Goal: Task Accomplishment & Management: Complete application form

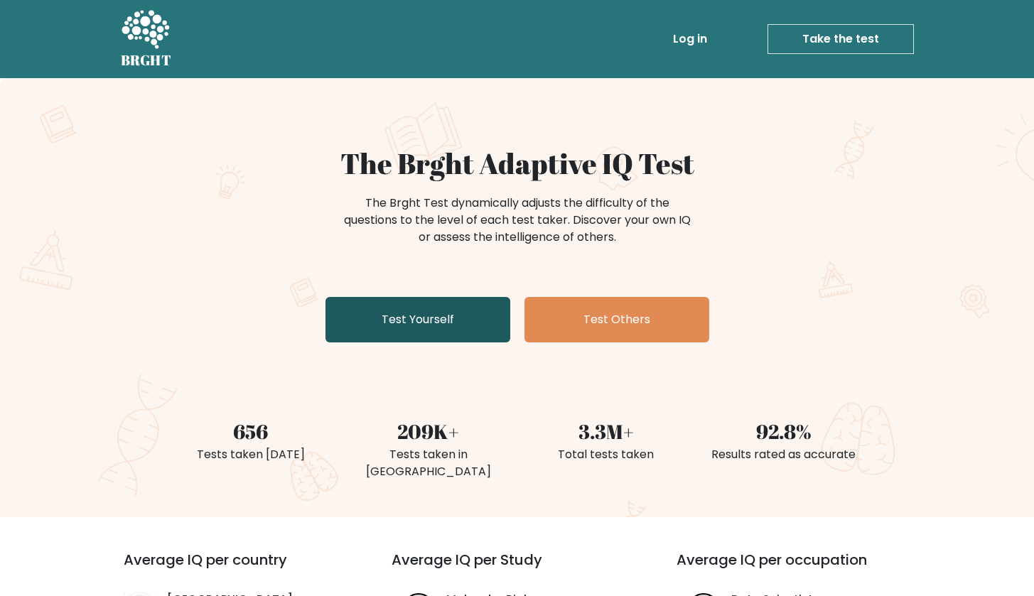
click at [477, 313] on link "Test Yourself" at bounding box center [418, 319] width 185 height 45
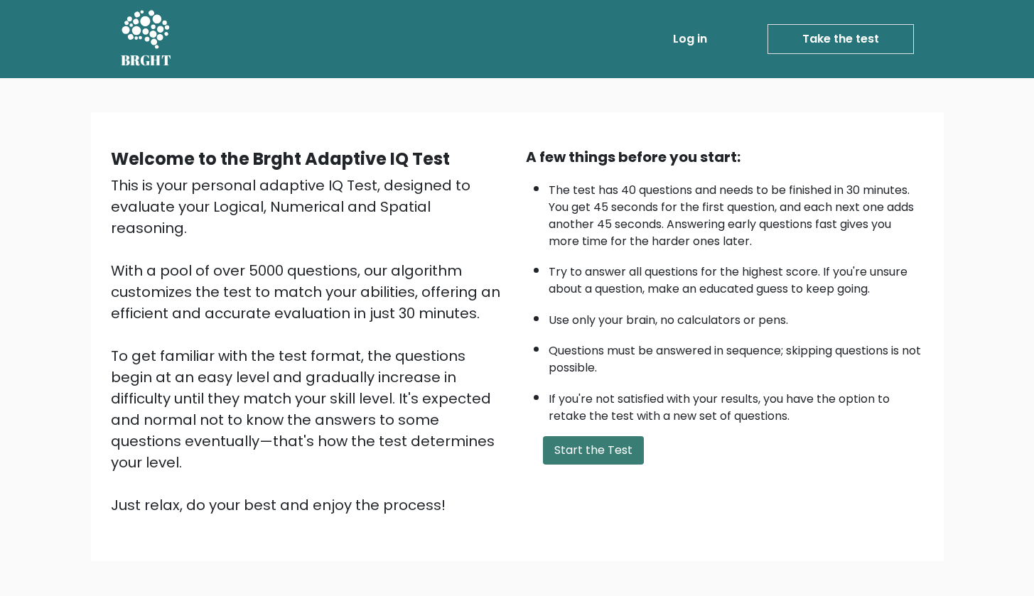
click at [622, 465] on button "Start the Test" at bounding box center [593, 450] width 101 height 28
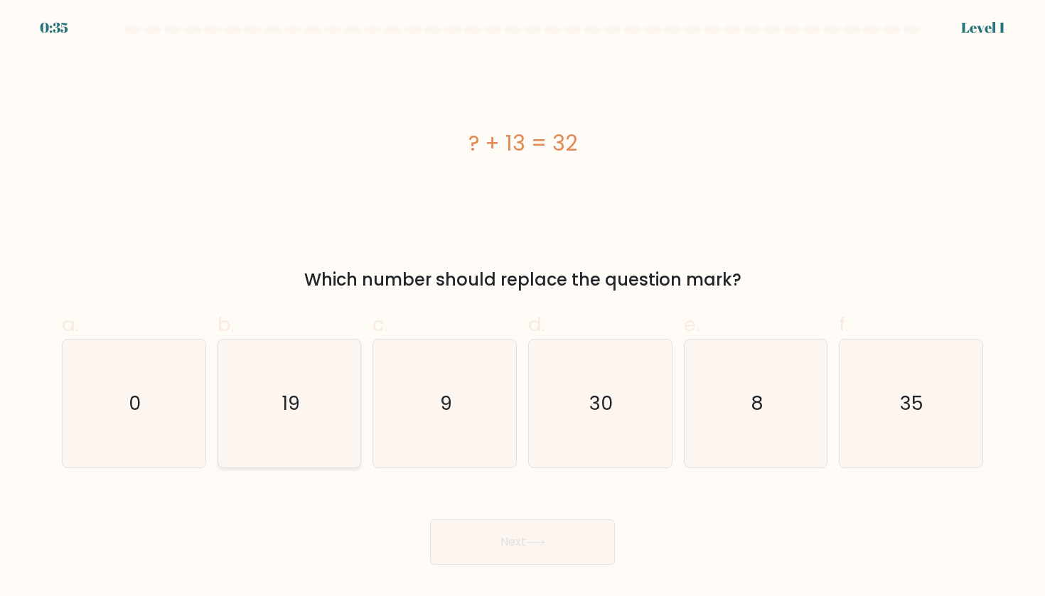
click at [309, 404] on icon "19" at bounding box center [289, 404] width 128 height 128
click at [522, 308] on input "b. 19" at bounding box center [522, 302] width 1 height 9
radio input "true"
click at [530, 552] on button "Next" at bounding box center [522, 542] width 185 height 45
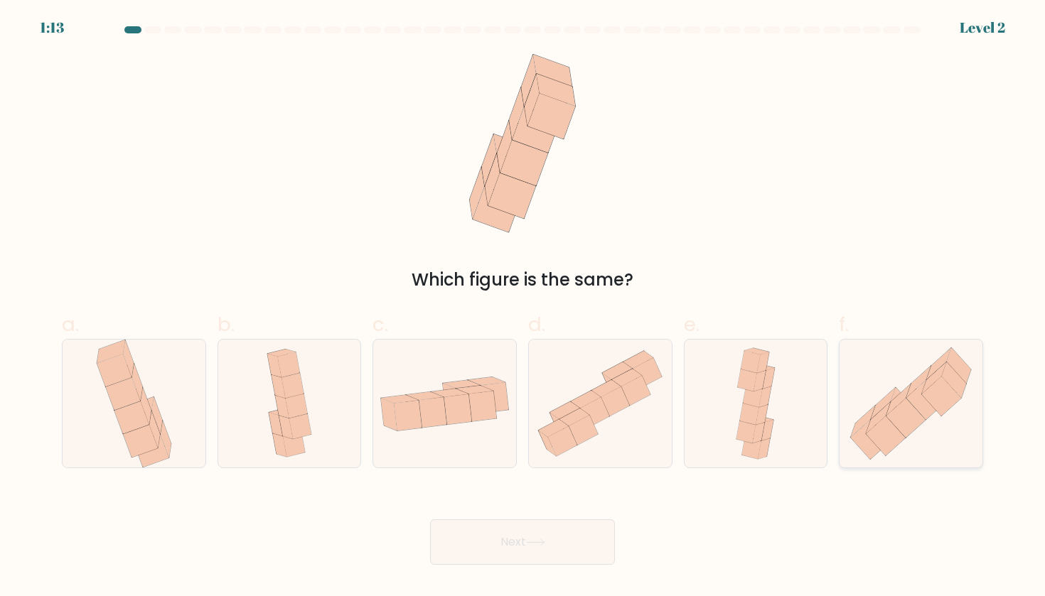
click at [882, 427] on icon at bounding box center [885, 436] width 39 height 40
click at [523, 308] on input "f." at bounding box center [522, 302] width 1 height 9
radio input "true"
click at [546, 534] on button "Next" at bounding box center [522, 542] width 185 height 45
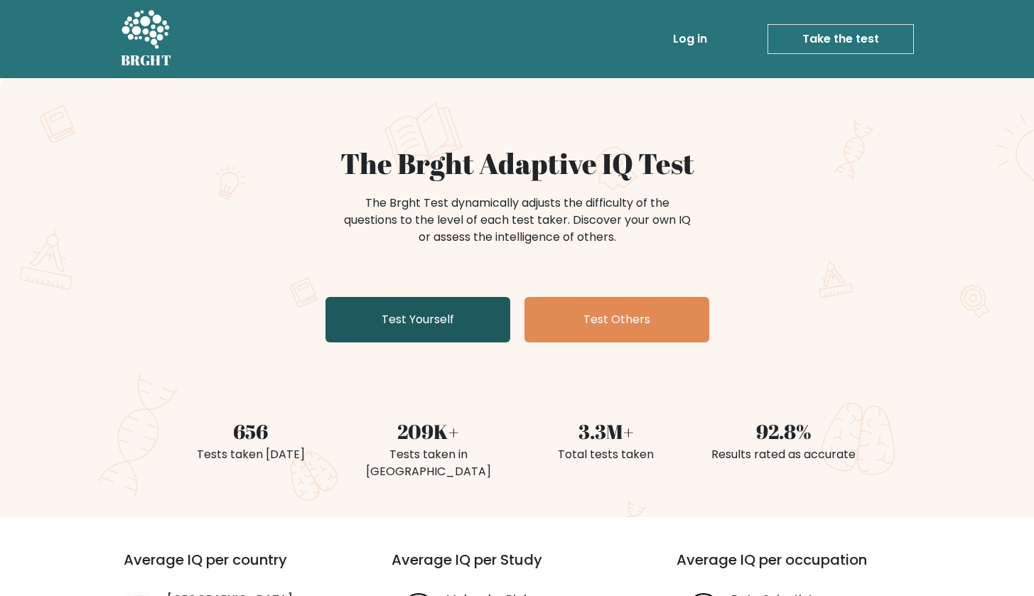
click at [409, 324] on link "Test Yourself" at bounding box center [418, 319] width 185 height 45
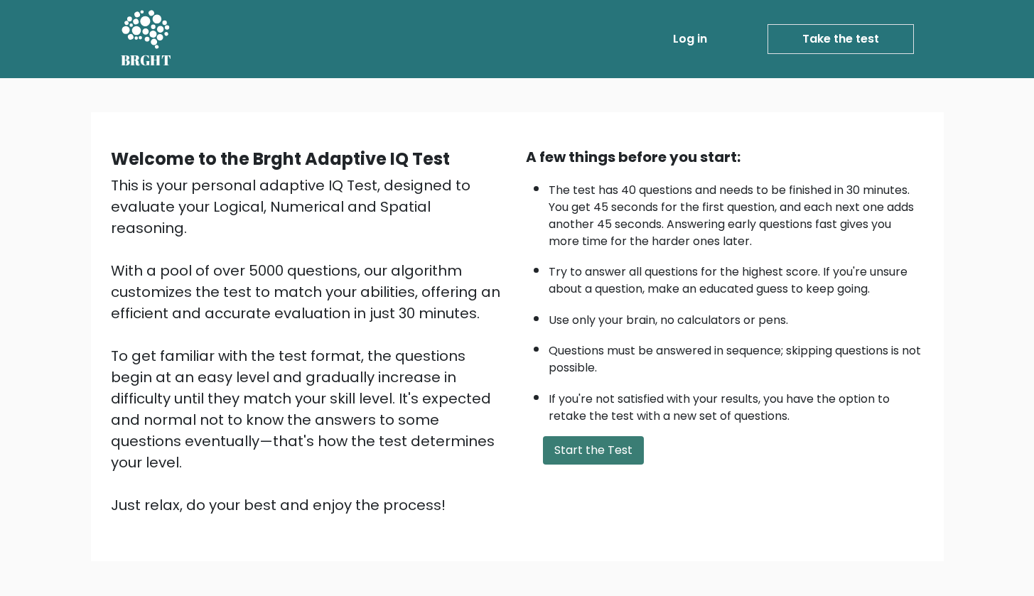
click at [608, 465] on button "Start the Test" at bounding box center [593, 450] width 101 height 28
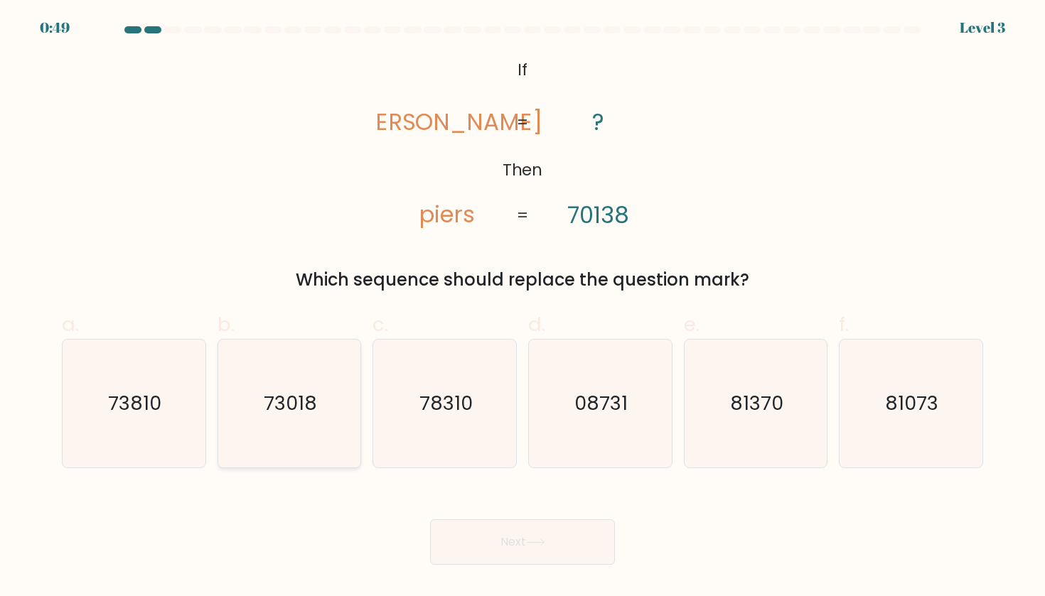
click at [310, 421] on icon "73018" at bounding box center [289, 404] width 128 height 128
click at [522, 308] on input "b. 73018" at bounding box center [522, 302] width 1 height 9
radio input "true"
click at [531, 543] on icon at bounding box center [535, 543] width 19 height 8
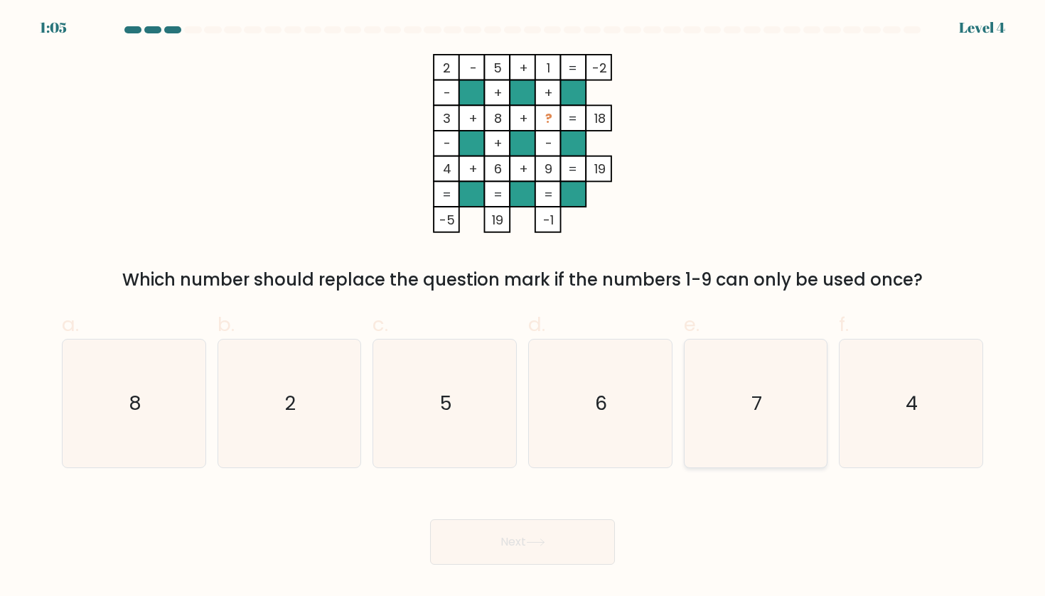
click at [708, 394] on icon "7" at bounding box center [756, 404] width 128 height 128
click at [523, 308] on input "e. 7" at bounding box center [522, 302] width 1 height 9
radio input "true"
click at [557, 528] on button "Next" at bounding box center [522, 542] width 185 height 45
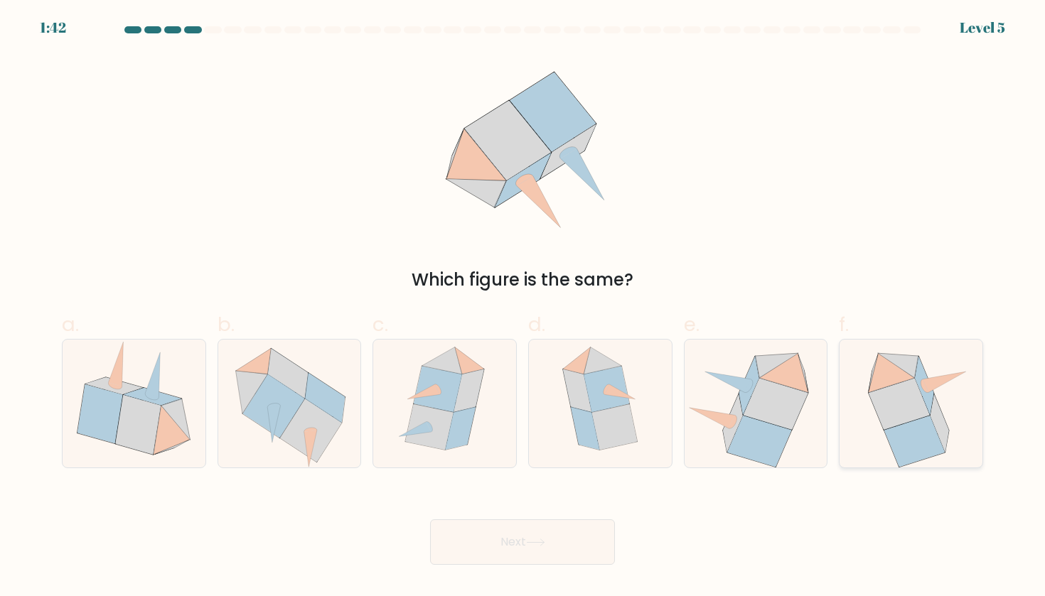
click at [897, 411] on icon at bounding box center [898, 404] width 61 height 51
click at [523, 308] on input "f." at bounding box center [522, 302] width 1 height 9
radio input "true"
click at [597, 534] on button "Next" at bounding box center [522, 542] width 185 height 45
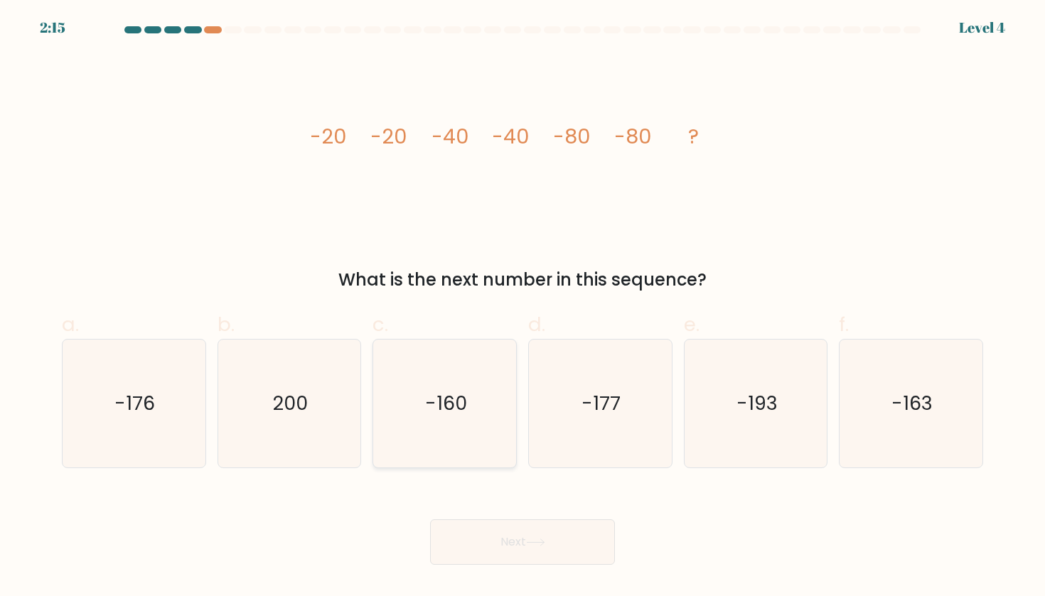
click at [448, 380] on icon "-160" at bounding box center [445, 404] width 128 height 128
click at [522, 308] on input "c. -160" at bounding box center [522, 302] width 1 height 9
radio input "true"
click at [512, 515] on div "Next" at bounding box center [522, 525] width 938 height 80
click at [522, 537] on button "Next" at bounding box center [522, 542] width 185 height 45
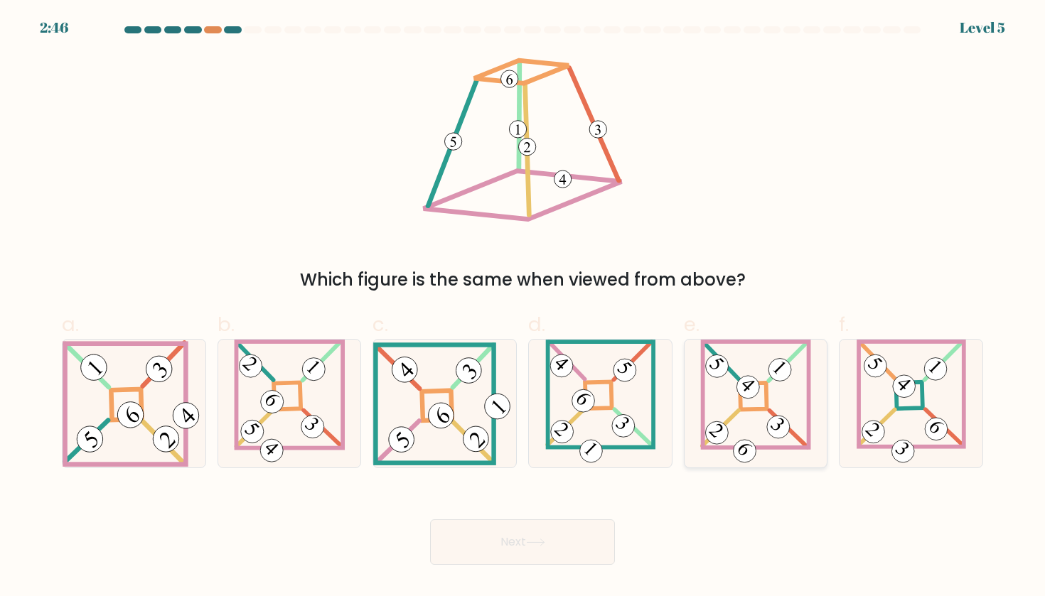
click at [786, 399] on icon at bounding box center [755, 404] width 111 height 128
click at [523, 308] on input "e." at bounding box center [522, 302] width 1 height 9
radio input "true"
click at [559, 539] on button "Next" at bounding box center [522, 542] width 185 height 45
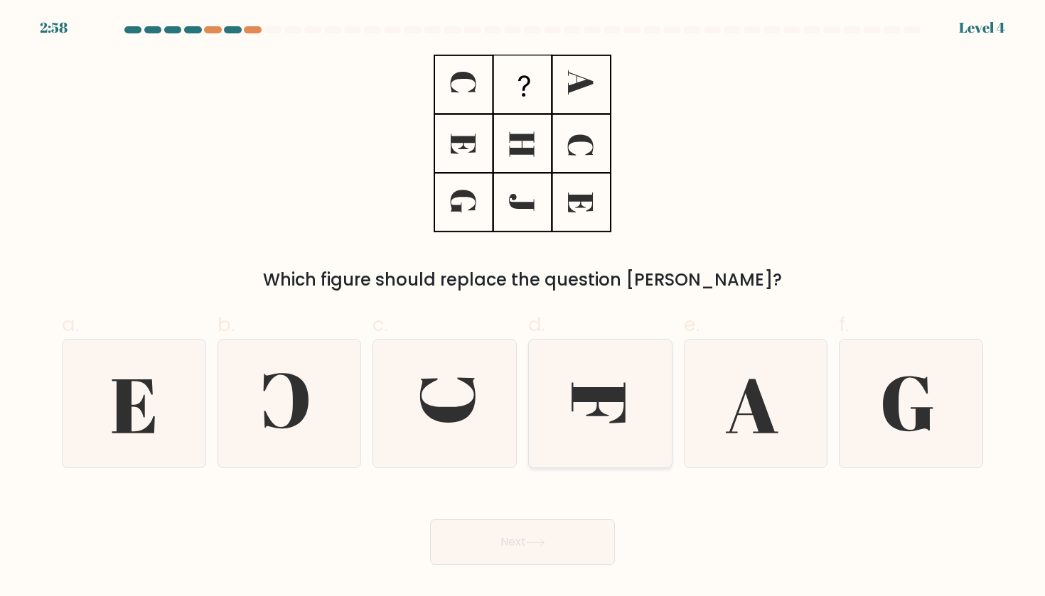
click at [565, 409] on icon at bounding box center [600, 404] width 128 height 128
click at [523, 308] on input "d." at bounding box center [522, 302] width 1 height 9
radio input "true"
click at [584, 541] on button "Next" at bounding box center [522, 542] width 185 height 45
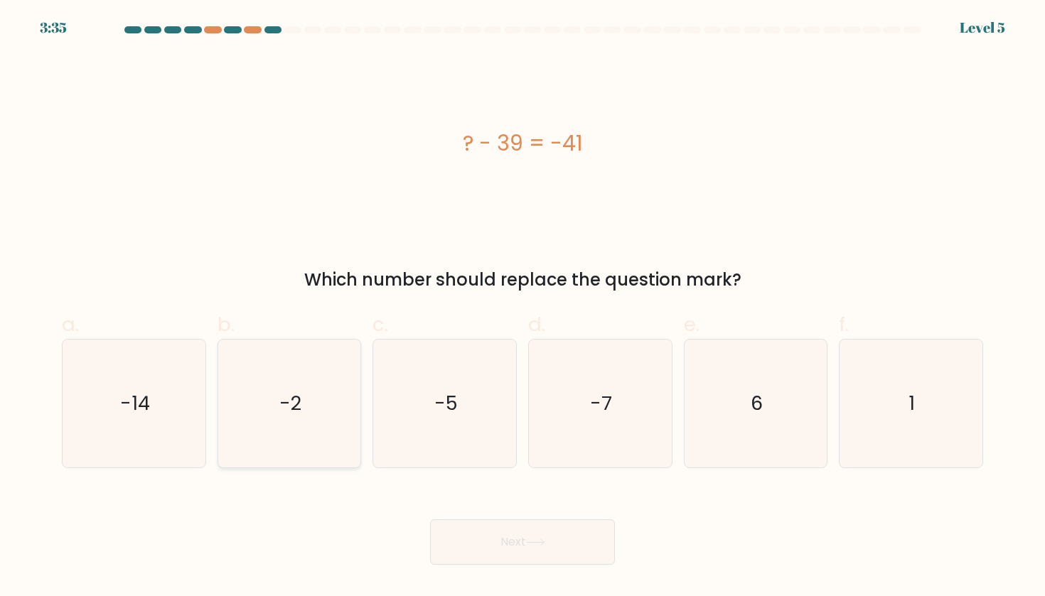
click at [327, 382] on icon "-2" at bounding box center [289, 404] width 128 height 128
click at [522, 308] on input "b. -2" at bounding box center [522, 302] width 1 height 9
radio input "true"
click at [552, 533] on button "Next" at bounding box center [522, 542] width 185 height 45
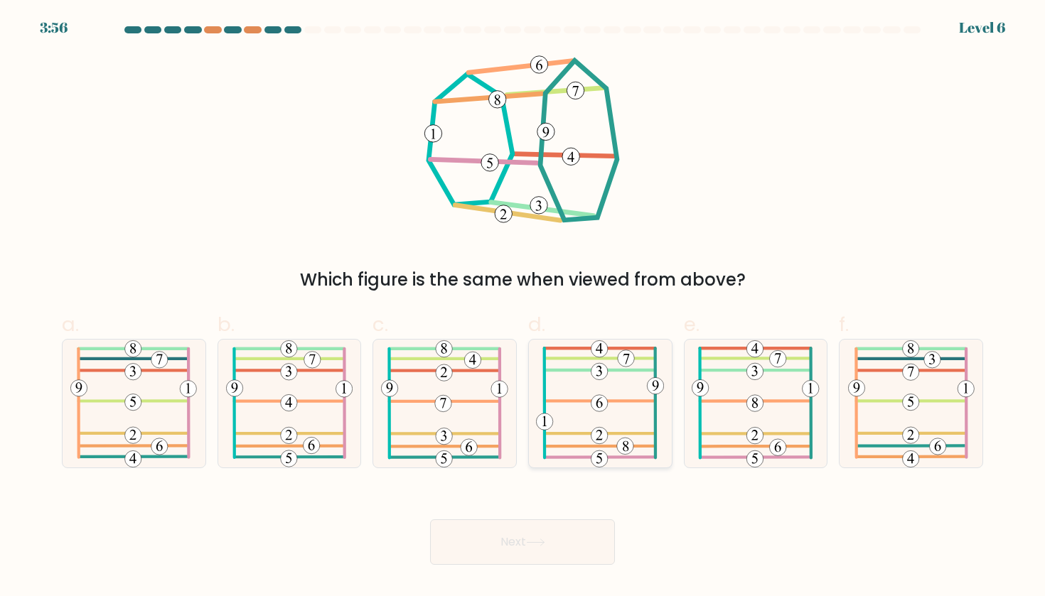
click at [597, 416] on icon at bounding box center [600, 404] width 128 height 128
click at [523, 308] on input "d." at bounding box center [522, 302] width 1 height 9
radio input "true"
click at [566, 531] on button "Next" at bounding box center [522, 542] width 185 height 45
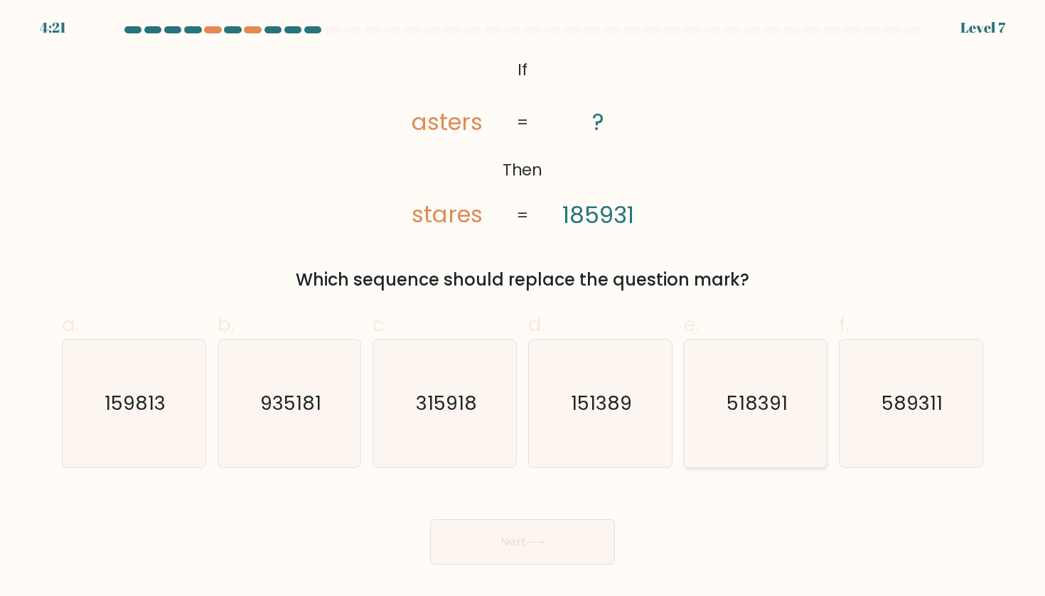
click at [757, 417] on icon "518391" at bounding box center [756, 404] width 128 height 128
click at [523, 308] on input "e. 518391" at bounding box center [522, 302] width 1 height 9
radio input "true"
click at [525, 548] on button "Next" at bounding box center [522, 542] width 185 height 45
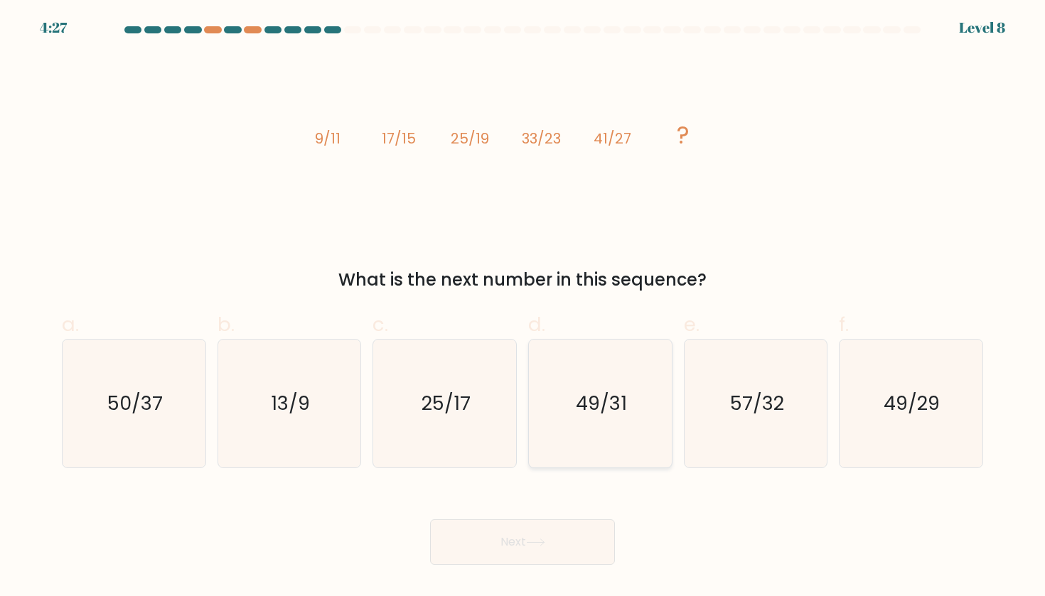
click at [619, 392] on text "49/31" at bounding box center [601, 403] width 51 height 26
click at [523, 308] on input "d. 49/31" at bounding box center [522, 302] width 1 height 9
radio input "true"
click at [571, 536] on button "Next" at bounding box center [522, 542] width 185 height 45
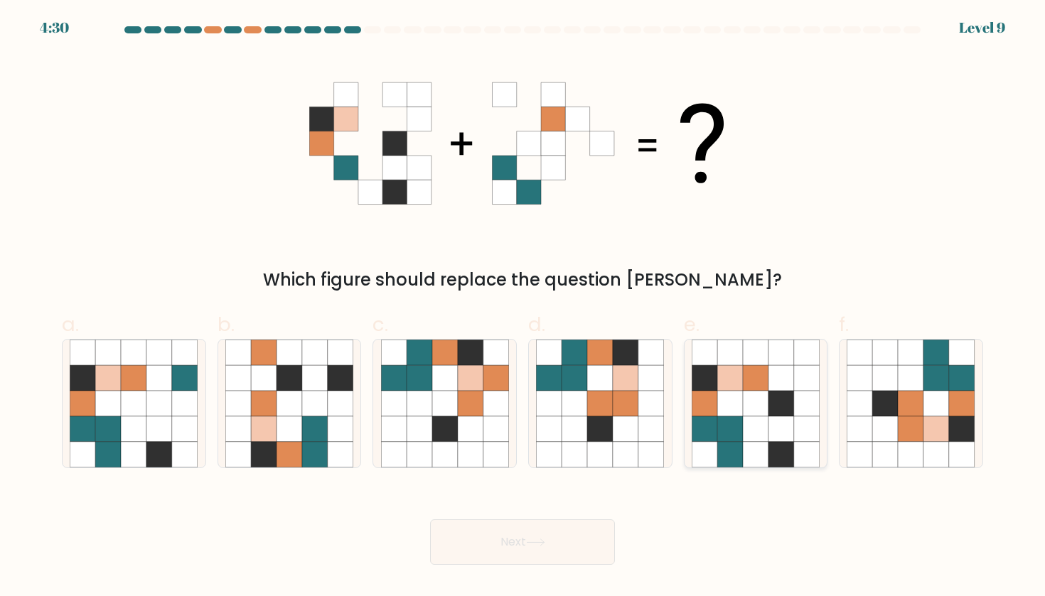
click at [784, 400] on icon at bounding box center [781, 404] width 26 height 26
click at [523, 308] on input "e." at bounding box center [522, 302] width 1 height 9
radio input "true"
click at [588, 550] on button "Next" at bounding box center [522, 542] width 185 height 45
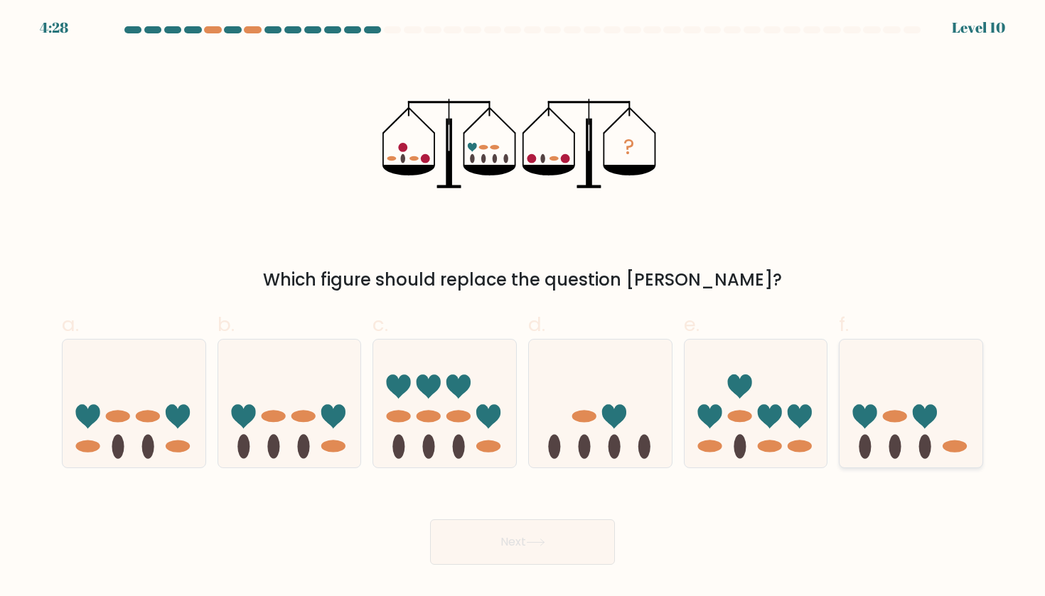
click at [932, 430] on icon at bounding box center [910, 404] width 143 height 118
click at [523, 308] on input "f." at bounding box center [522, 302] width 1 height 9
radio input "true"
click at [252, 421] on icon at bounding box center [289, 404] width 143 height 118
click at [522, 308] on input "b." at bounding box center [522, 302] width 1 height 9
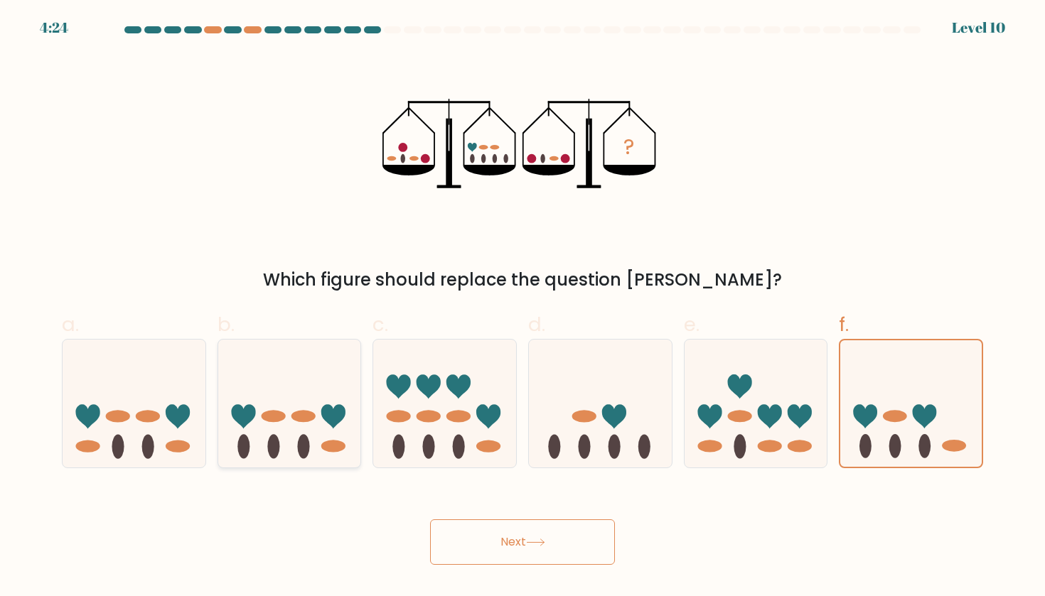
radio input "true"
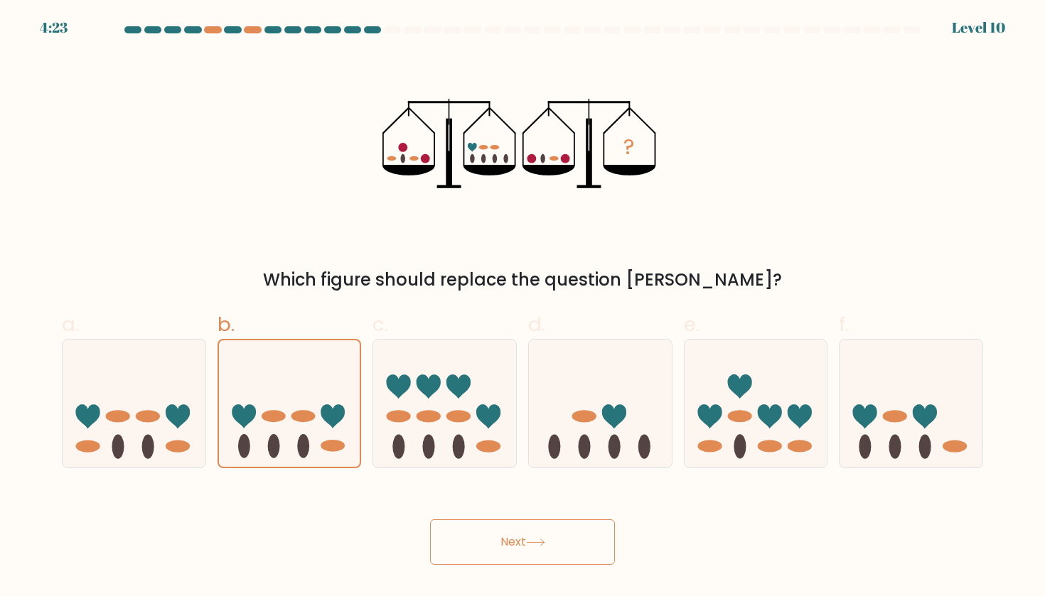
click at [601, 538] on button "Next" at bounding box center [522, 542] width 185 height 45
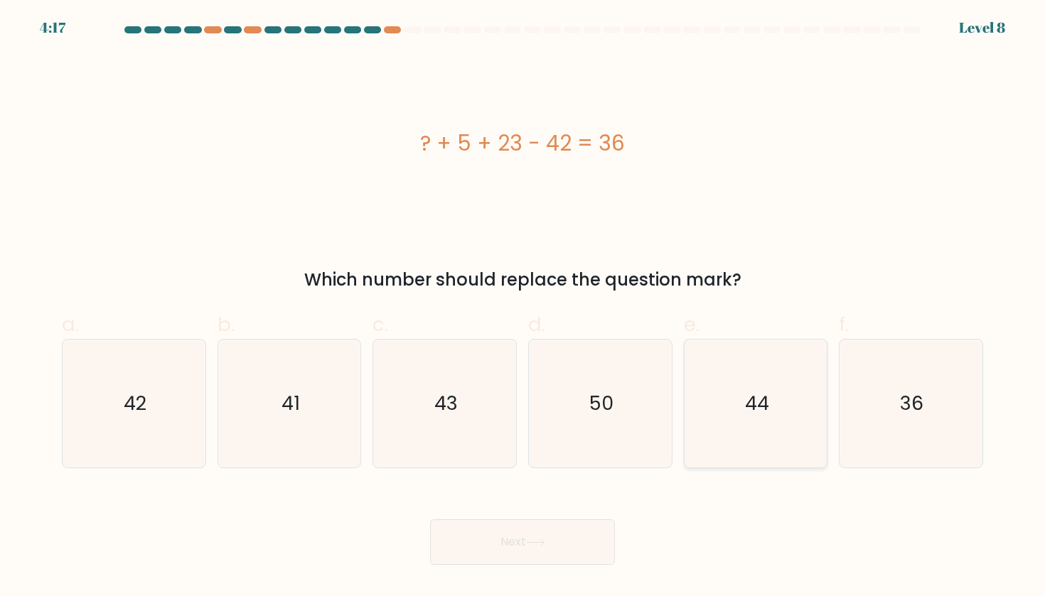
click at [748, 380] on icon "44" at bounding box center [756, 404] width 128 height 128
click at [523, 308] on input "e. 44" at bounding box center [522, 302] width 1 height 9
radio input "true"
click at [556, 424] on icon "50" at bounding box center [600, 404] width 128 height 128
click at [523, 308] on input "d. 50" at bounding box center [522, 302] width 1 height 9
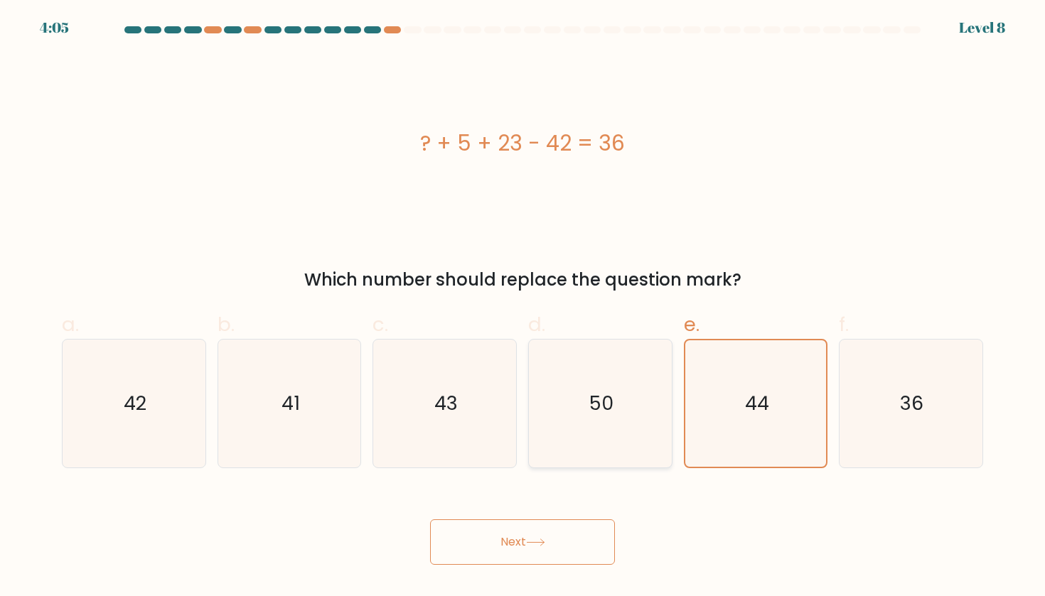
radio input "true"
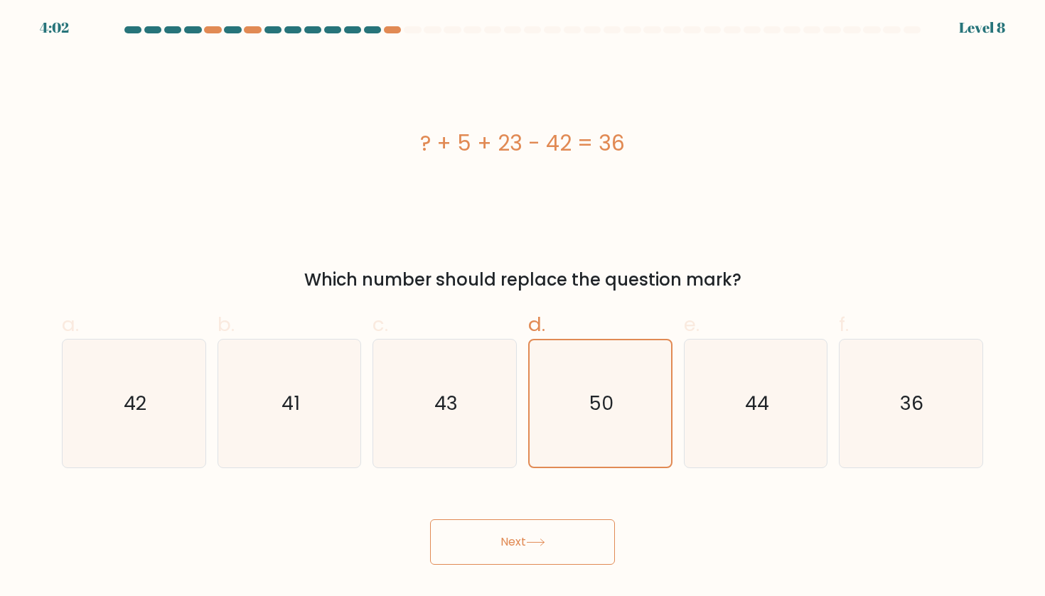
click at [522, 537] on button "Next" at bounding box center [522, 542] width 185 height 45
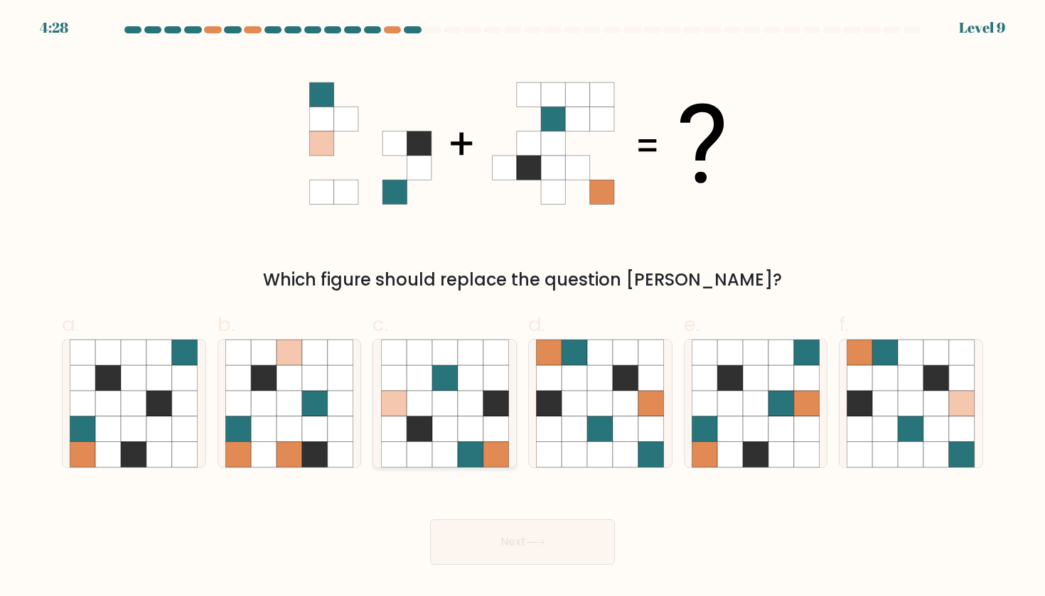
click at [480, 441] on icon at bounding box center [471, 429] width 26 height 26
click at [522, 308] on input "c." at bounding box center [522, 302] width 1 height 9
radio input "true"
click at [583, 557] on button "Next" at bounding box center [522, 542] width 185 height 45
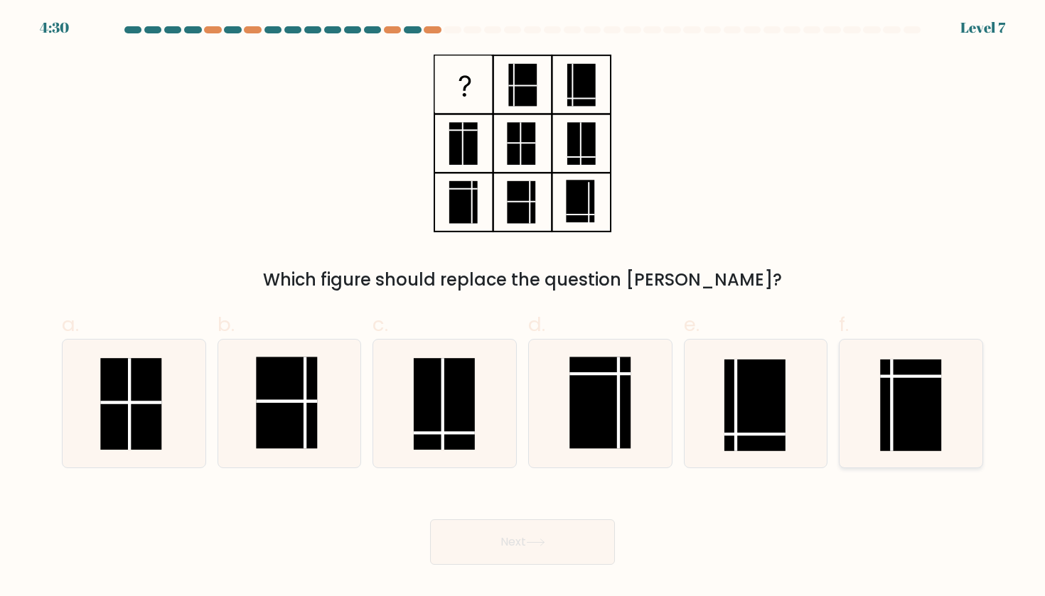
click at [927, 403] on rect at bounding box center [911, 406] width 61 height 92
click at [523, 308] on input "f." at bounding box center [522, 302] width 1 height 9
radio input "true"
click at [547, 527] on button "Next" at bounding box center [522, 542] width 185 height 45
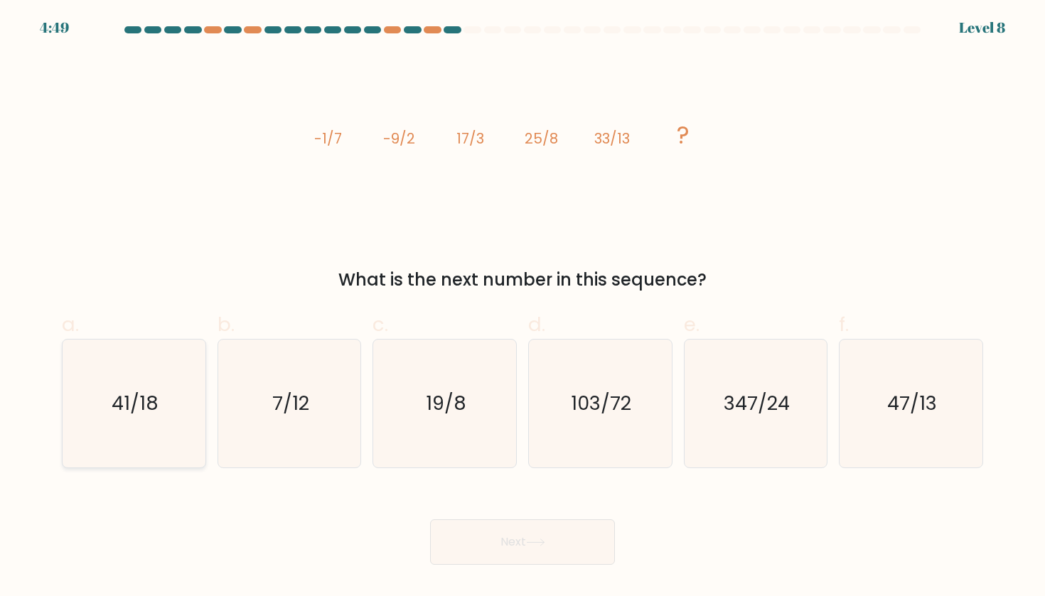
click at [140, 404] on text "41/18" at bounding box center [135, 403] width 47 height 26
click at [522, 308] on input "a. 41/18" at bounding box center [522, 302] width 1 height 9
radio input "true"
click at [576, 547] on button "Next" at bounding box center [522, 542] width 185 height 45
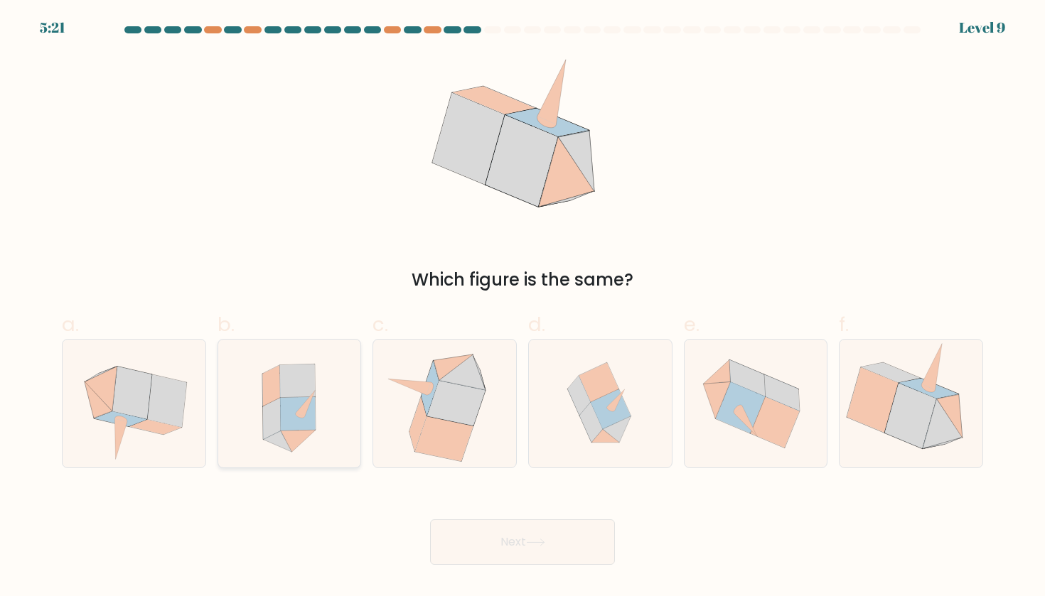
click at [231, 417] on icon at bounding box center [289, 404] width 117 height 128
click at [522, 308] on input "b." at bounding box center [522, 302] width 1 height 9
radio input "true"
click at [569, 502] on div "Next" at bounding box center [522, 525] width 938 height 80
click at [571, 537] on button "Next" at bounding box center [522, 542] width 185 height 45
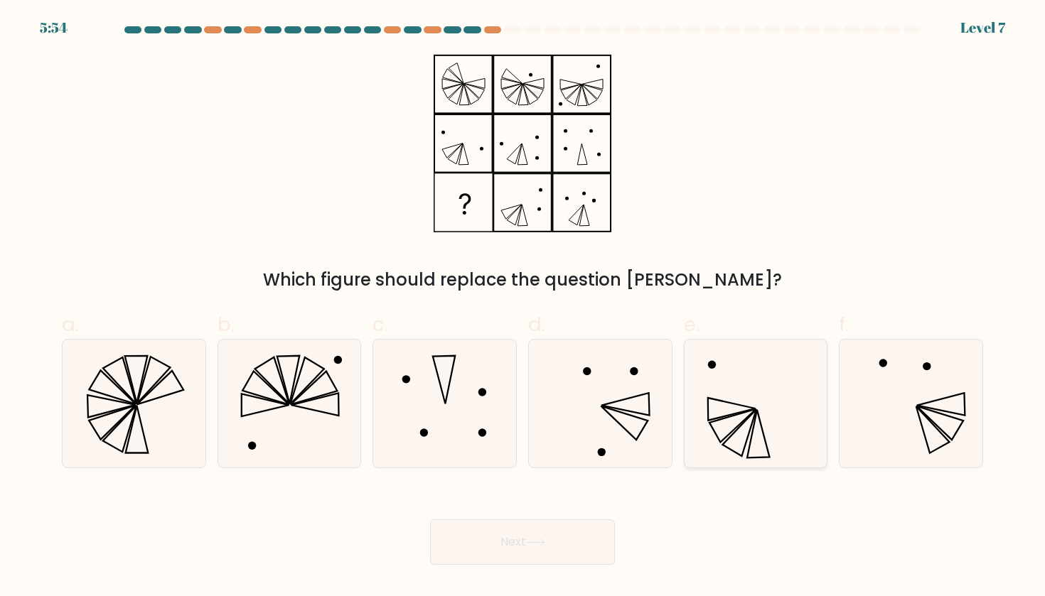
click at [733, 417] on icon at bounding box center [756, 404] width 128 height 128
click at [523, 308] on input "e." at bounding box center [522, 302] width 1 height 9
radio input "true"
click at [539, 549] on button "Next" at bounding box center [522, 542] width 185 height 45
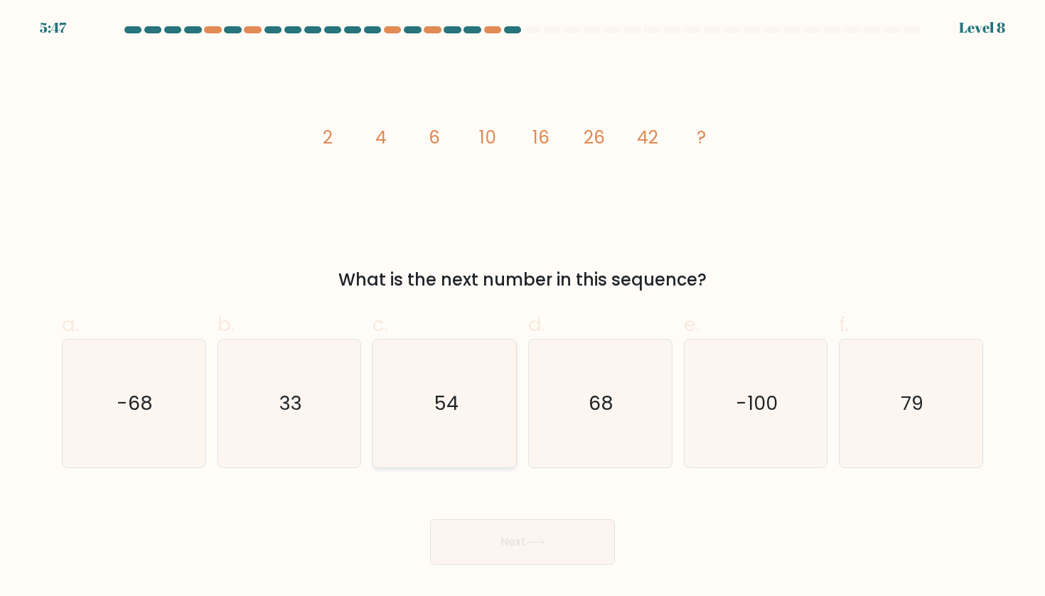
click at [421, 419] on icon "54" at bounding box center [445, 404] width 128 height 128
click at [522, 308] on input "c. 54" at bounding box center [522, 302] width 1 height 9
radio input "true"
click at [572, 416] on icon "68" at bounding box center [600, 404] width 128 height 128
click at [523, 308] on input "d. 68" at bounding box center [522, 302] width 1 height 9
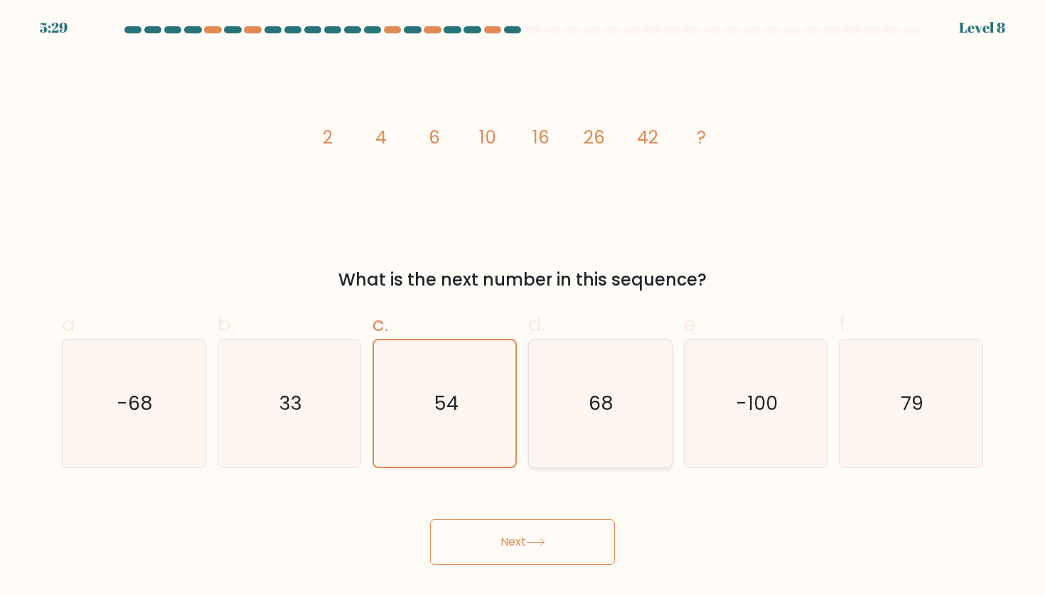
radio input "true"
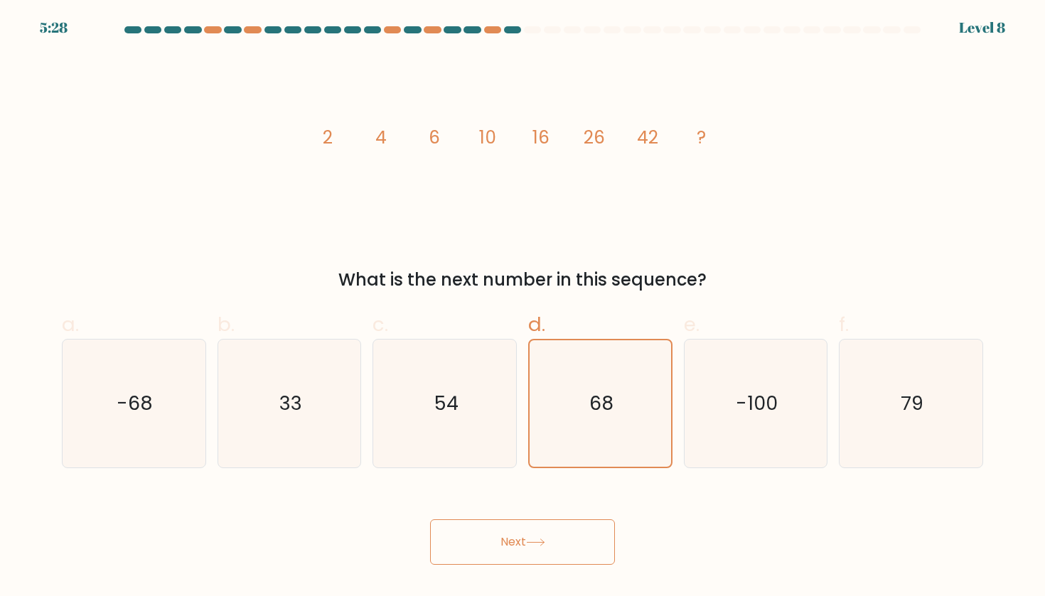
click at [551, 541] on button "Next" at bounding box center [522, 542] width 185 height 45
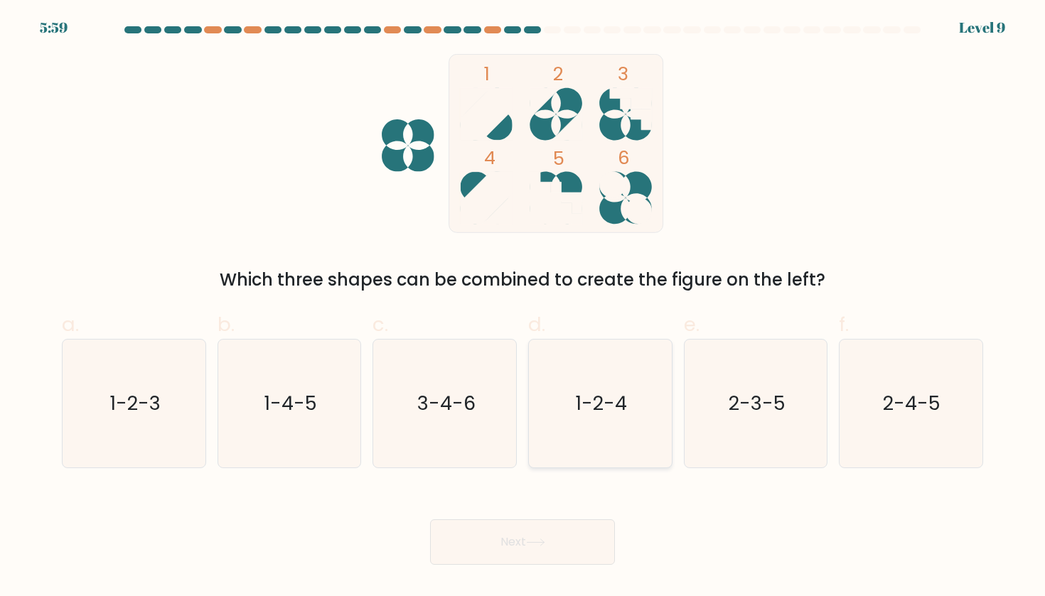
click at [611, 444] on icon "1-2-4" at bounding box center [600, 404] width 128 height 128
click at [523, 308] on input "d. 1-2-4" at bounding box center [522, 302] width 1 height 9
radio input "true"
click at [534, 540] on icon at bounding box center [535, 543] width 19 height 8
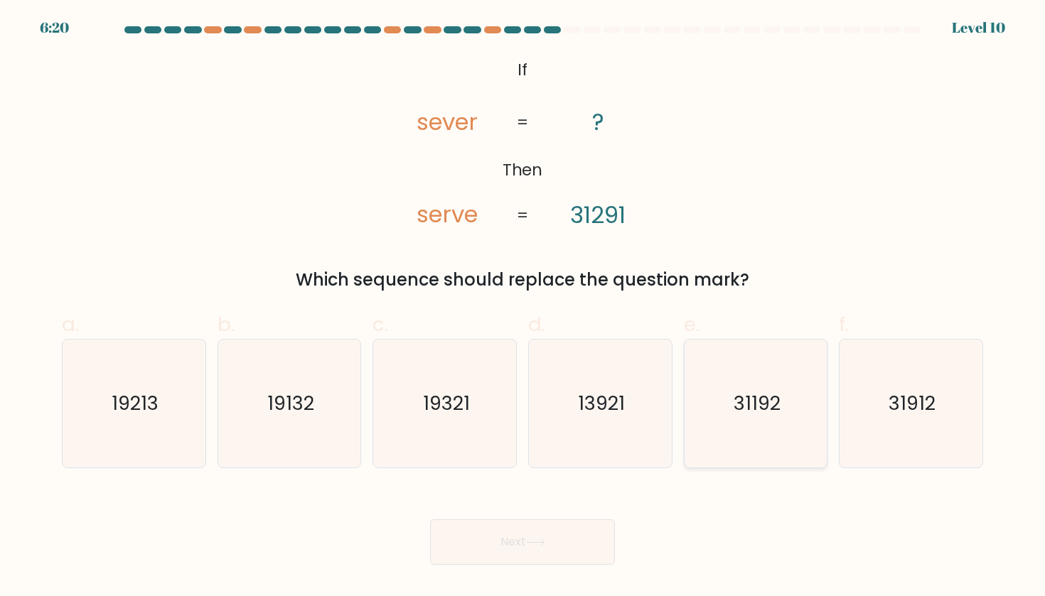
click at [795, 416] on icon "31192" at bounding box center [756, 404] width 128 height 128
click at [523, 308] on input "e. 31192" at bounding box center [522, 302] width 1 height 9
radio input "true"
click at [937, 400] on icon "31912" at bounding box center [910, 404] width 128 height 128
click at [523, 308] on input "f. 31912" at bounding box center [522, 302] width 1 height 9
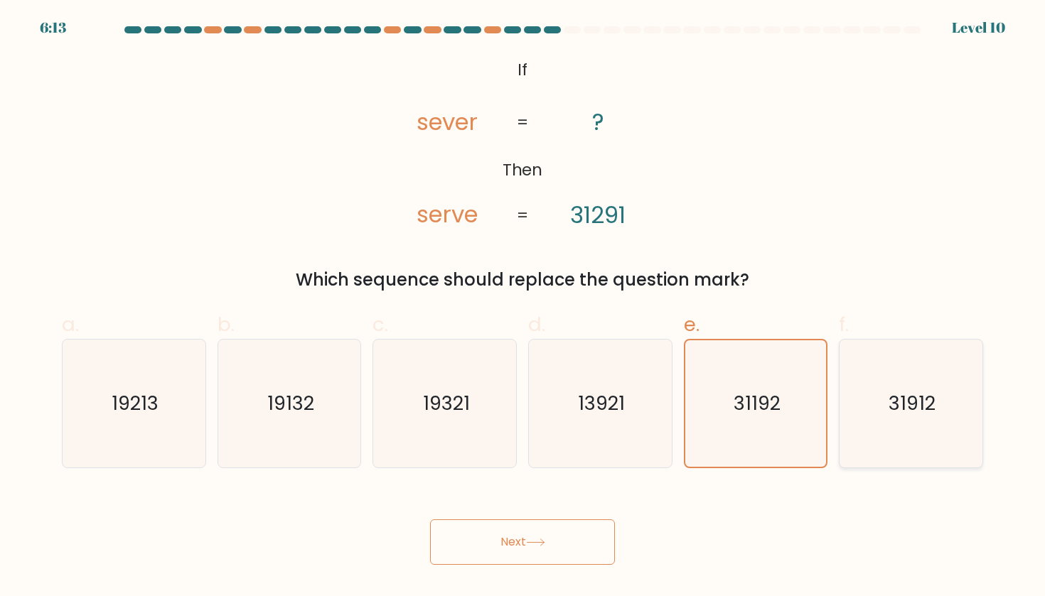
radio input "true"
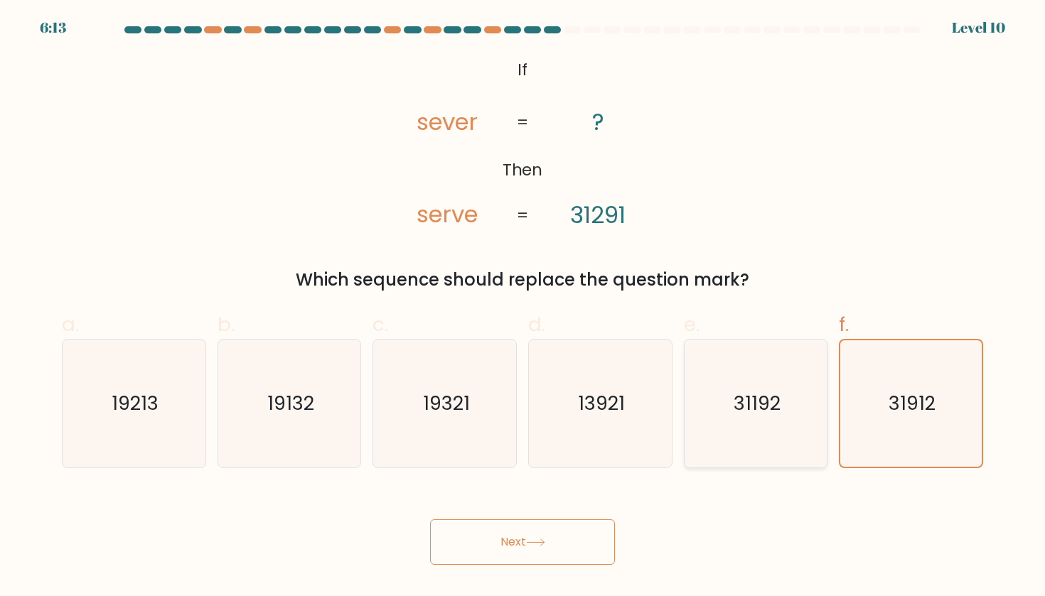
click at [806, 430] on icon "31192" at bounding box center [756, 404] width 128 height 128
click at [523, 308] on input "e. 31192" at bounding box center [522, 302] width 1 height 9
radio input "true"
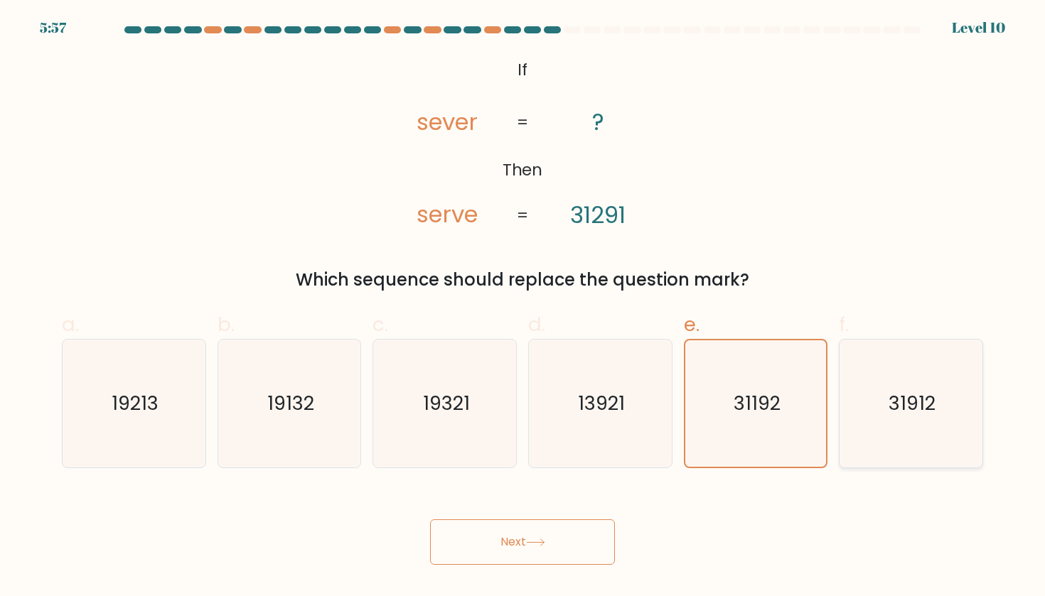
click at [899, 424] on icon "31912" at bounding box center [910, 404] width 128 height 128
click at [523, 308] on input "f. 31912" at bounding box center [522, 302] width 1 height 9
radio input "true"
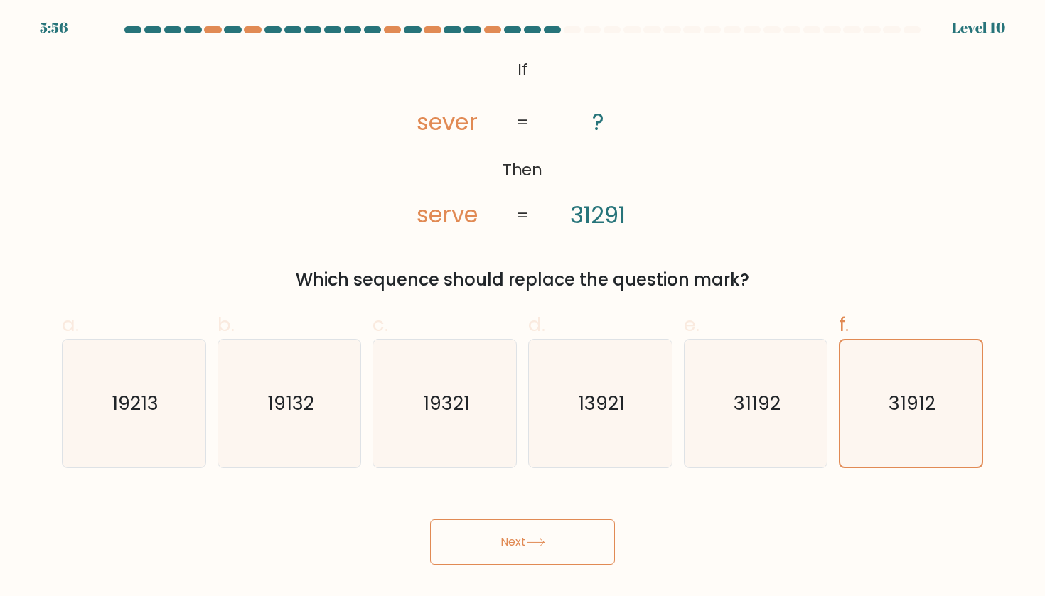
click at [559, 526] on button "Next" at bounding box center [522, 542] width 185 height 45
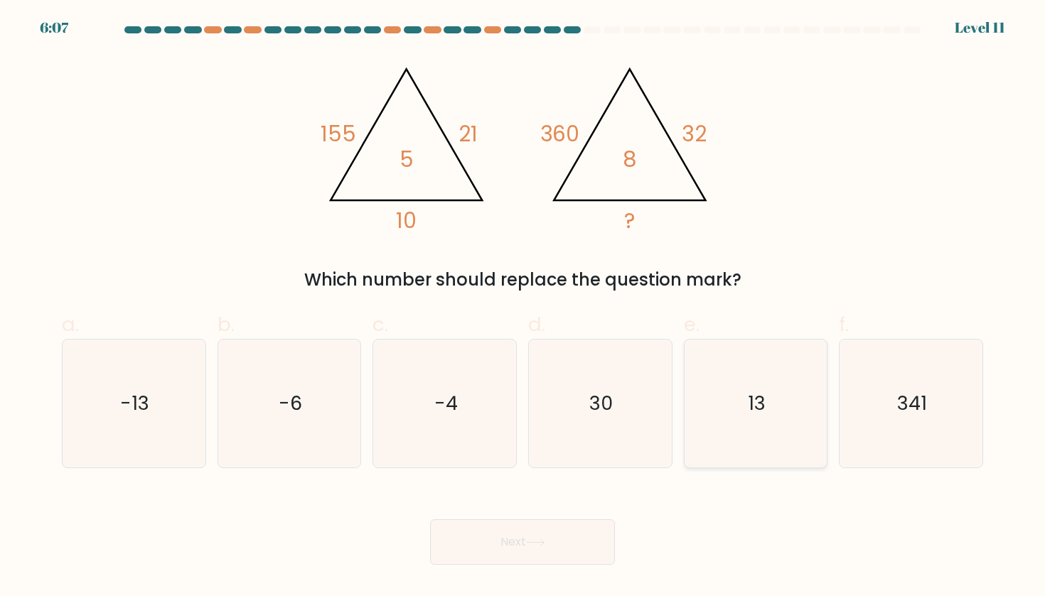
click at [784, 420] on icon "13" at bounding box center [756, 404] width 128 height 128
click at [523, 308] on input "e. 13" at bounding box center [522, 302] width 1 height 9
radio input "true"
click at [564, 539] on button "Next" at bounding box center [522, 542] width 185 height 45
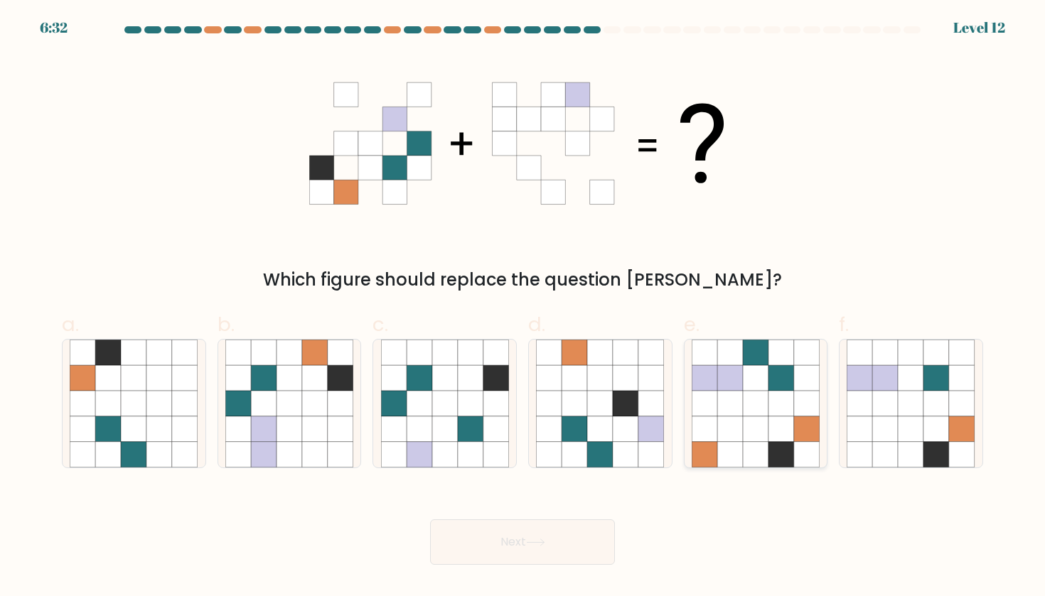
click at [773, 404] on icon at bounding box center [781, 404] width 26 height 26
click at [523, 308] on input "e." at bounding box center [522, 302] width 1 height 9
radio input "true"
click at [518, 543] on button "Next" at bounding box center [522, 542] width 185 height 45
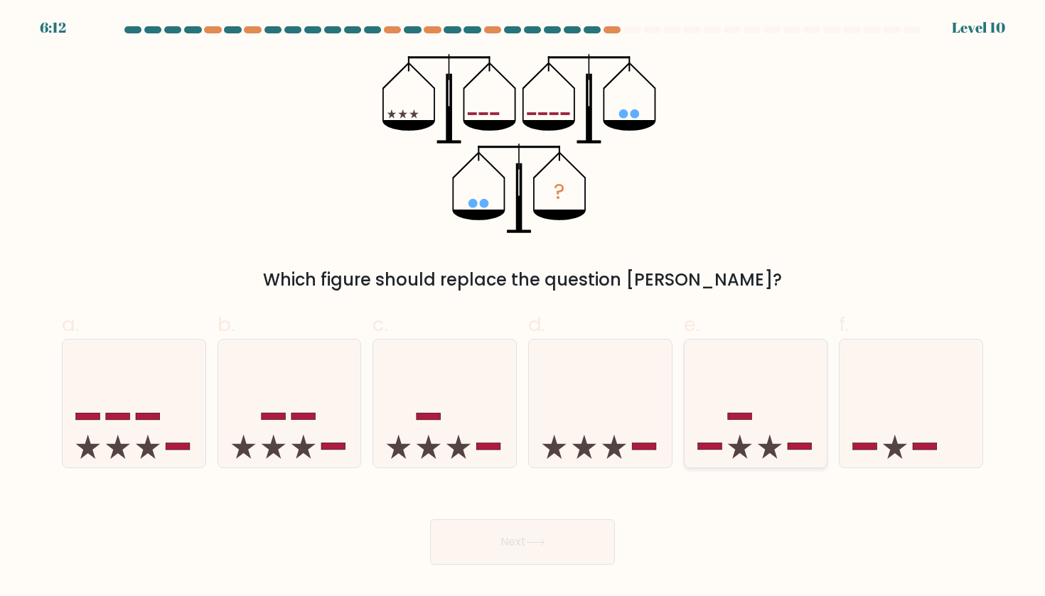
click at [775, 414] on icon at bounding box center [755, 404] width 143 height 118
click at [523, 308] on input "e." at bounding box center [522, 302] width 1 height 9
radio input "true"
click at [554, 448] on icon at bounding box center [554, 447] width 24 height 24
click at [523, 308] on input "d." at bounding box center [522, 302] width 1 height 9
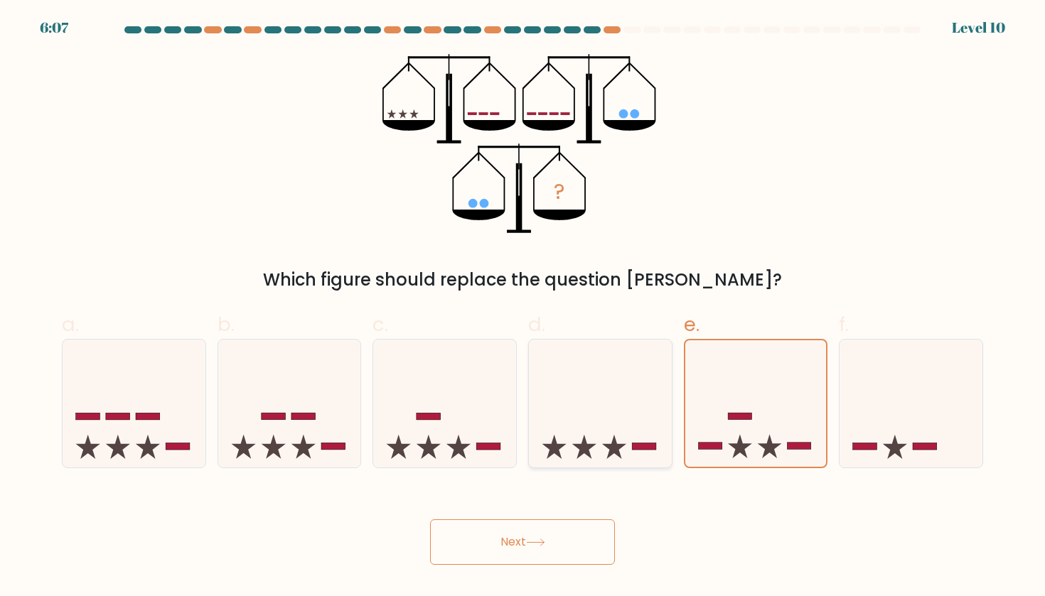
radio input "true"
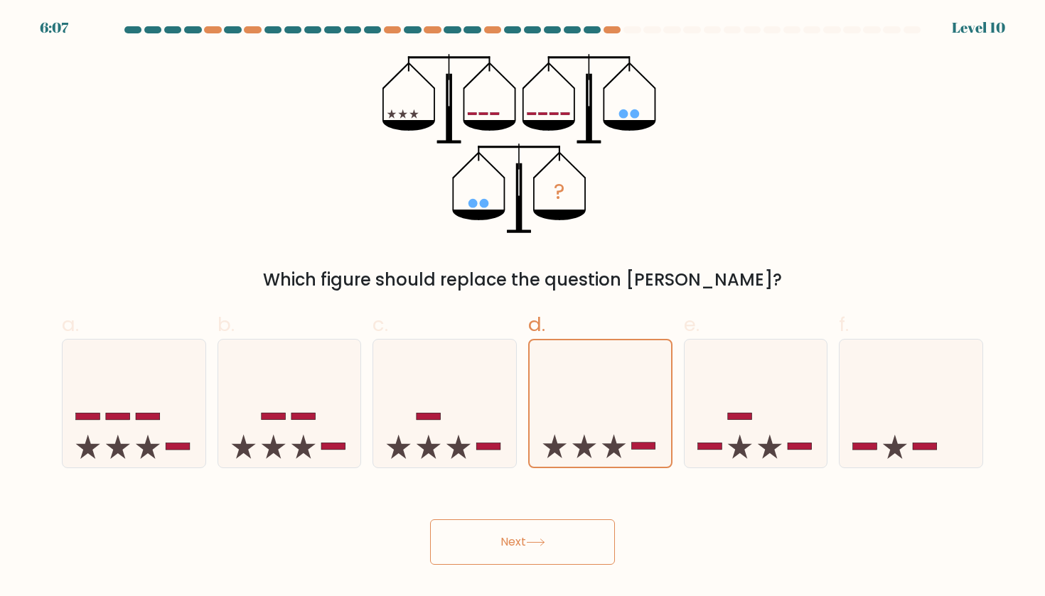
click at [546, 537] on button "Next" at bounding box center [522, 542] width 185 height 45
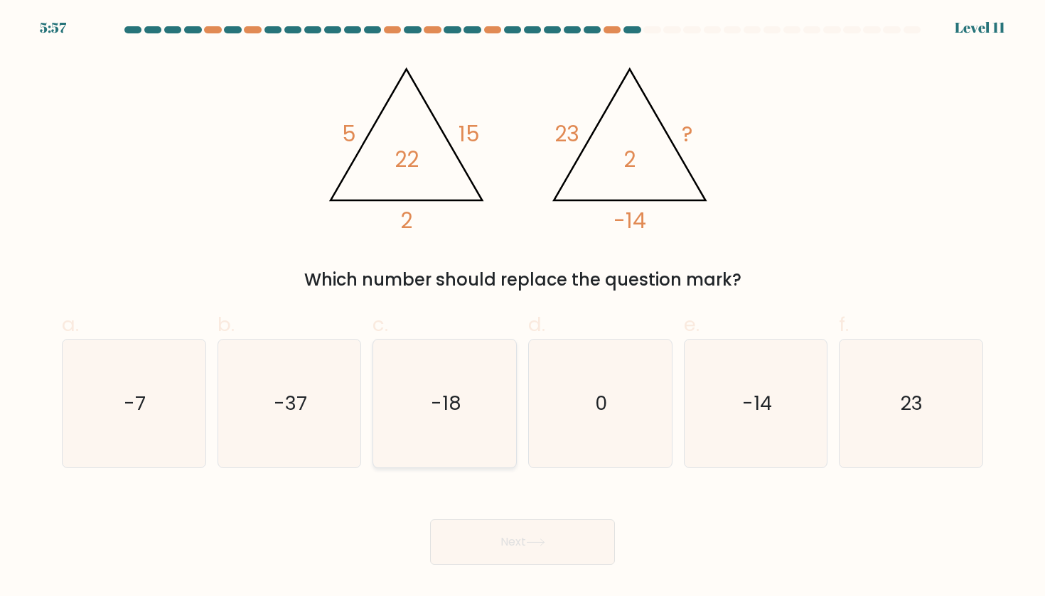
click at [495, 437] on icon "-18" at bounding box center [445, 404] width 128 height 128
click at [522, 308] on input "c. -18" at bounding box center [522, 302] width 1 height 9
radio input "true"
click at [543, 554] on button "Next" at bounding box center [522, 542] width 185 height 45
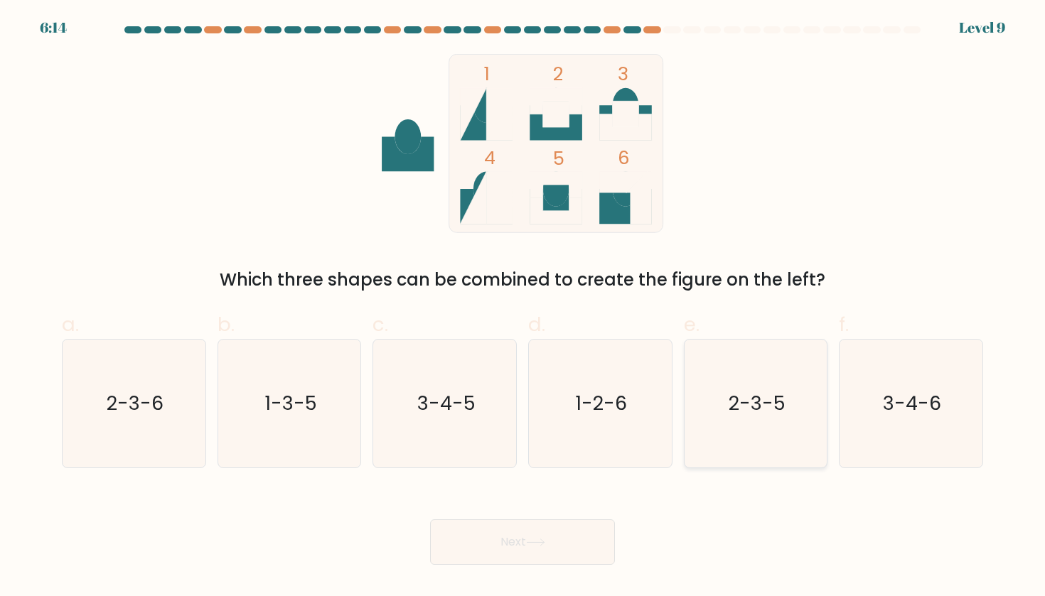
click at [753, 444] on icon "2-3-5" at bounding box center [756, 404] width 128 height 128
click at [523, 308] on input "e. 2-3-5" at bounding box center [522, 302] width 1 height 9
radio input "true"
click at [588, 535] on button "Next" at bounding box center [522, 542] width 185 height 45
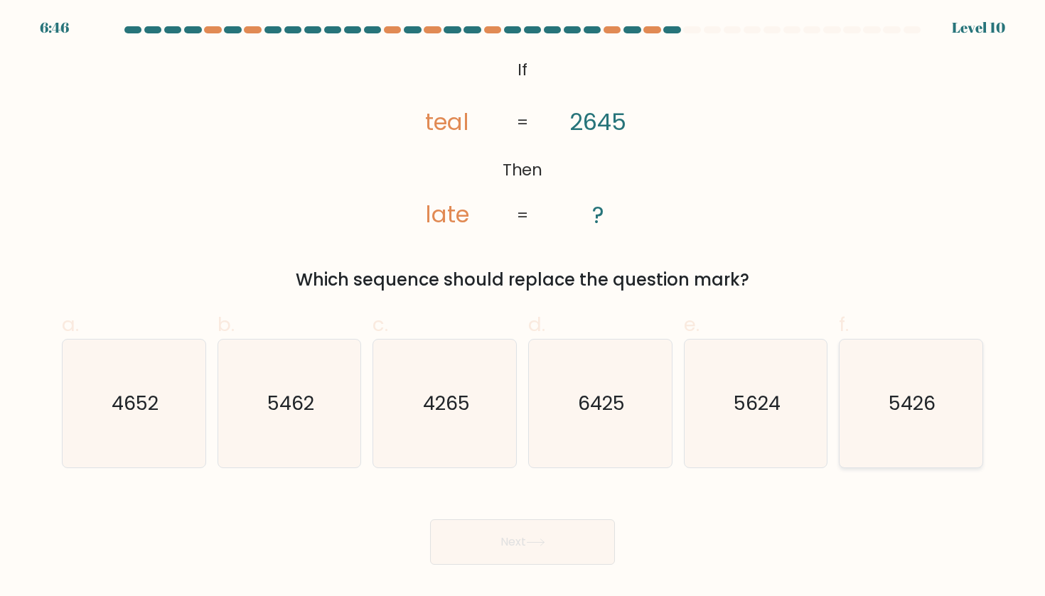
click at [952, 408] on icon "5426" at bounding box center [910, 404] width 128 height 128
click at [523, 308] on input "f. 5426" at bounding box center [522, 302] width 1 height 9
radio input "true"
click at [561, 533] on button "Next" at bounding box center [522, 542] width 185 height 45
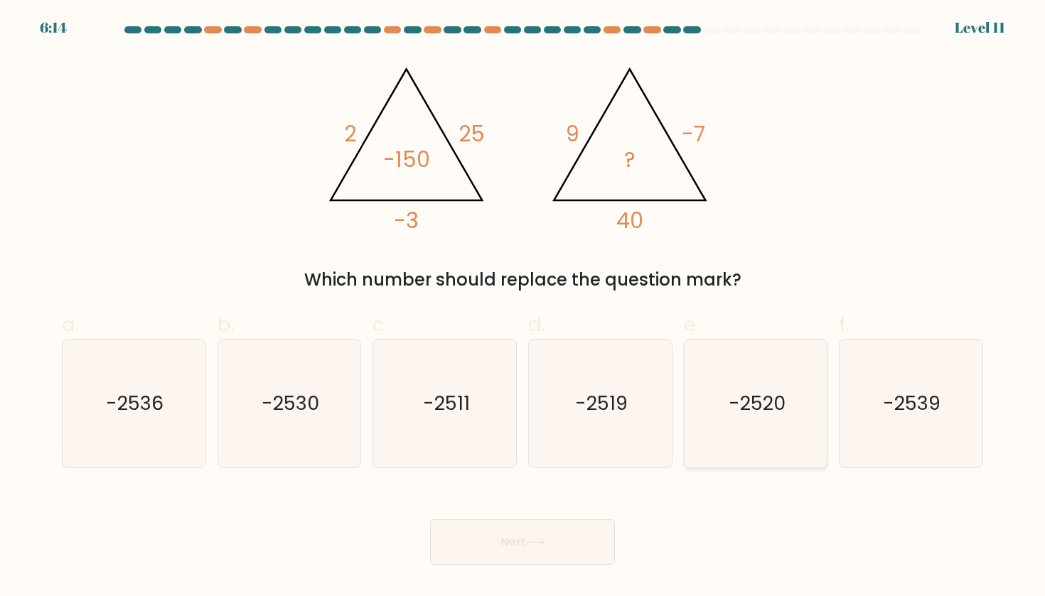
click at [792, 409] on icon "-2520" at bounding box center [756, 404] width 128 height 128
click at [523, 308] on input "e. -2520" at bounding box center [522, 302] width 1 height 9
radio input "true"
click at [565, 530] on button "Next" at bounding box center [522, 542] width 185 height 45
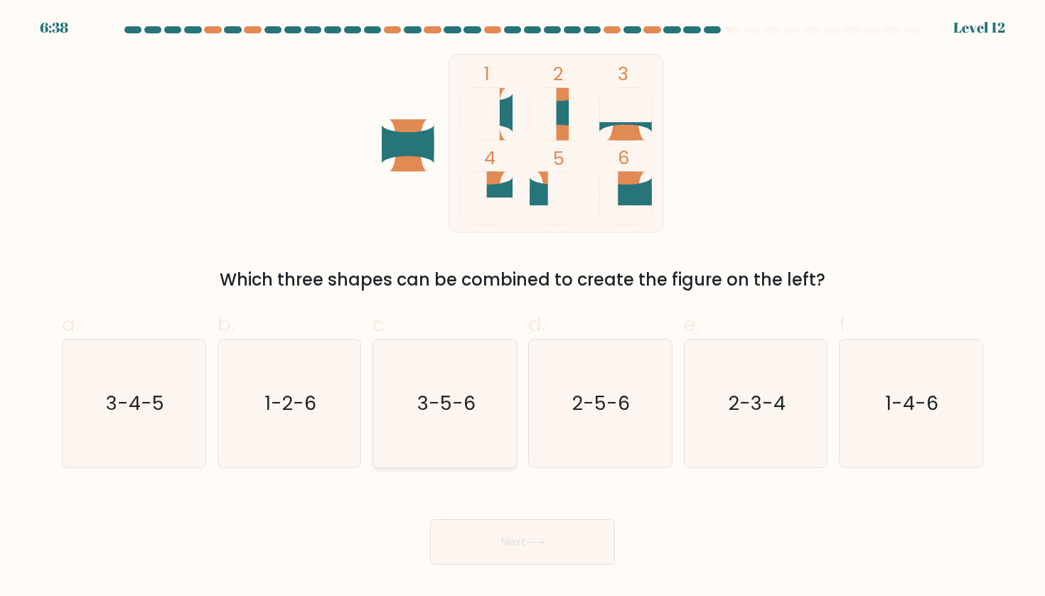
click at [453, 421] on icon "3-5-6" at bounding box center [445, 404] width 128 height 128
click at [522, 308] on input "c. 3-5-6" at bounding box center [522, 302] width 1 height 9
radio input "true"
click at [539, 539] on icon at bounding box center [535, 543] width 19 height 8
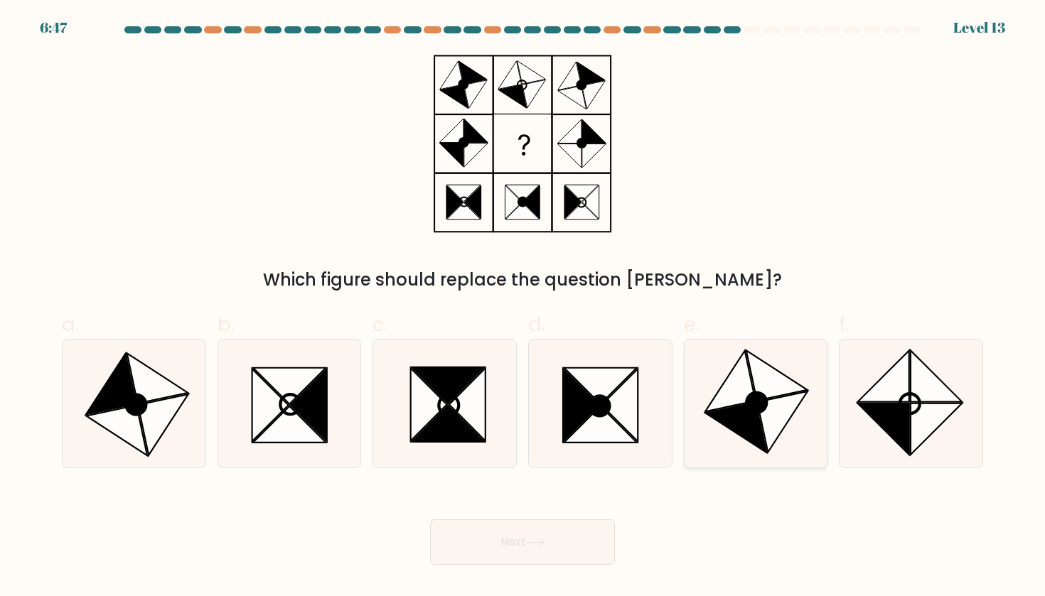
click at [780, 428] on icon at bounding box center [782, 422] width 50 height 61
click at [523, 308] on input "e." at bounding box center [522, 302] width 1 height 9
radio input "true"
click at [556, 549] on button "Next" at bounding box center [522, 542] width 185 height 45
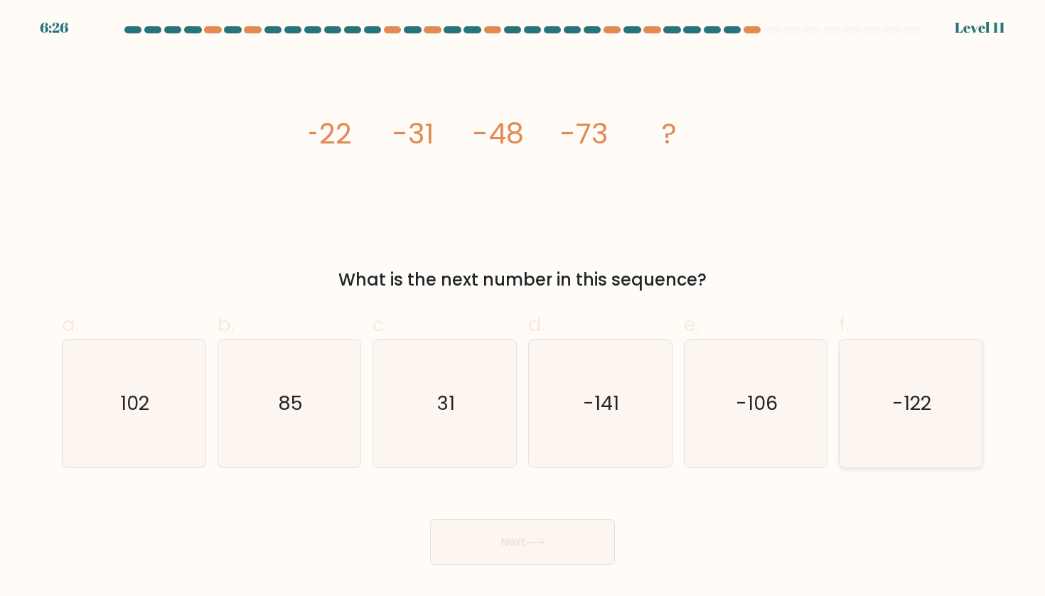
click at [898, 434] on icon "-122" at bounding box center [910, 404] width 128 height 128
click at [523, 308] on input "f. -122" at bounding box center [522, 302] width 1 height 9
radio input "true"
click at [515, 545] on button "Next" at bounding box center [522, 542] width 185 height 45
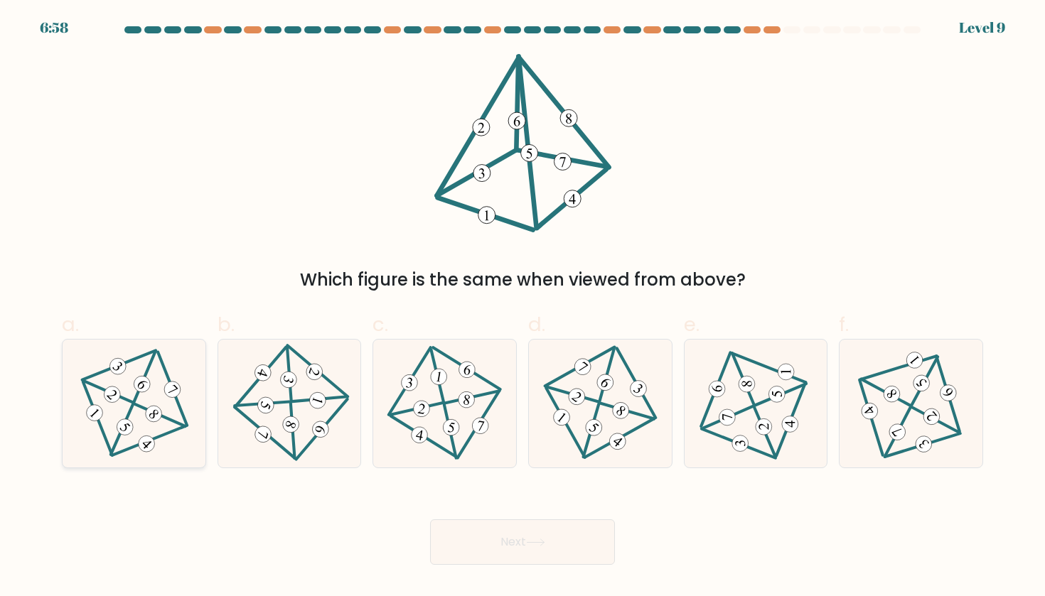
click at [92, 394] on icon at bounding box center [134, 404] width 104 height 102
click at [522, 308] on input "a." at bounding box center [522, 302] width 1 height 9
radio input "true"
click at [558, 549] on button "Next" at bounding box center [522, 542] width 185 height 45
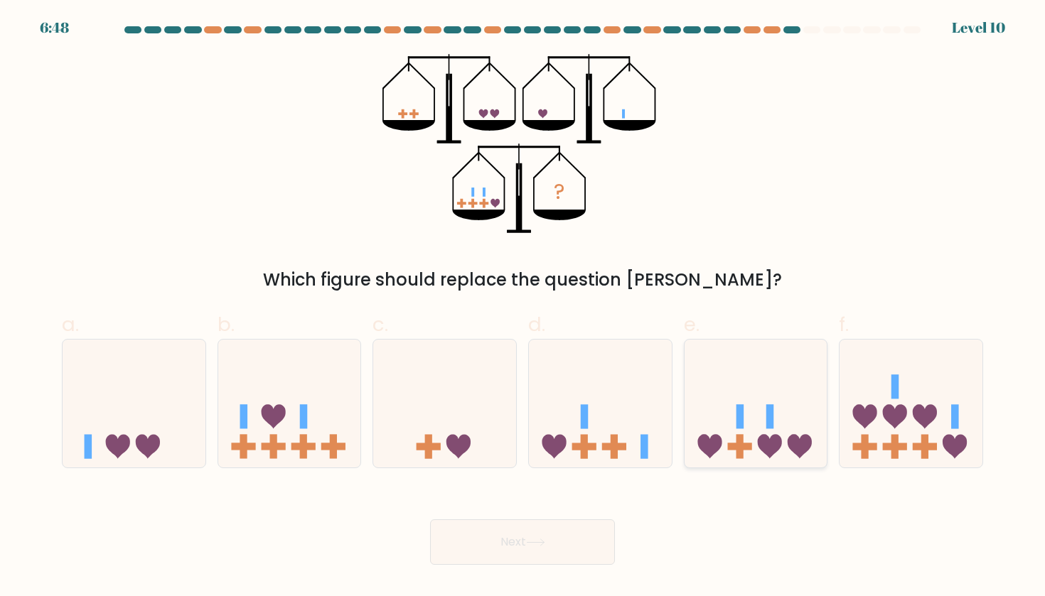
click at [746, 435] on icon at bounding box center [755, 404] width 143 height 118
click at [523, 308] on input "e." at bounding box center [522, 302] width 1 height 9
radio input "true"
click at [503, 542] on button "Next" at bounding box center [522, 542] width 185 height 45
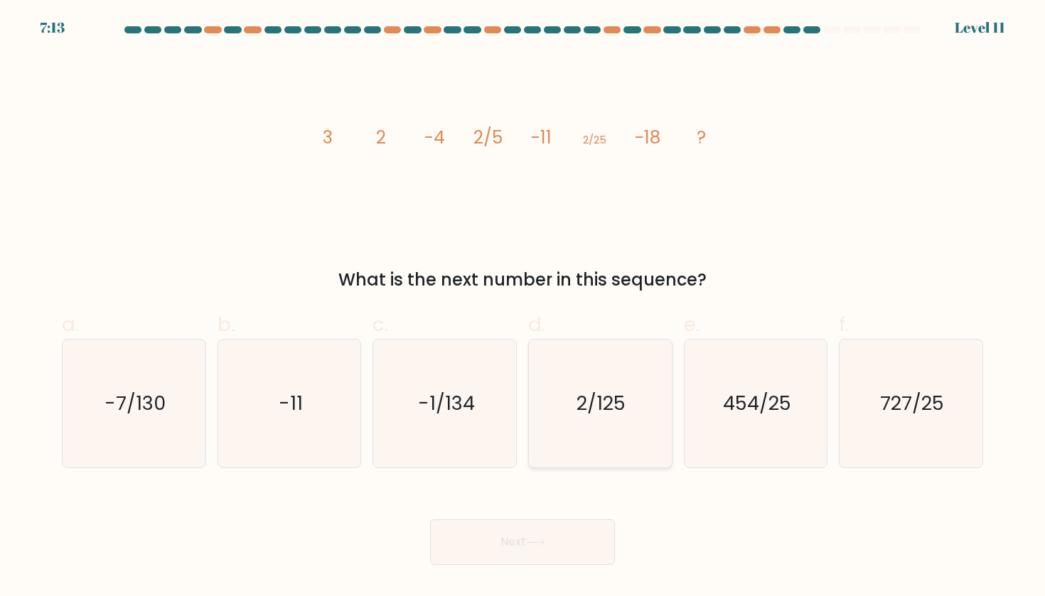
click at [592, 431] on icon "2/125" at bounding box center [600, 404] width 128 height 128
click at [523, 308] on input "d. 2/125" at bounding box center [522, 302] width 1 height 9
radio input "true"
click at [447, 547] on button "Next" at bounding box center [522, 542] width 185 height 45
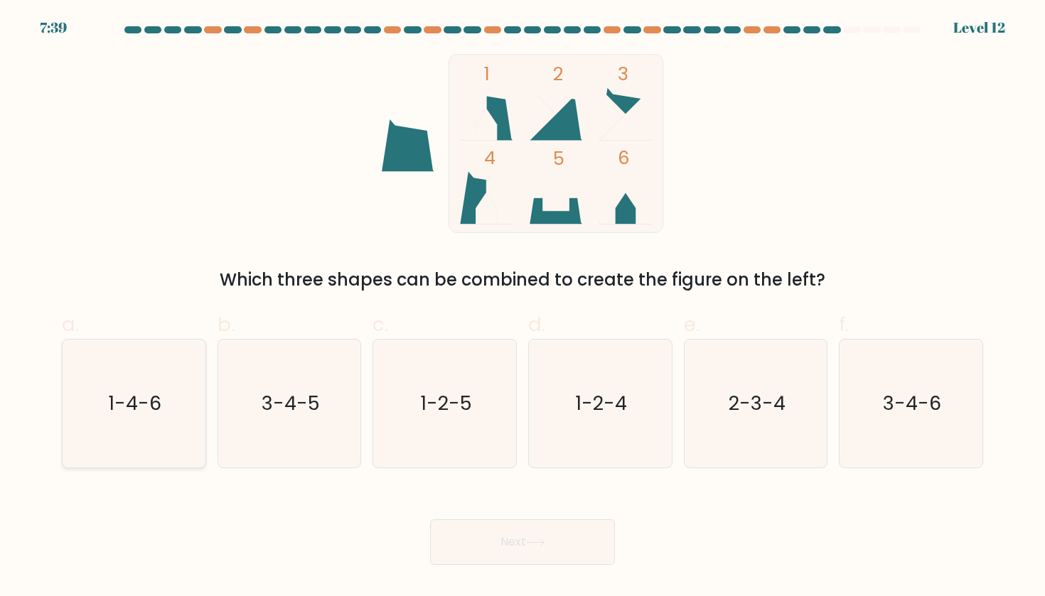
click at [102, 423] on icon "1-4-6" at bounding box center [134, 404] width 128 height 128
click at [522, 308] on input "a. 1-4-6" at bounding box center [522, 302] width 1 height 9
radio input "true"
click at [573, 521] on button "Next" at bounding box center [522, 542] width 185 height 45
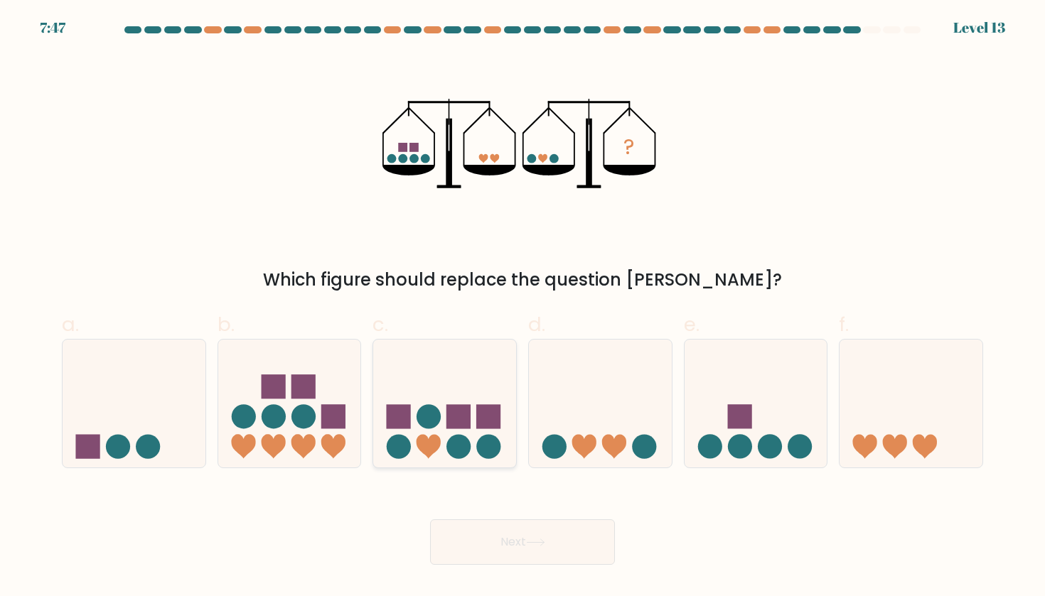
click at [416, 434] on icon at bounding box center [444, 404] width 143 height 118
click at [522, 308] on input "c." at bounding box center [522, 302] width 1 height 9
radio input "true"
click at [814, 409] on icon at bounding box center [755, 404] width 143 height 118
click at [523, 308] on input "e." at bounding box center [522, 302] width 1 height 9
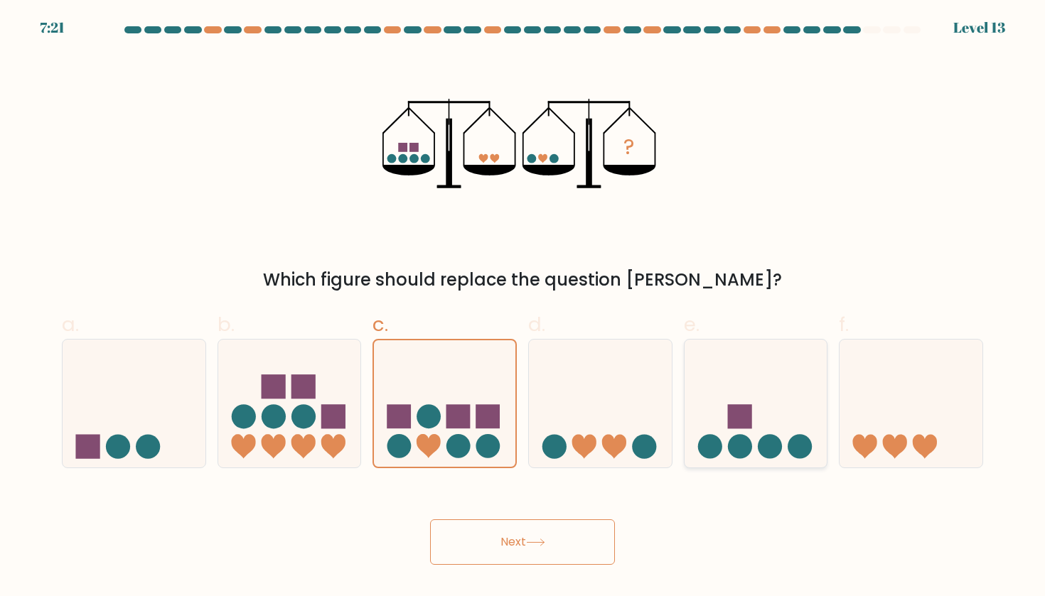
radio input "true"
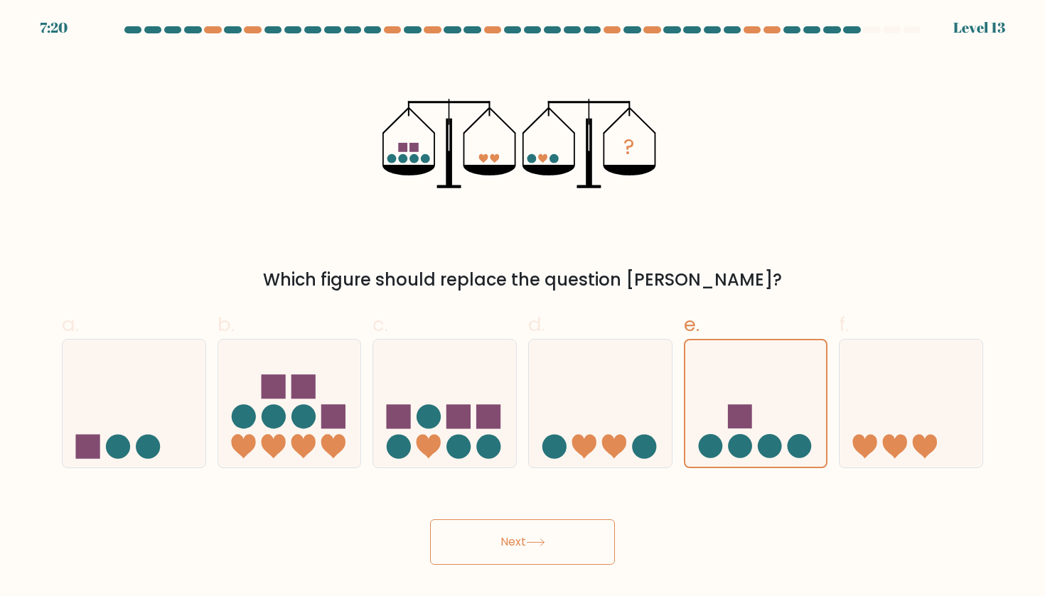
click at [522, 549] on button "Next" at bounding box center [522, 542] width 185 height 45
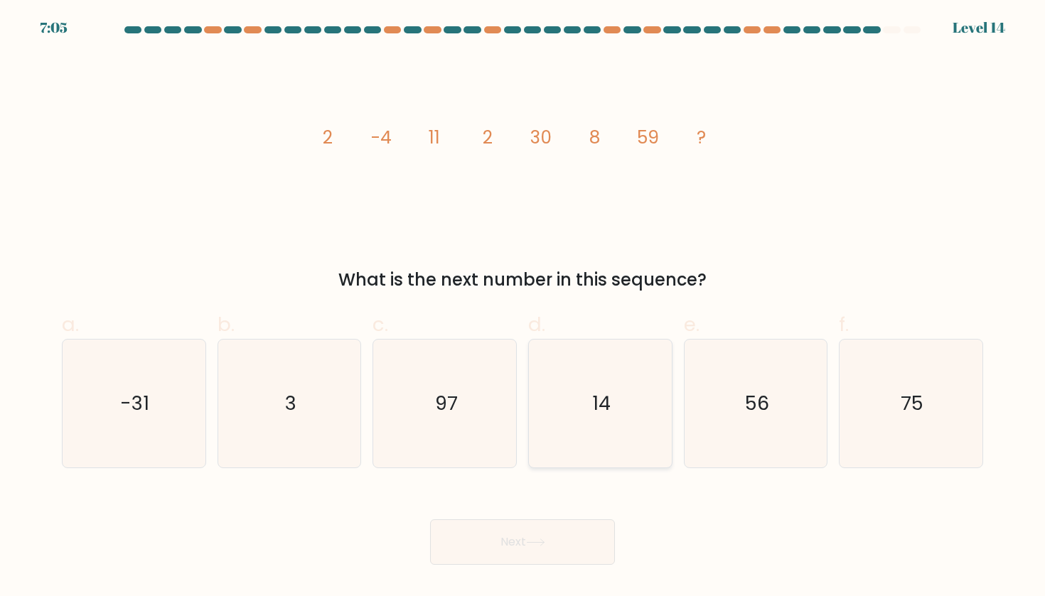
click at [601, 381] on icon "14" at bounding box center [600, 404] width 128 height 128
click at [523, 308] on input "d. 14" at bounding box center [522, 302] width 1 height 9
radio input "true"
click at [514, 527] on button "Next" at bounding box center [522, 542] width 185 height 45
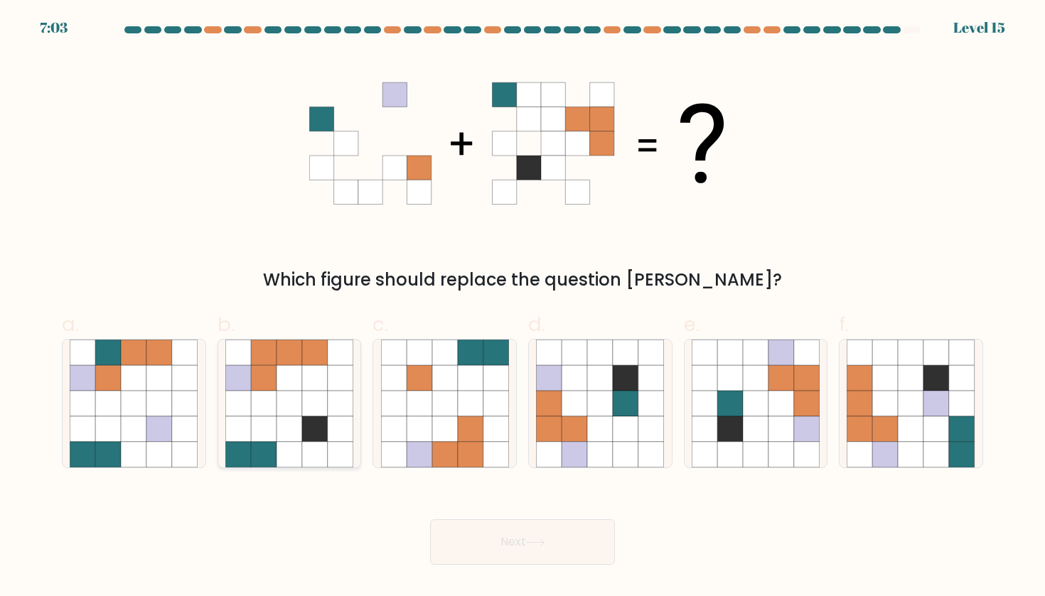
click at [297, 436] on icon at bounding box center [289, 429] width 26 height 26
click at [522, 308] on input "b." at bounding box center [522, 302] width 1 height 9
radio input "true"
click at [522, 533] on button "Next" at bounding box center [522, 542] width 185 height 45
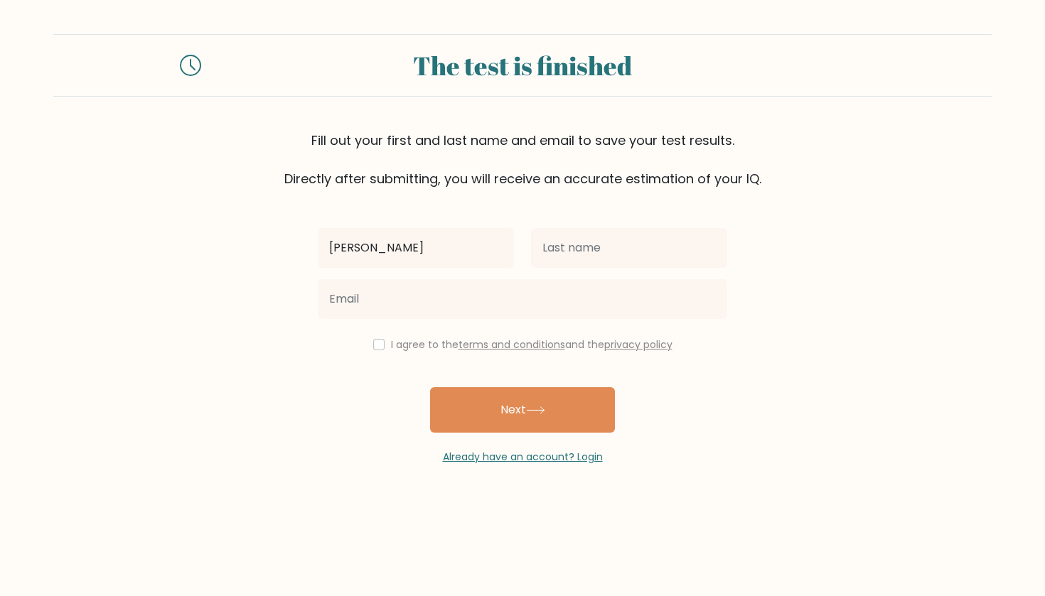
type input "Alisa"
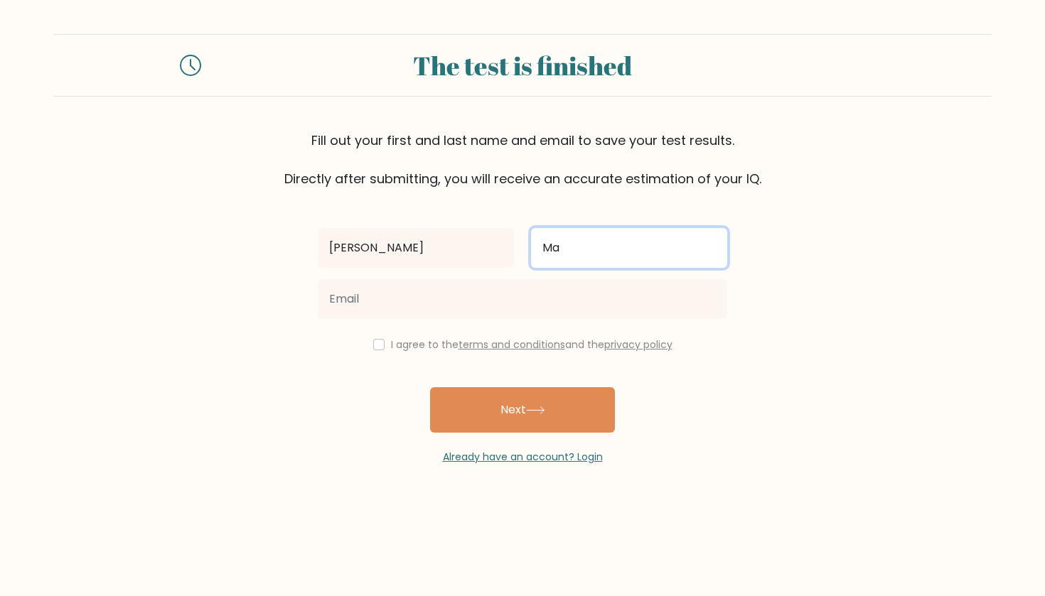
type input "Ma"
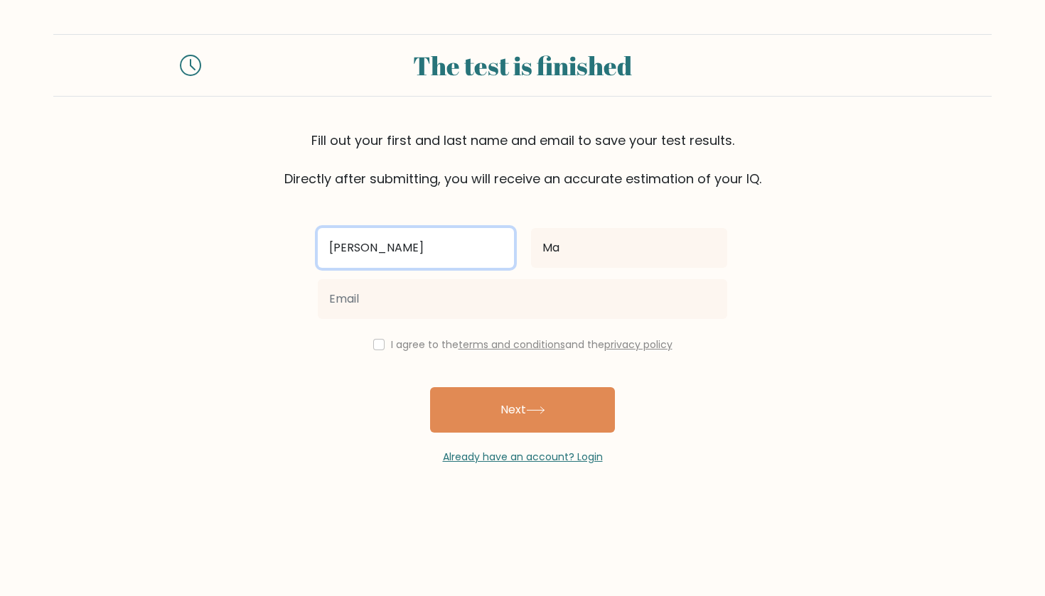
click at [420, 242] on input "Alisa" at bounding box center [416, 248] width 196 height 40
type input "[PERSON_NAME] [PERSON_NAME]"
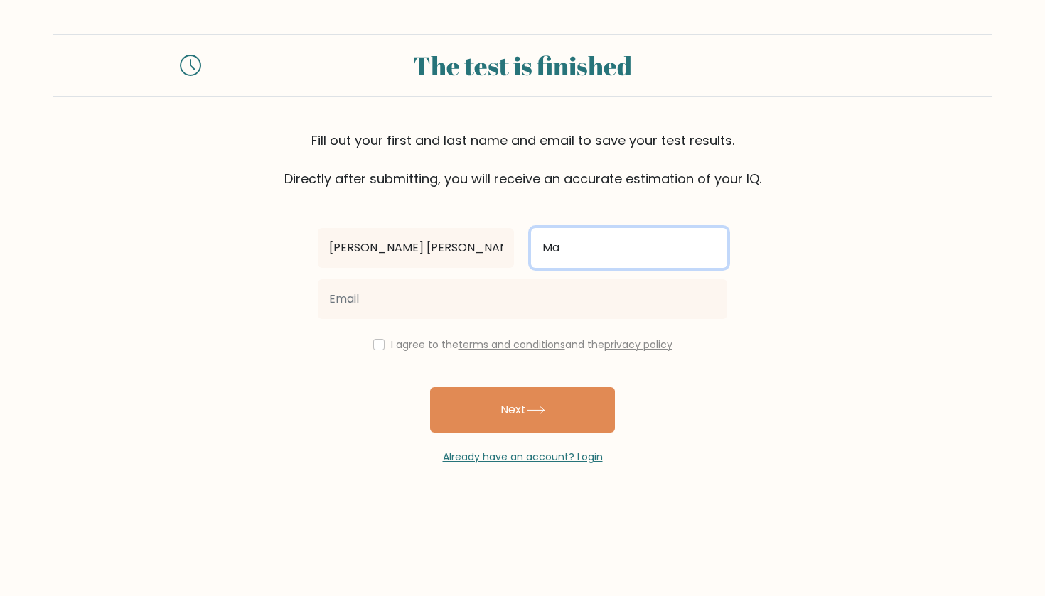
click at [608, 241] on input "Ma" at bounding box center [629, 248] width 196 height 40
type input "Manguil"
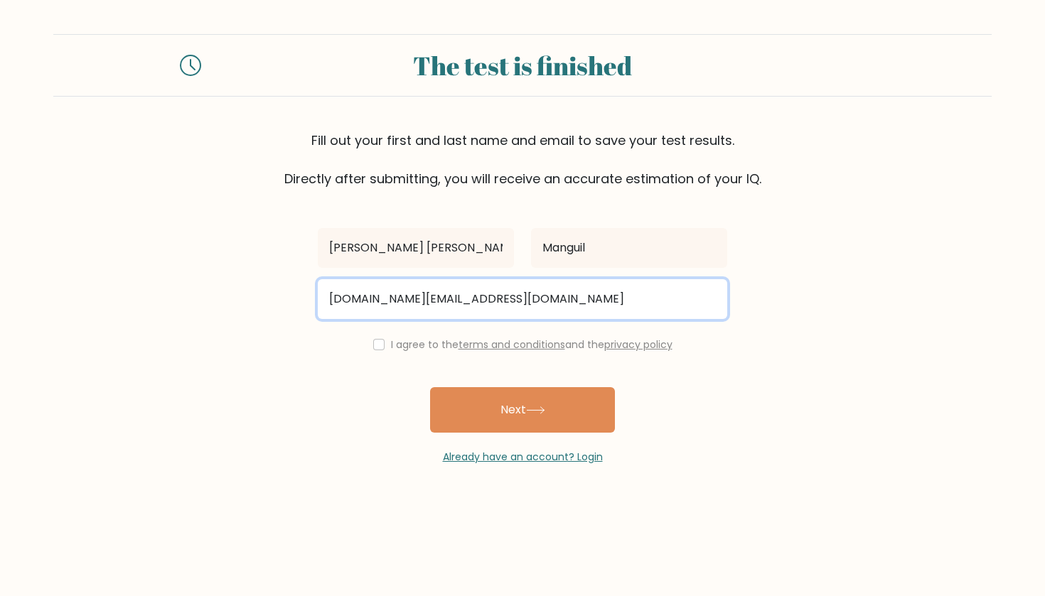
type input "alisamaemanguil.work@gmail.com"
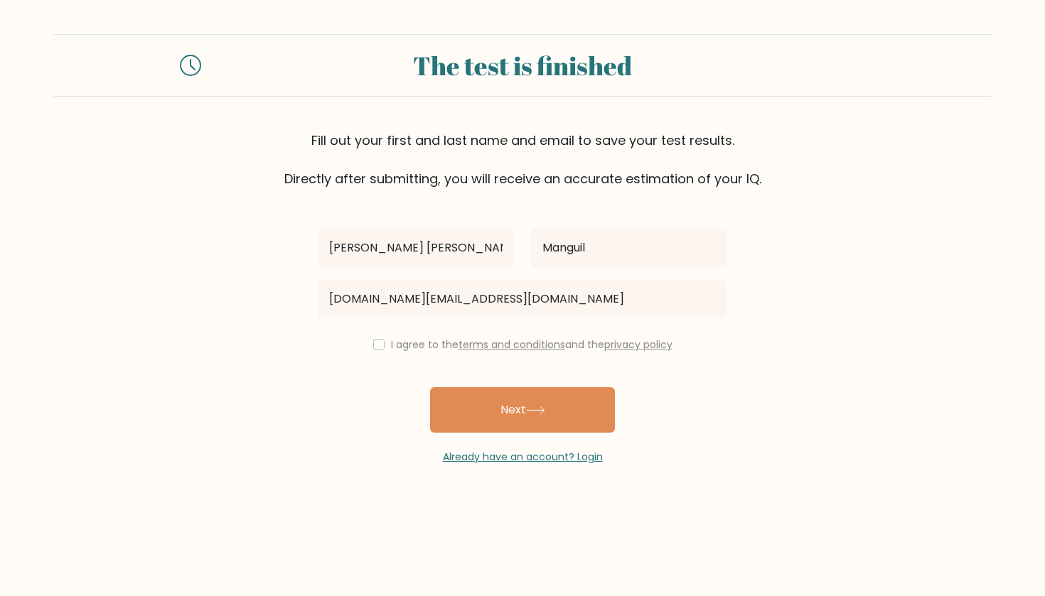
click at [382, 343] on div "I agree to the terms and conditions and the privacy policy" at bounding box center [522, 344] width 426 height 17
click at [378, 348] on input "checkbox" at bounding box center [378, 344] width 11 height 11
checkbox input "true"
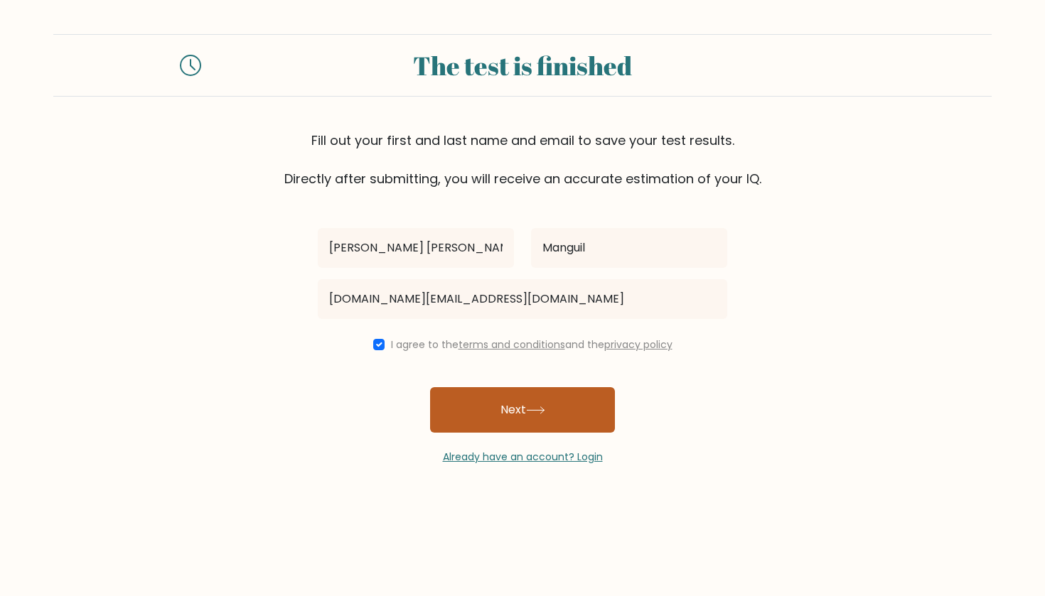
click at [489, 416] on button "Next" at bounding box center [522, 409] width 185 height 45
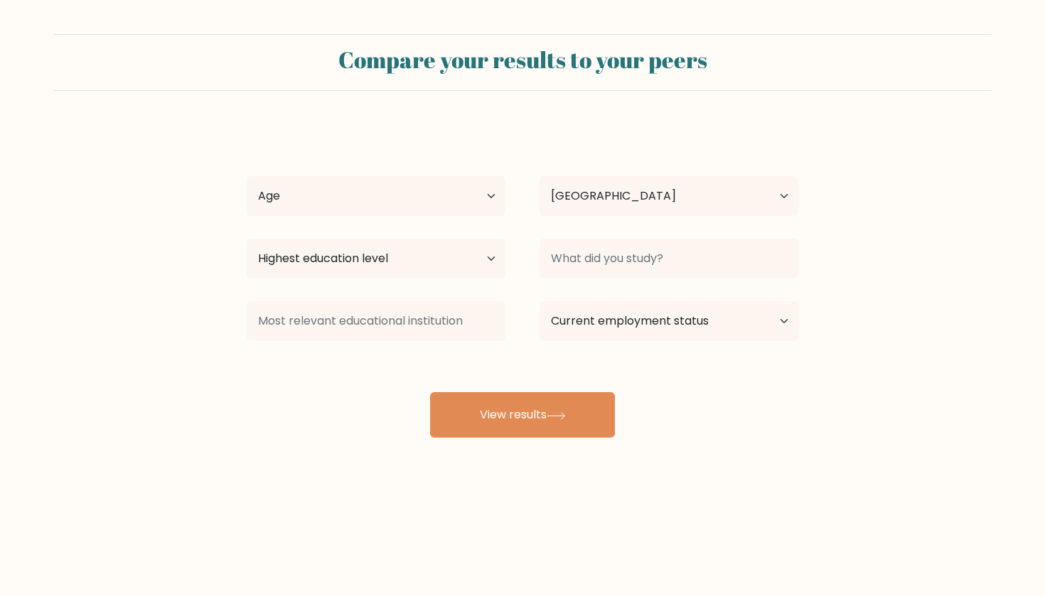
select select "PH"
select select "18_24"
select select "bachelors_degree"
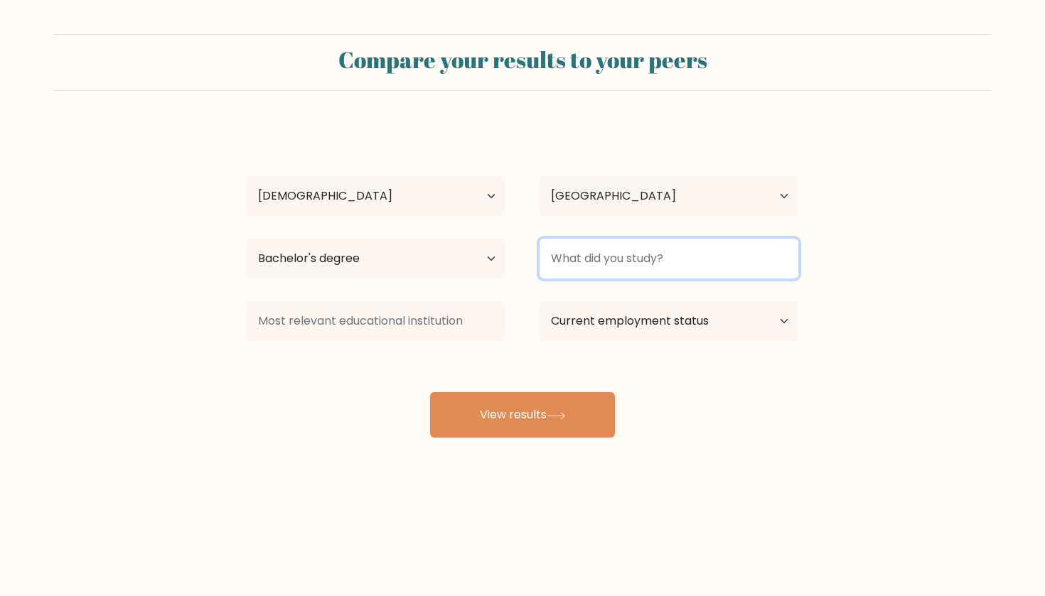
click at [593, 253] on input at bounding box center [668, 259] width 259 height 40
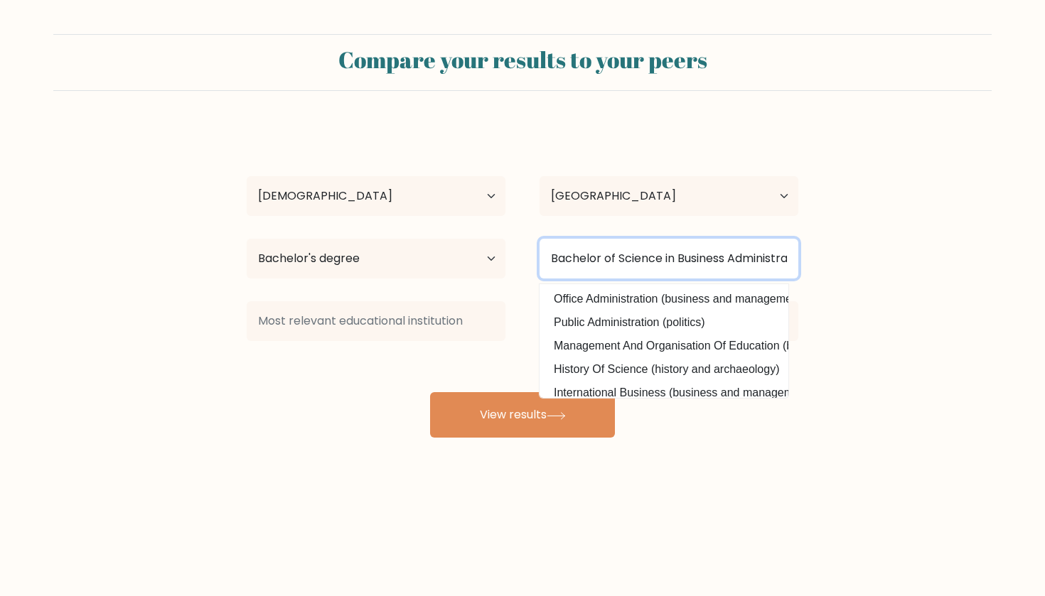
type input "Bachelor of Science in Business Administration"
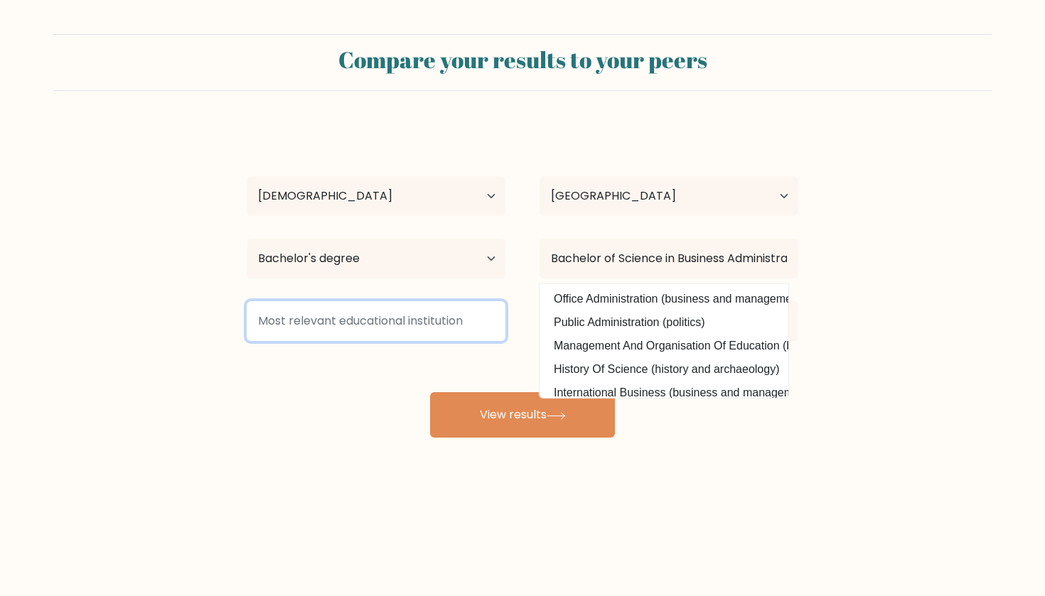
click at [465, 316] on input at bounding box center [376, 321] width 259 height 40
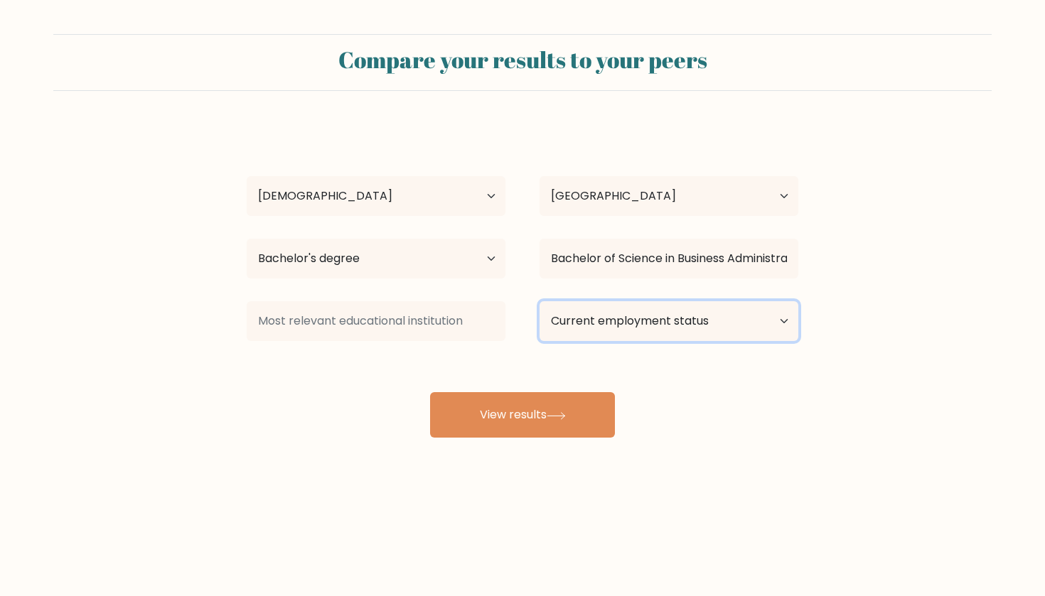
select select "other"
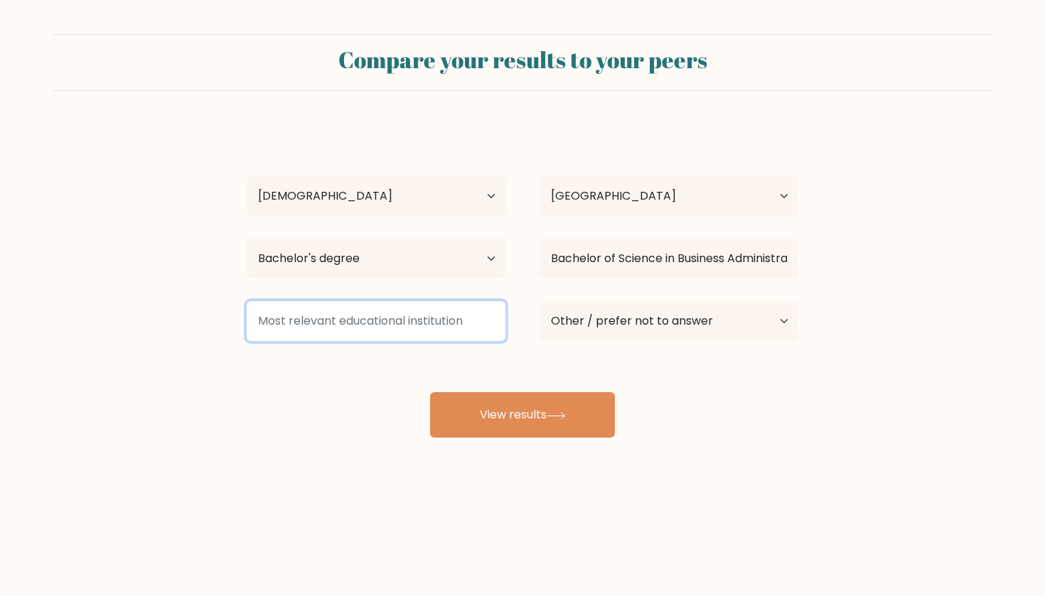
click at [449, 313] on input at bounding box center [376, 321] width 259 height 40
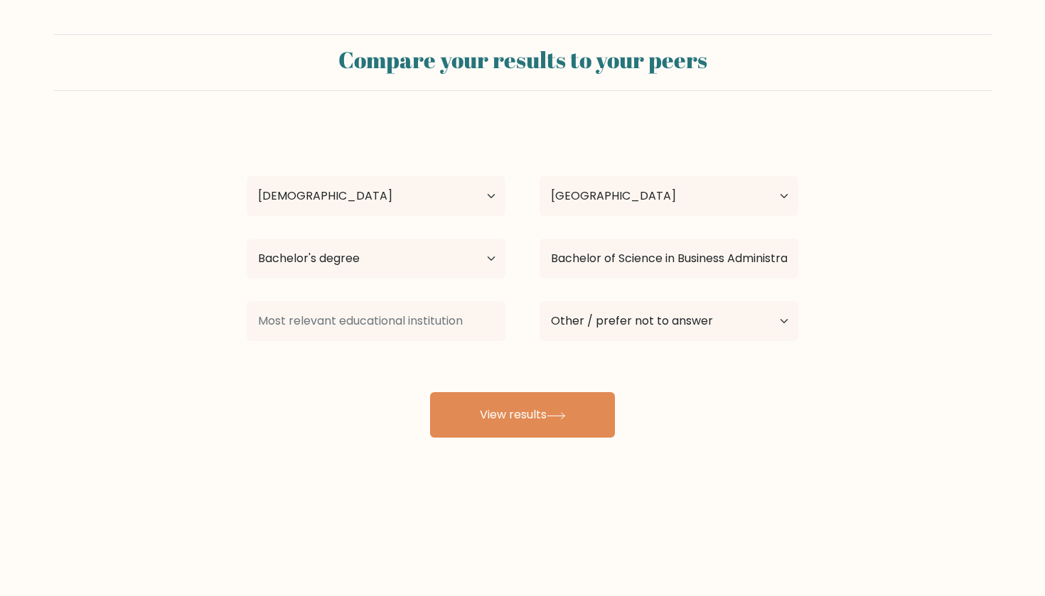
click at [351, 403] on div "Alisa Mae Manguil Age Under 18 years old 18-24 years old 25-34 years old 35-44 …" at bounding box center [522, 281] width 569 height 313
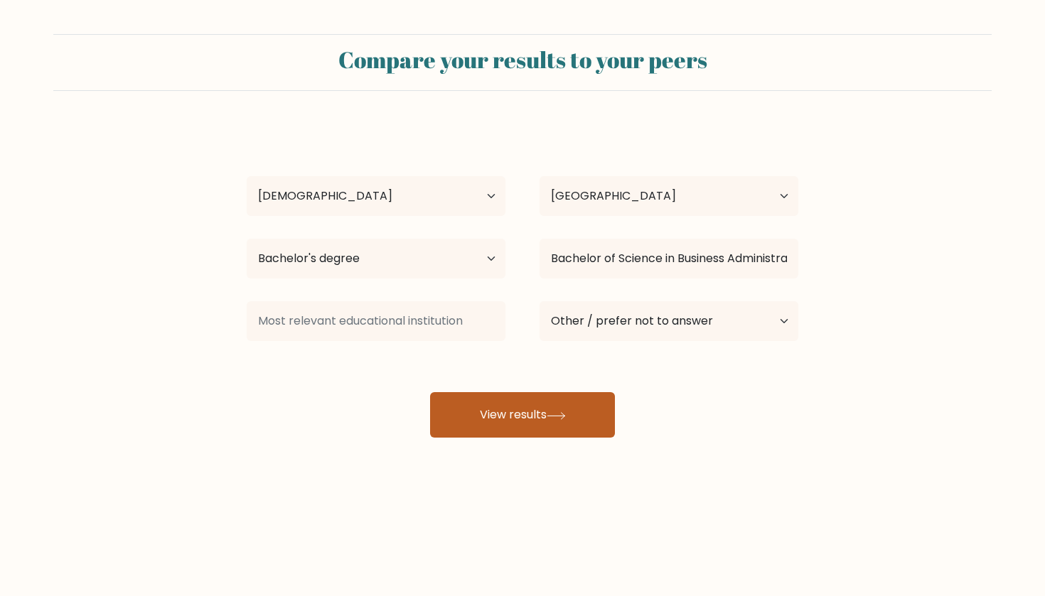
click at [533, 409] on button "View results" at bounding box center [522, 414] width 185 height 45
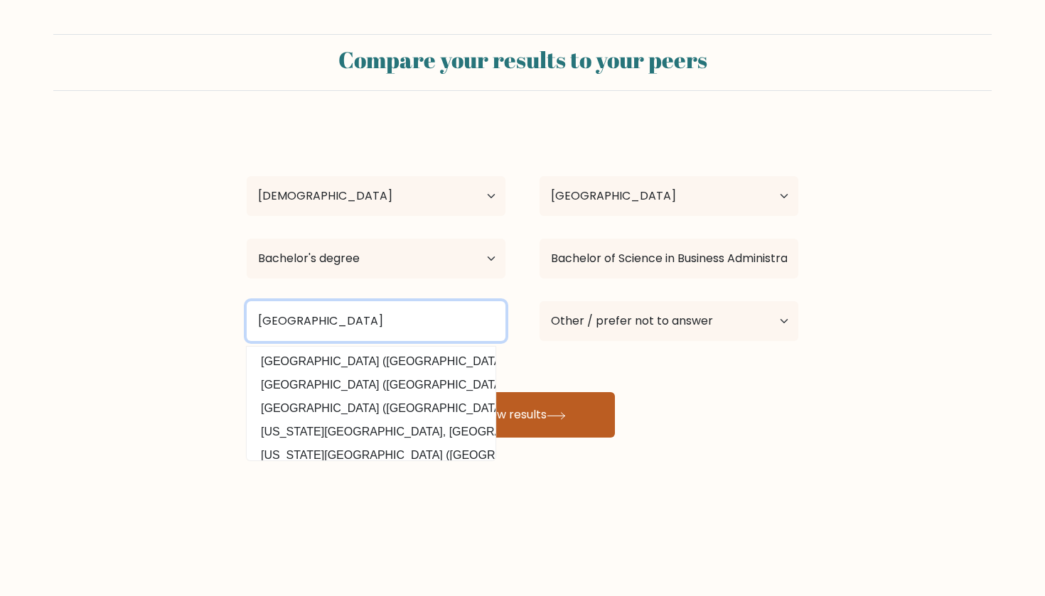
type input "Bataan Peninsula State University"
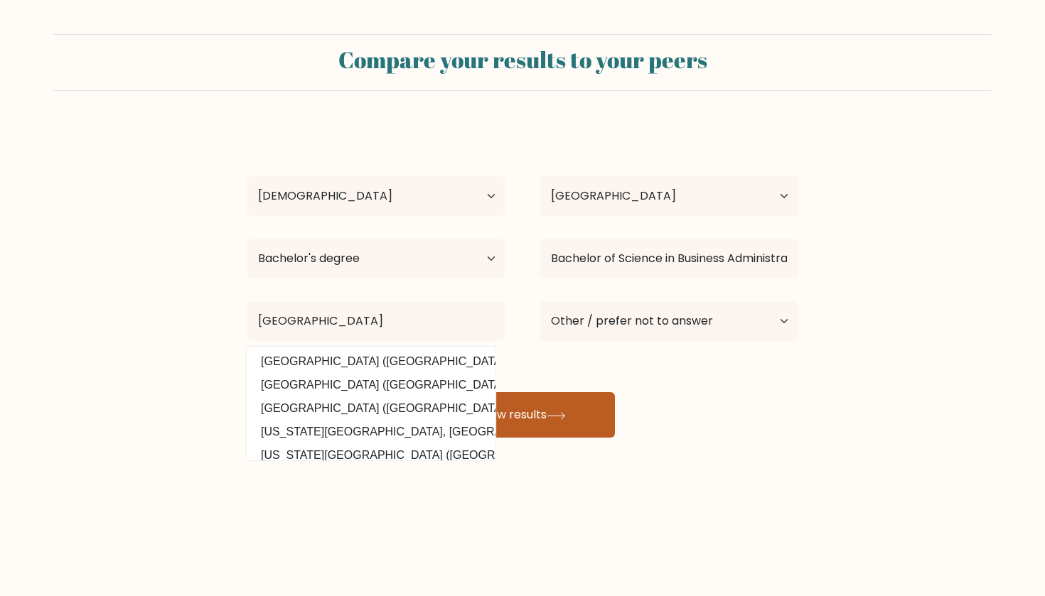
click at [478, 404] on button "View results" at bounding box center [522, 414] width 185 height 45
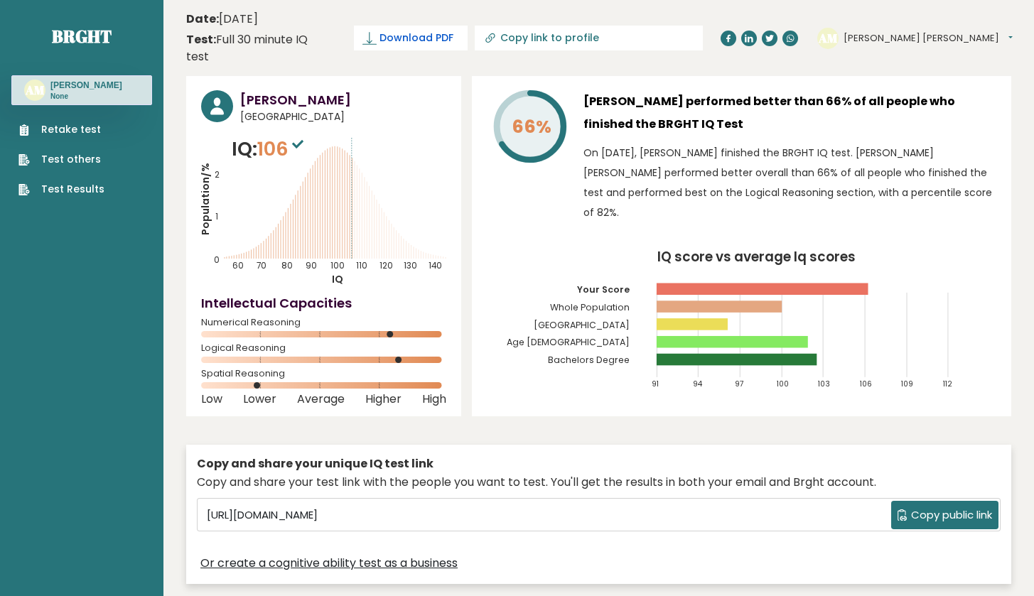
click at [453, 32] on span "Download PDF" at bounding box center [417, 38] width 74 height 15
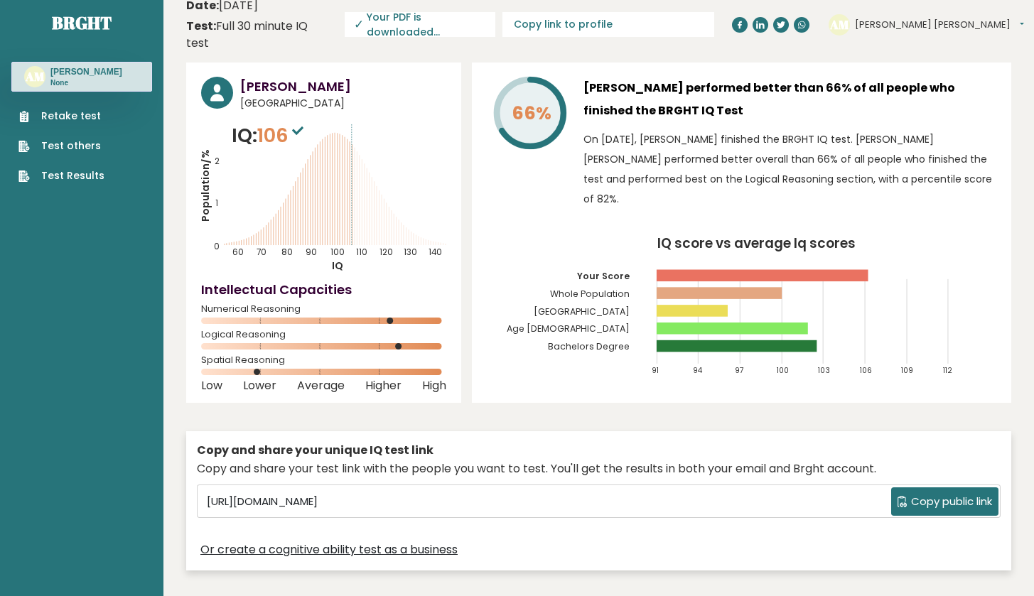
click at [962, 494] on span "Copy public link" at bounding box center [951, 502] width 81 height 16
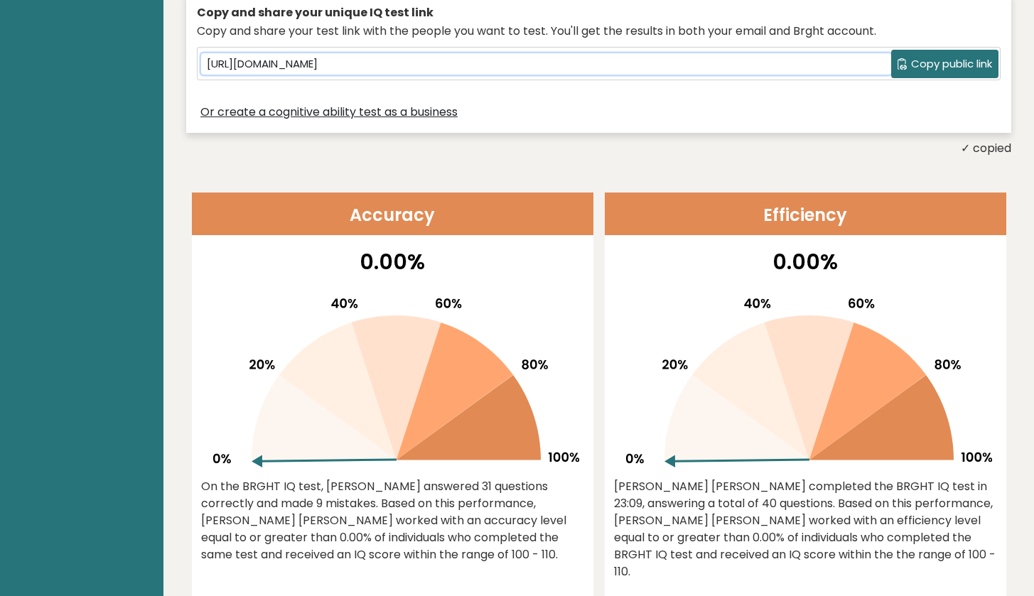
scroll to position [0, 0]
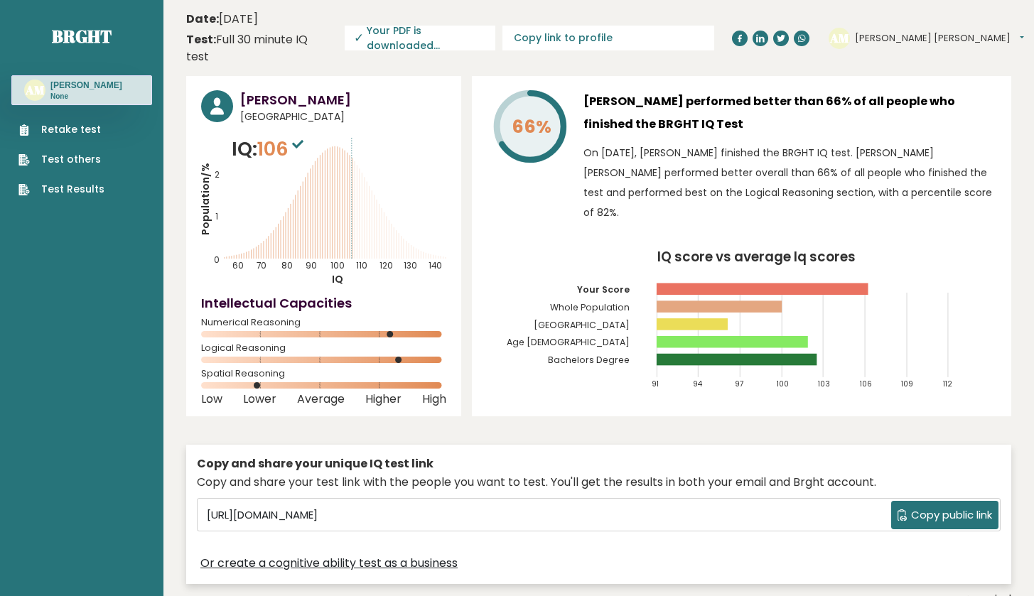
click at [82, 115] on div "Retake test Test others Test Results" at bounding box center [81, 151] width 141 height 92
click at [85, 127] on link "Retake test" at bounding box center [61, 129] width 86 height 15
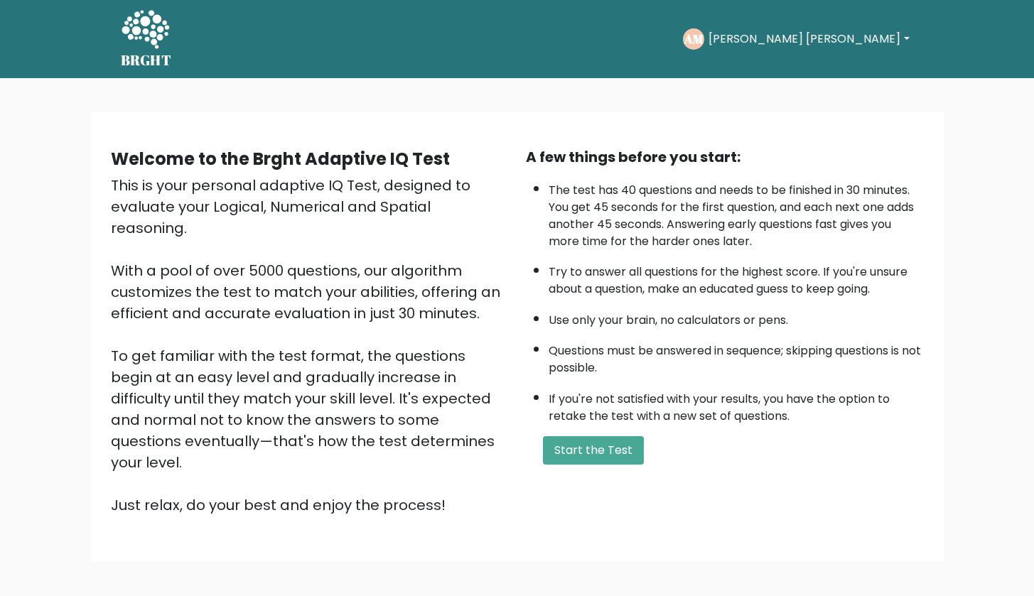
click at [537, 465] on form "Start the Test" at bounding box center [725, 450] width 398 height 28
click at [574, 465] on button "Start the Test" at bounding box center [593, 450] width 101 height 28
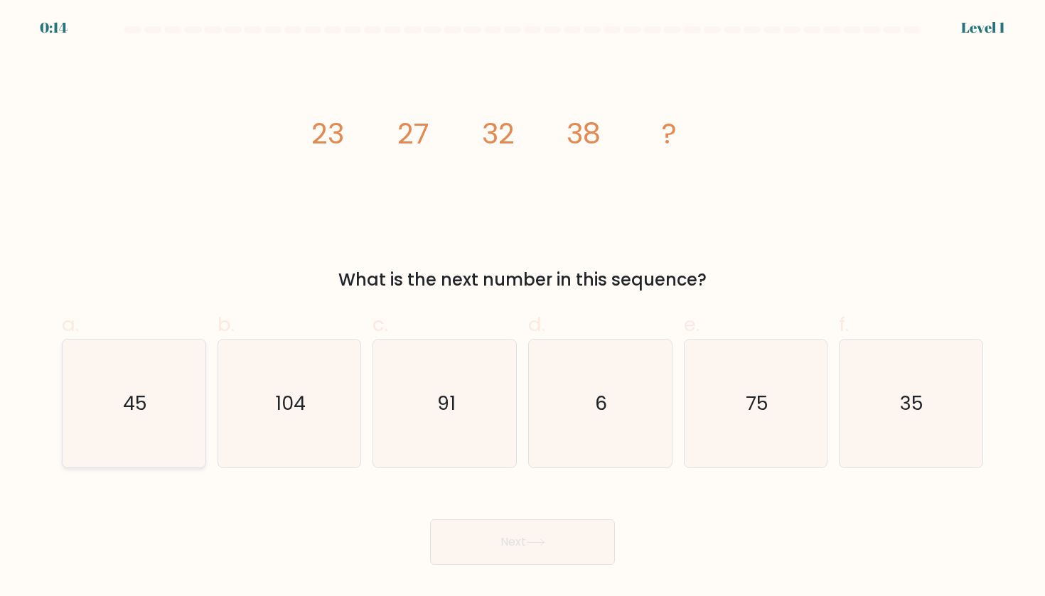
click at [84, 431] on icon "45" at bounding box center [134, 404] width 128 height 128
click at [522, 308] on input "a. 45" at bounding box center [522, 302] width 1 height 9
radio input "true"
click at [454, 544] on button "Next" at bounding box center [522, 542] width 185 height 45
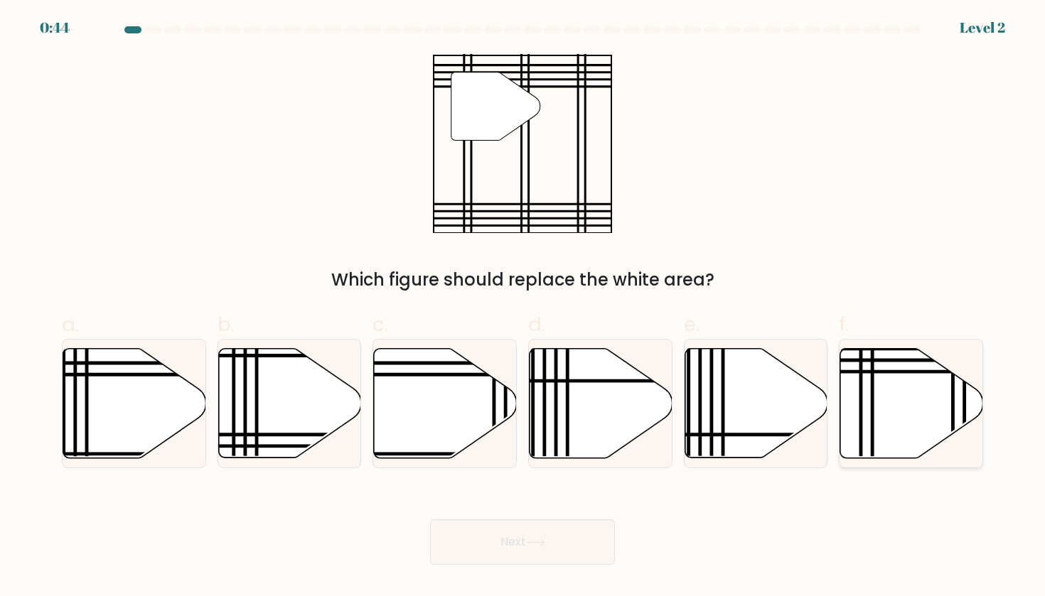
click at [911, 389] on icon at bounding box center [911, 402] width 143 height 109
click at [523, 308] on input "f." at bounding box center [522, 302] width 1 height 9
radio input "true"
click at [524, 523] on button "Next" at bounding box center [522, 542] width 185 height 45
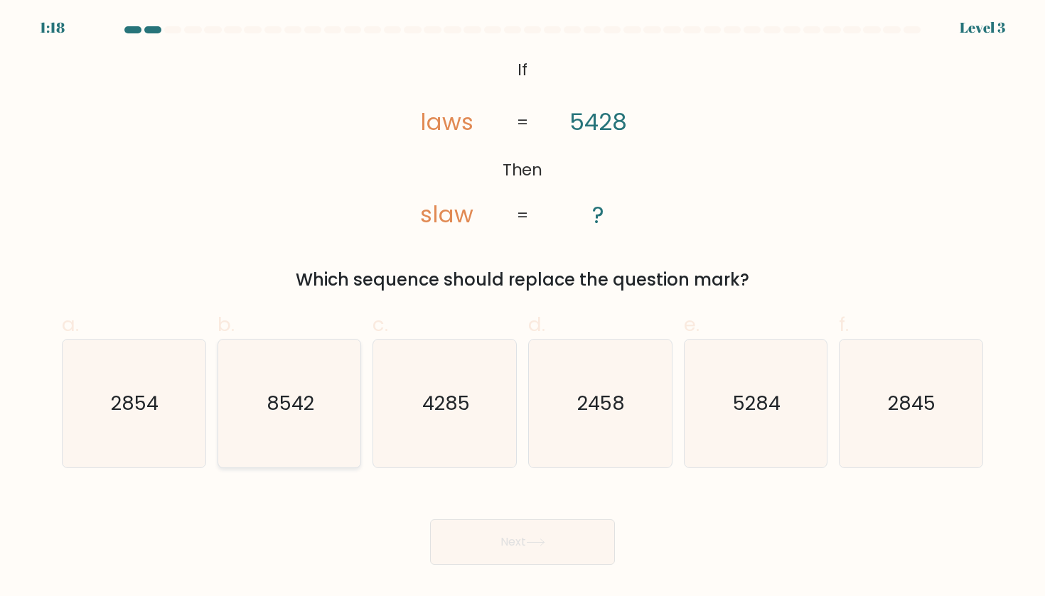
click at [273, 448] on icon "8542" at bounding box center [289, 404] width 128 height 128
click at [522, 308] on input "b. 8542" at bounding box center [522, 302] width 1 height 9
radio input "true"
click at [552, 517] on div "Next" at bounding box center [522, 525] width 938 height 80
click at [550, 554] on button "Next" at bounding box center [522, 542] width 185 height 45
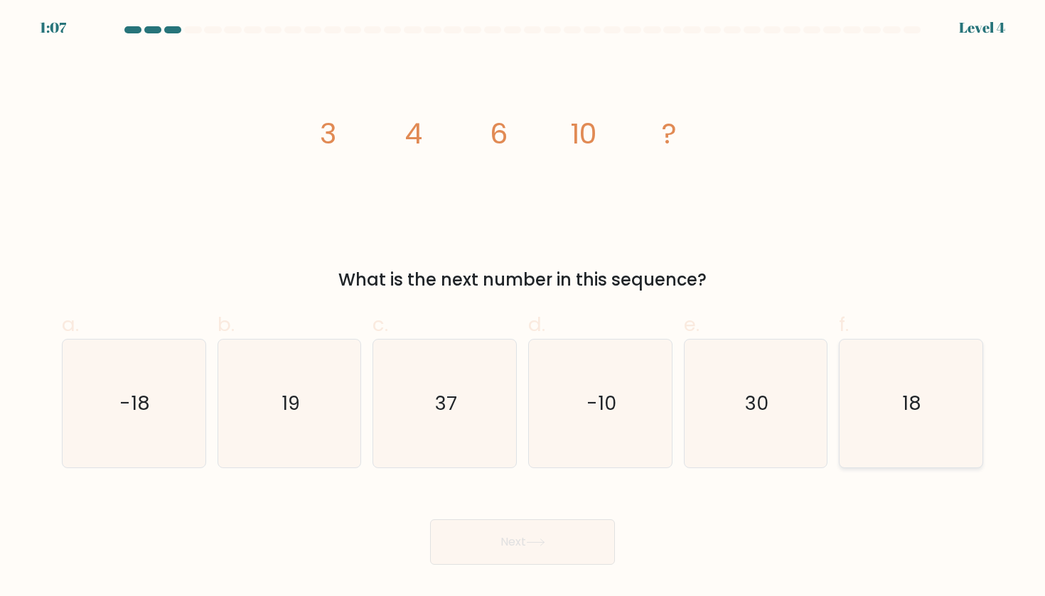
click at [888, 414] on icon "18" at bounding box center [910, 404] width 128 height 128
click at [523, 308] on input "f. 18" at bounding box center [522, 302] width 1 height 9
radio input "true"
click at [552, 540] on button "Next" at bounding box center [522, 542] width 185 height 45
click at [526, 535] on button "Next" at bounding box center [522, 542] width 185 height 45
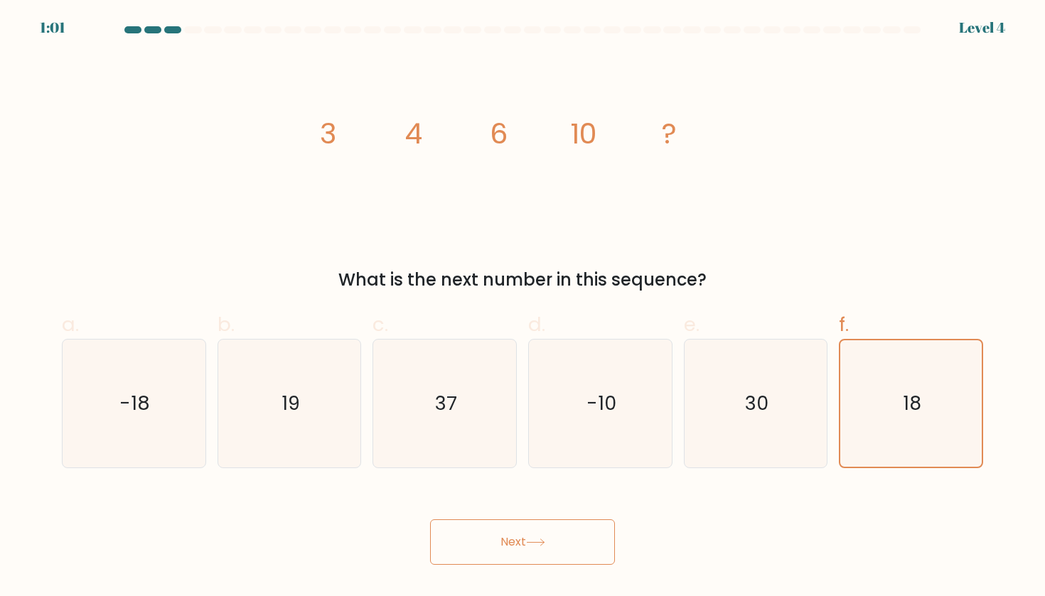
click at [502, 546] on button "Next" at bounding box center [522, 542] width 185 height 45
click at [693, 544] on div "Next" at bounding box center [522, 525] width 938 height 80
click at [513, 554] on button "Next" at bounding box center [522, 542] width 185 height 45
click at [791, 259] on div "image/svg+xml 3 4 6 10 ? What is the next number in this sequence?" at bounding box center [522, 173] width 938 height 239
click at [932, 452] on icon "18" at bounding box center [910, 403] width 127 height 127
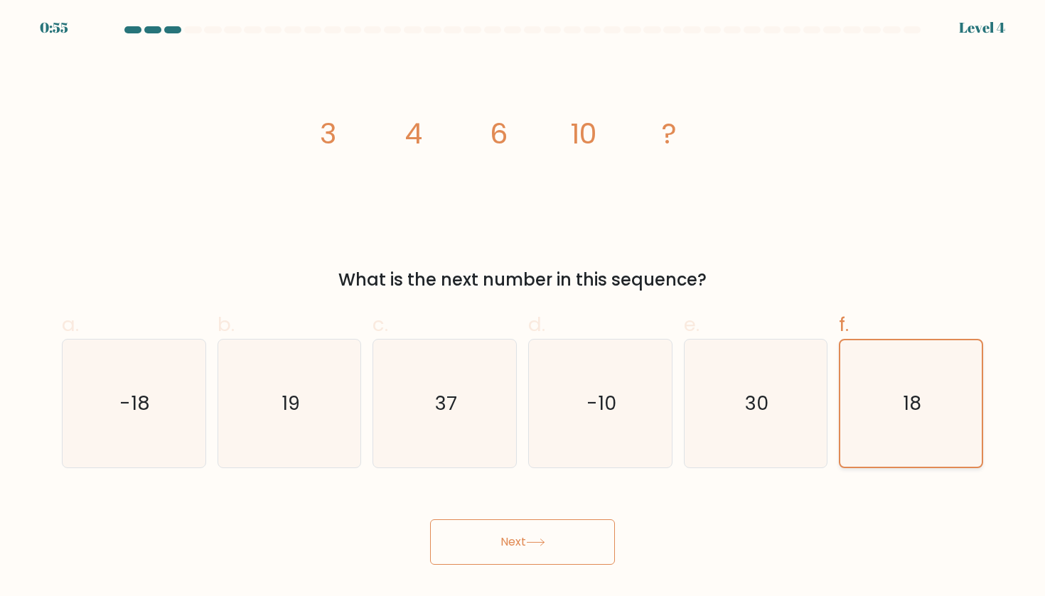
click at [523, 308] on input "f. 18" at bounding box center [522, 302] width 1 height 9
click at [533, 550] on button "Next" at bounding box center [522, 542] width 185 height 45
click at [568, 539] on button "Next" at bounding box center [522, 542] width 185 height 45
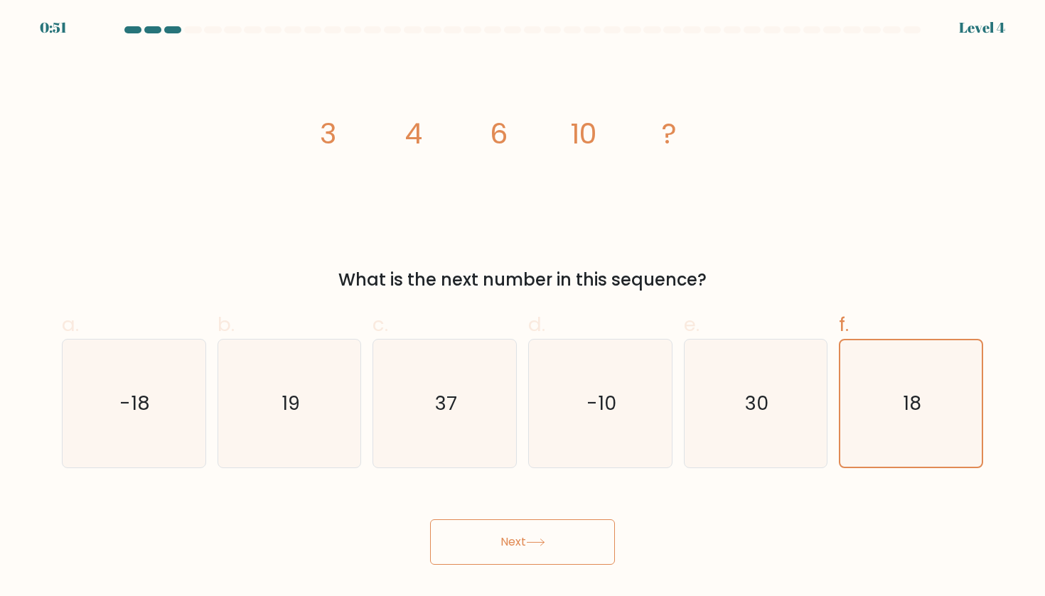
click at [568, 539] on button "Next" at bounding box center [522, 542] width 185 height 45
click at [140, 323] on label "a. -18" at bounding box center [134, 389] width 144 height 159
click at [522, 308] on input "a. -18" at bounding box center [522, 302] width 1 height 9
radio input "true"
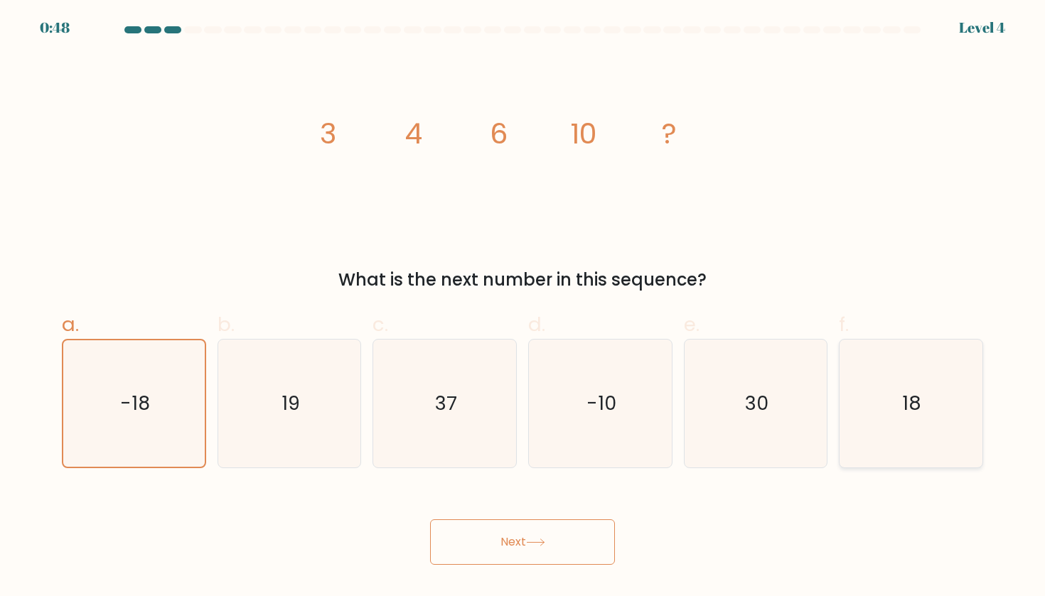
click at [893, 393] on icon "18" at bounding box center [910, 404] width 128 height 128
click at [523, 308] on input "f. 18" at bounding box center [522, 302] width 1 height 9
radio input "true"
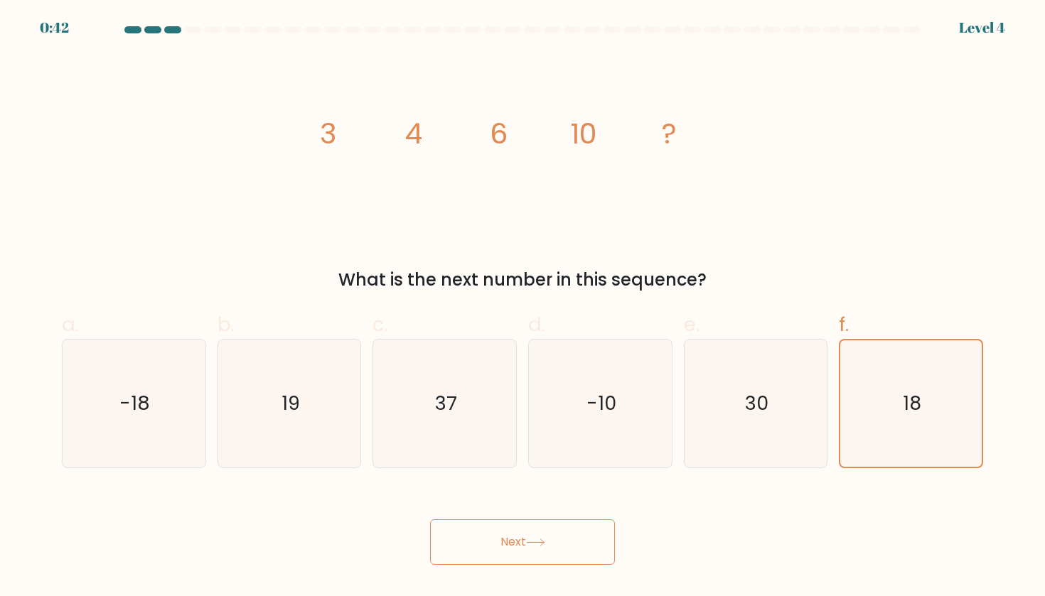
click at [545, 539] on icon at bounding box center [535, 543] width 19 height 8
click at [539, 547] on icon at bounding box center [535, 543] width 19 height 8
click at [537, 547] on icon at bounding box center [535, 543] width 19 height 8
click at [338, 434] on icon "19" at bounding box center [289, 404] width 128 height 128
click at [522, 308] on input "b. 19" at bounding box center [522, 302] width 1 height 9
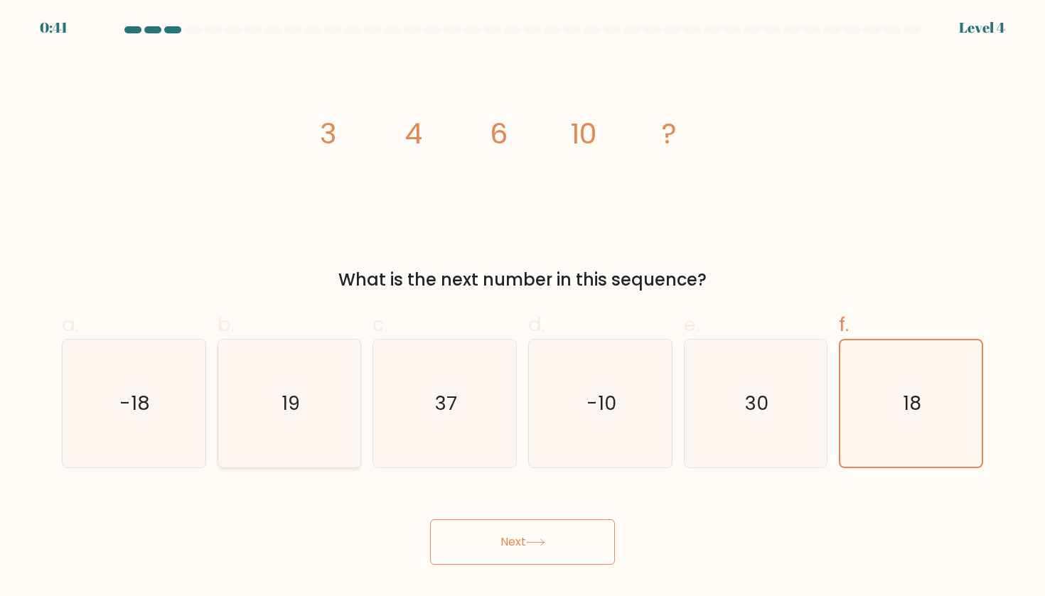
radio input "true"
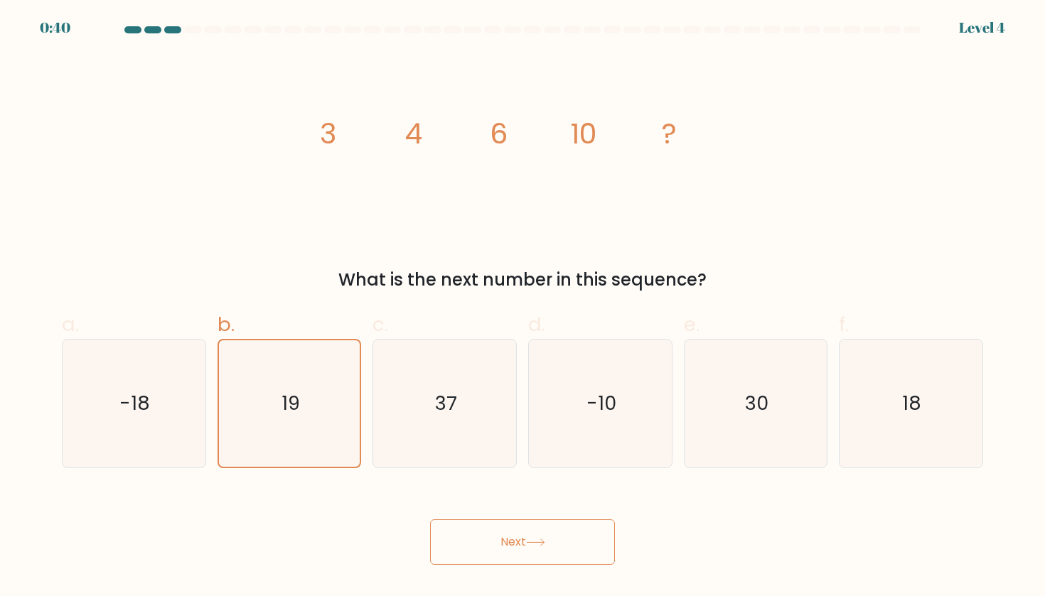
click at [561, 549] on button "Next" at bounding box center [522, 542] width 185 height 45
click at [725, 453] on icon "30" at bounding box center [756, 404] width 128 height 128
click at [523, 308] on input "e. 30" at bounding box center [522, 302] width 1 height 9
radio input "true"
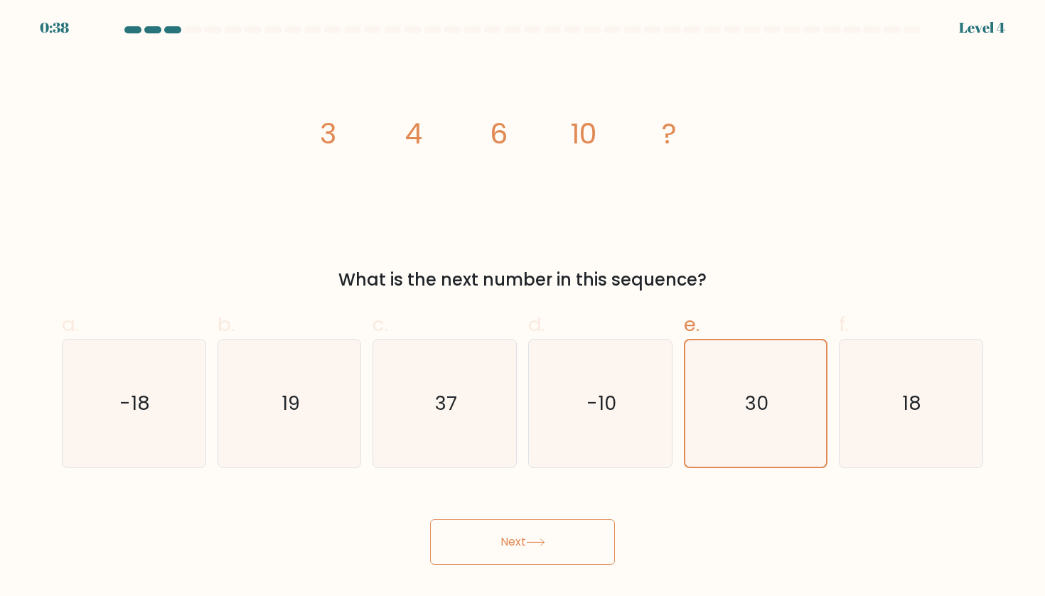
click at [594, 549] on button "Next" at bounding box center [522, 542] width 185 height 45
click at [928, 431] on icon "18" at bounding box center [910, 404] width 128 height 128
click at [523, 308] on input "f. 18" at bounding box center [522, 302] width 1 height 9
radio input "true"
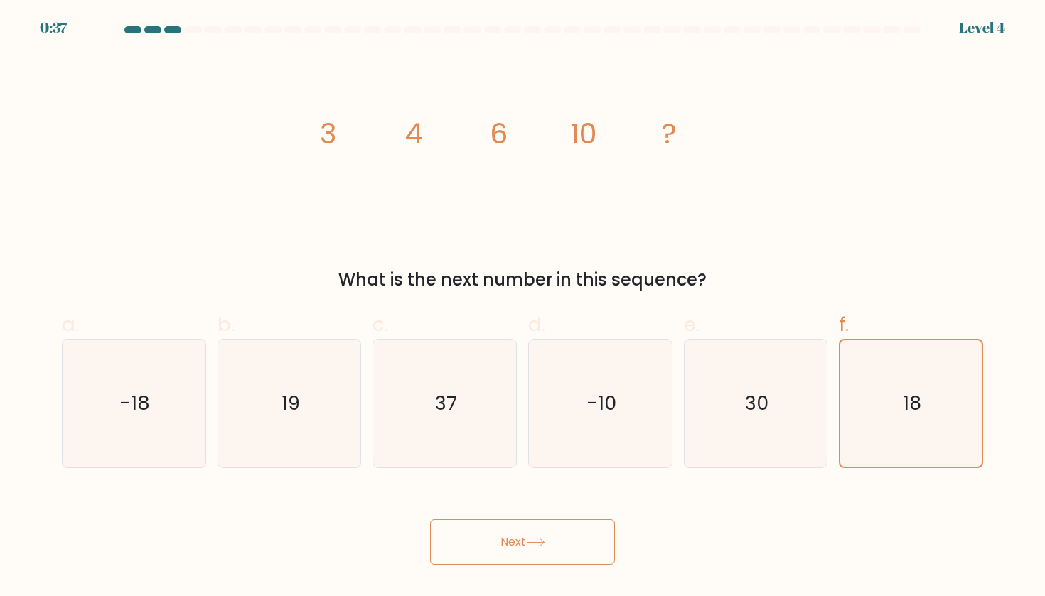
click at [530, 546] on icon at bounding box center [535, 543] width 19 height 8
click at [945, 386] on icon "18" at bounding box center [910, 403] width 127 height 127
click at [523, 308] on input "f. 18" at bounding box center [522, 302] width 1 height 9
click at [945, 386] on icon "18" at bounding box center [910, 403] width 127 height 127
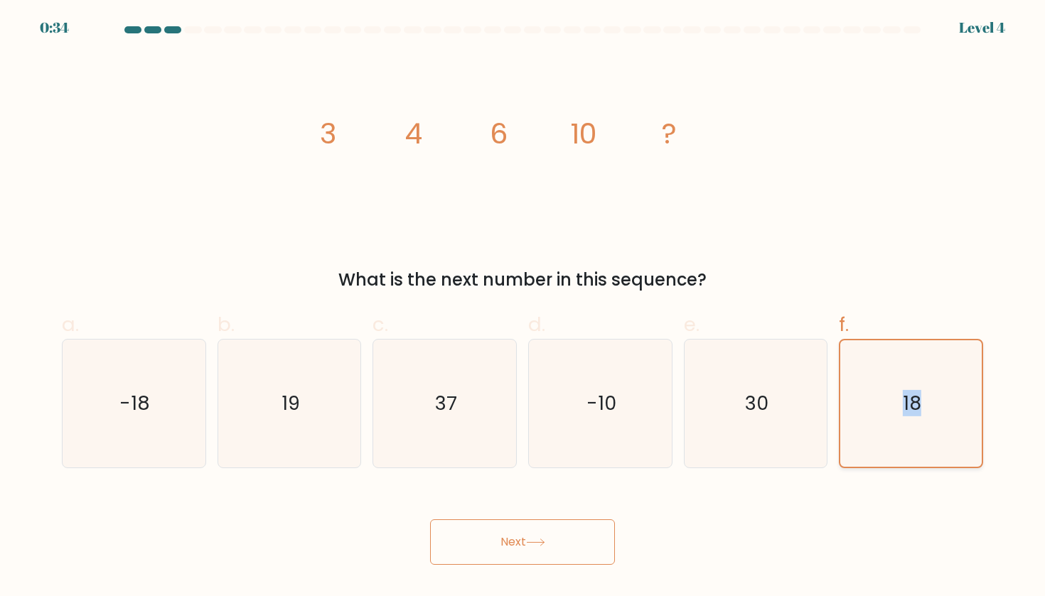
click at [523, 308] on input "f. 18" at bounding box center [522, 302] width 1 height 9
click at [548, 527] on button "Next" at bounding box center [522, 542] width 185 height 45
click at [547, 529] on button "Next" at bounding box center [522, 542] width 185 height 45
click at [541, 538] on button "Next" at bounding box center [522, 542] width 185 height 45
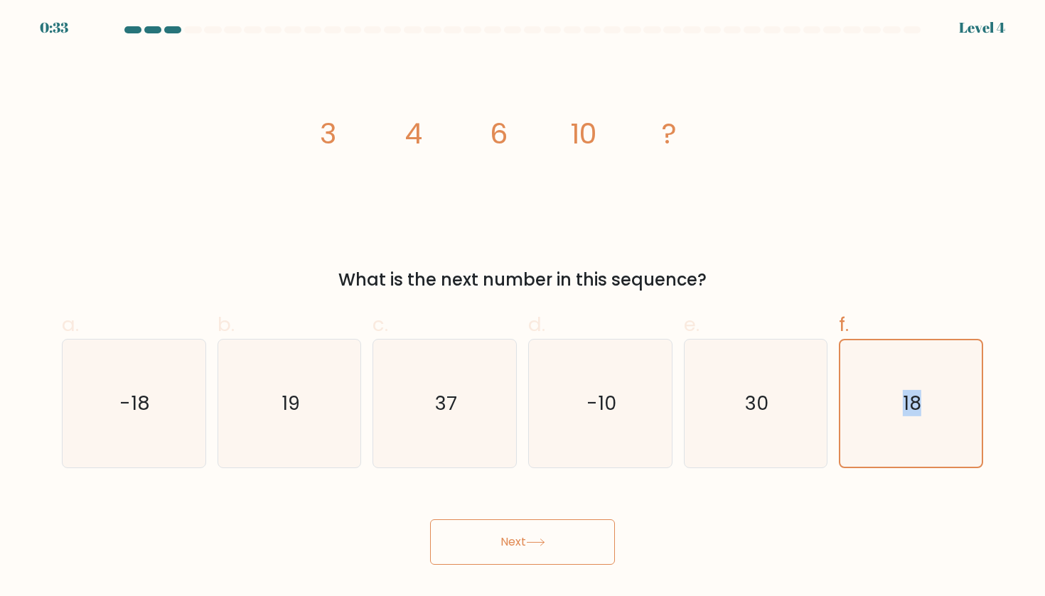
click at [541, 538] on button "Next" at bounding box center [522, 542] width 185 height 45
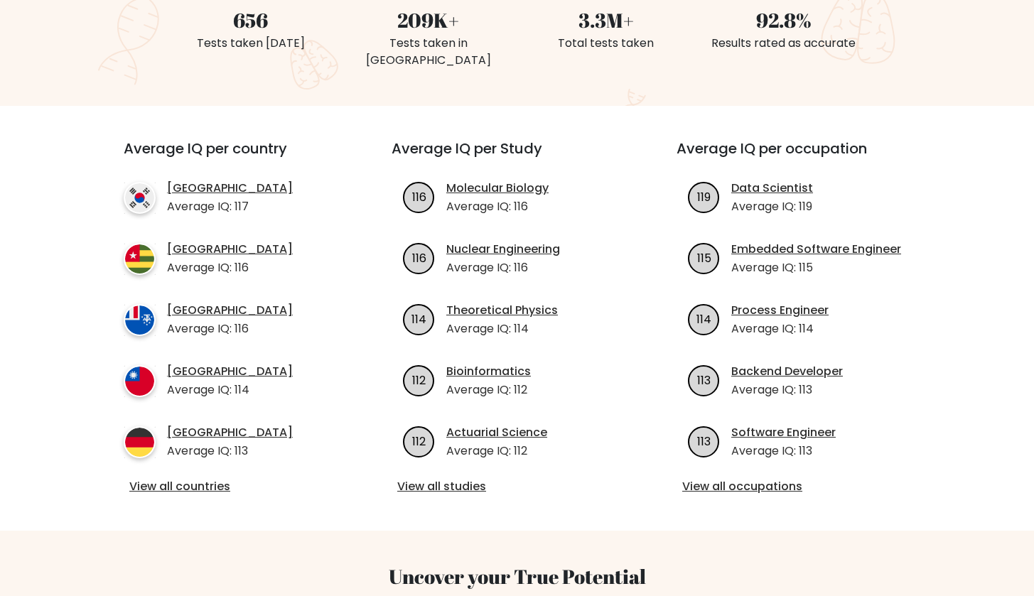
scroll to position [448, 0]
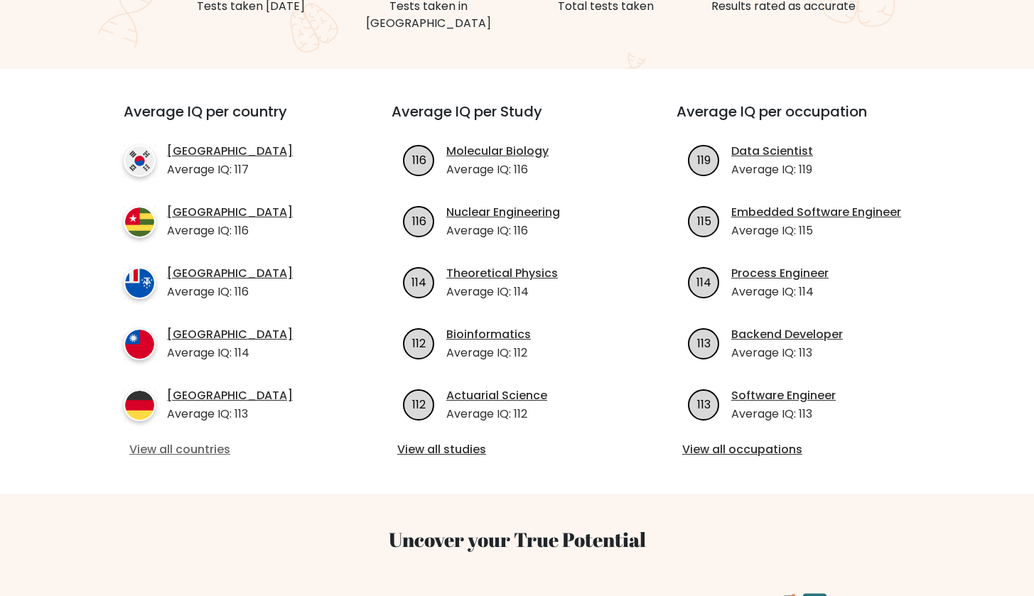
click at [211, 441] on link "View all countries" at bounding box center [231, 449] width 205 height 17
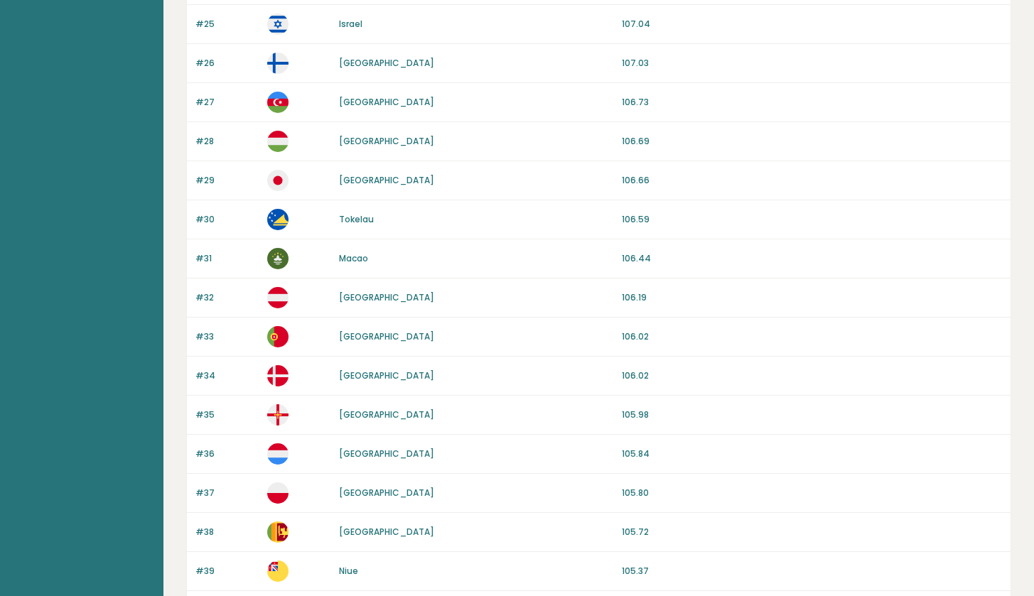
scroll to position [1271, 0]
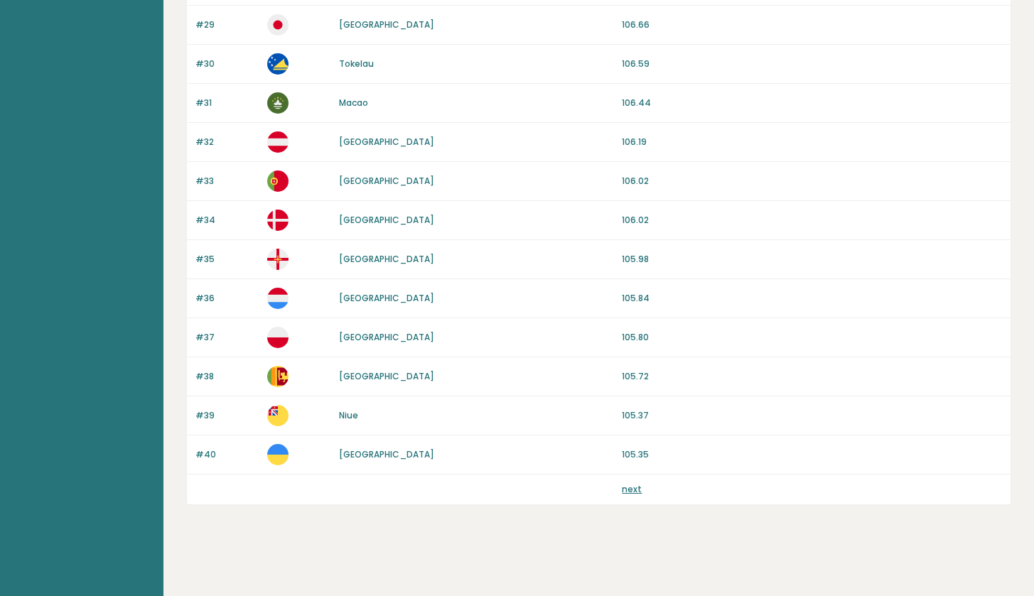
click at [636, 491] on link "next" at bounding box center [632, 489] width 20 height 12
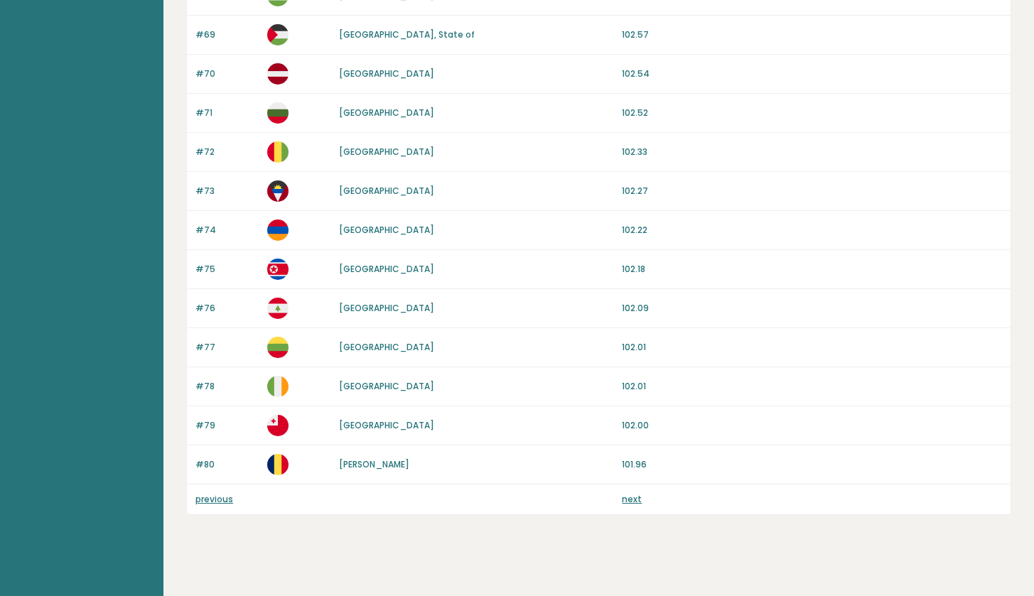
scroll to position [1271, 0]
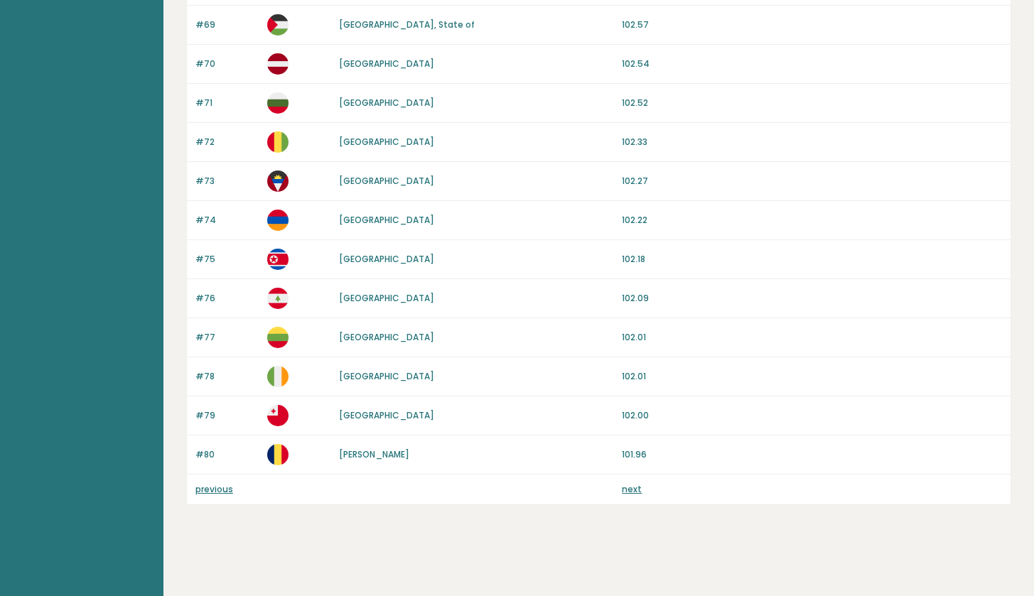
click at [628, 497] on div "previous next" at bounding box center [599, 490] width 824 height 30
click at [630, 486] on link "next" at bounding box center [632, 489] width 20 height 12
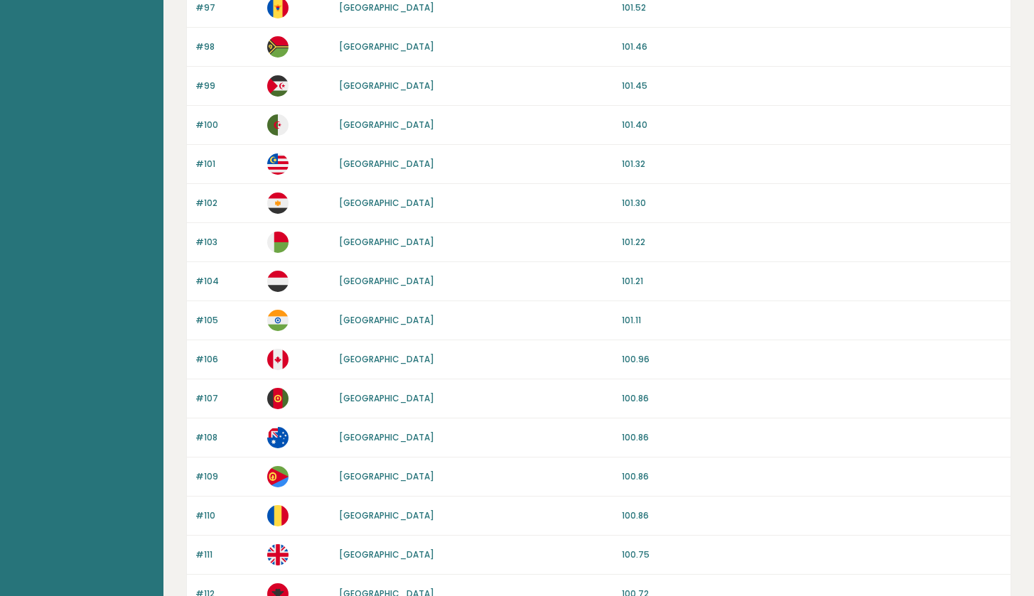
scroll to position [1264, 0]
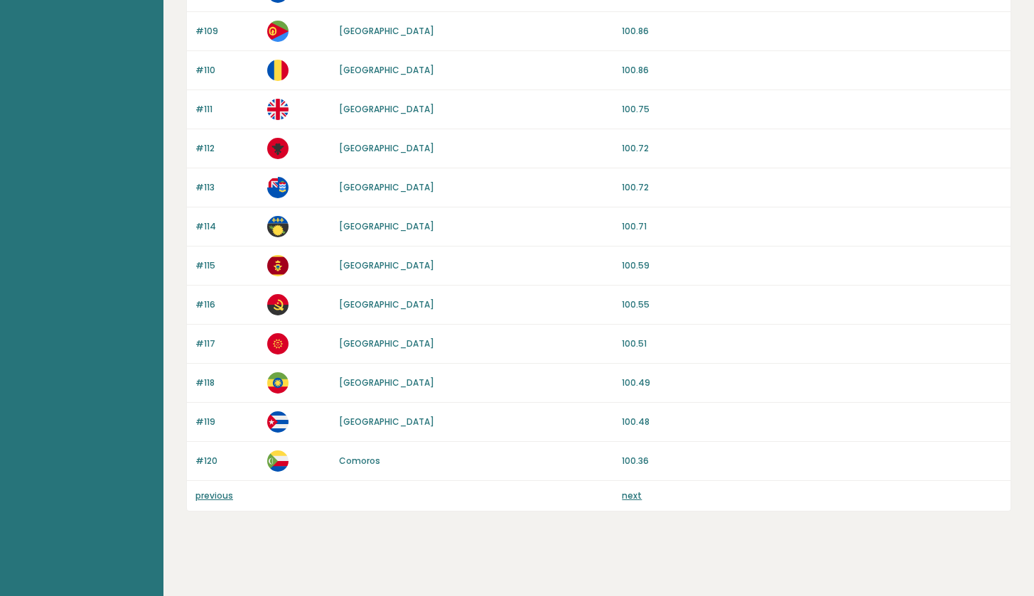
click at [640, 502] on div "previous next" at bounding box center [599, 496] width 824 height 30
click at [636, 499] on link "next" at bounding box center [632, 496] width 20 height 12
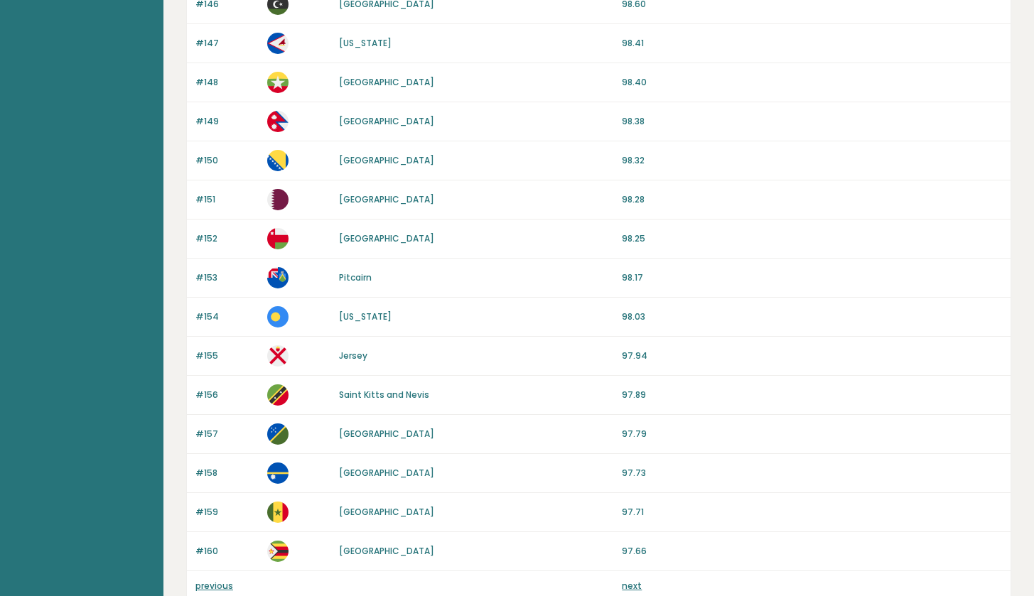
scroll to position [1271, 0]
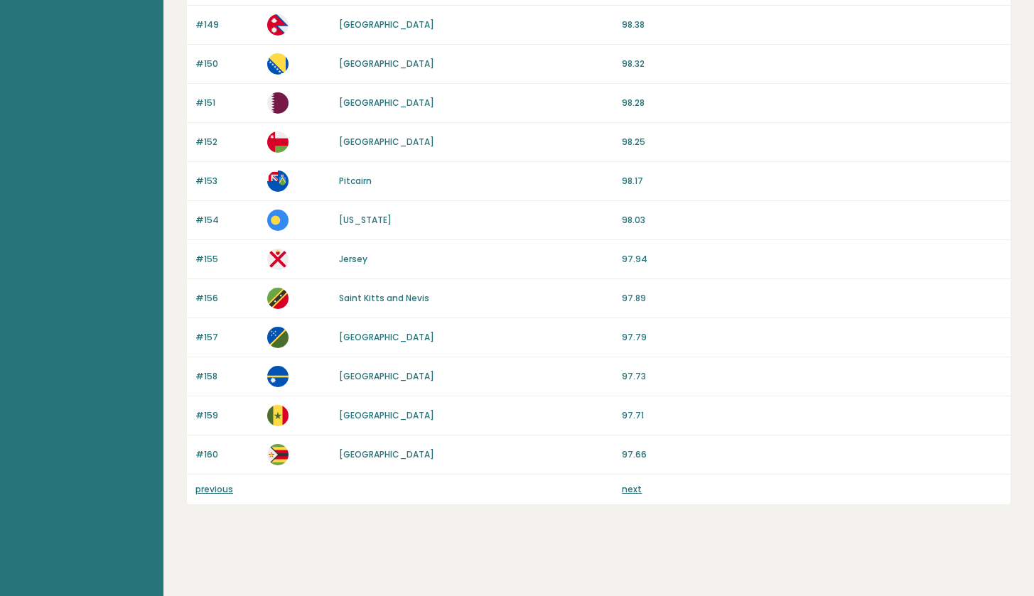
click at [634, 493] on link "next" at bounding box center [632, 489] width 20 height 12
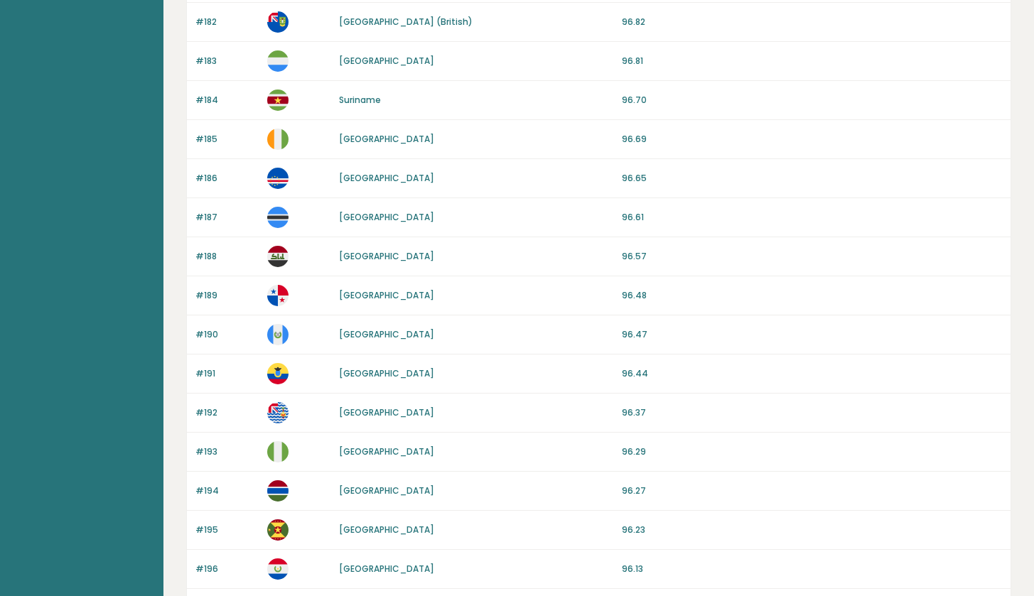
scroll to position [1271, 0]
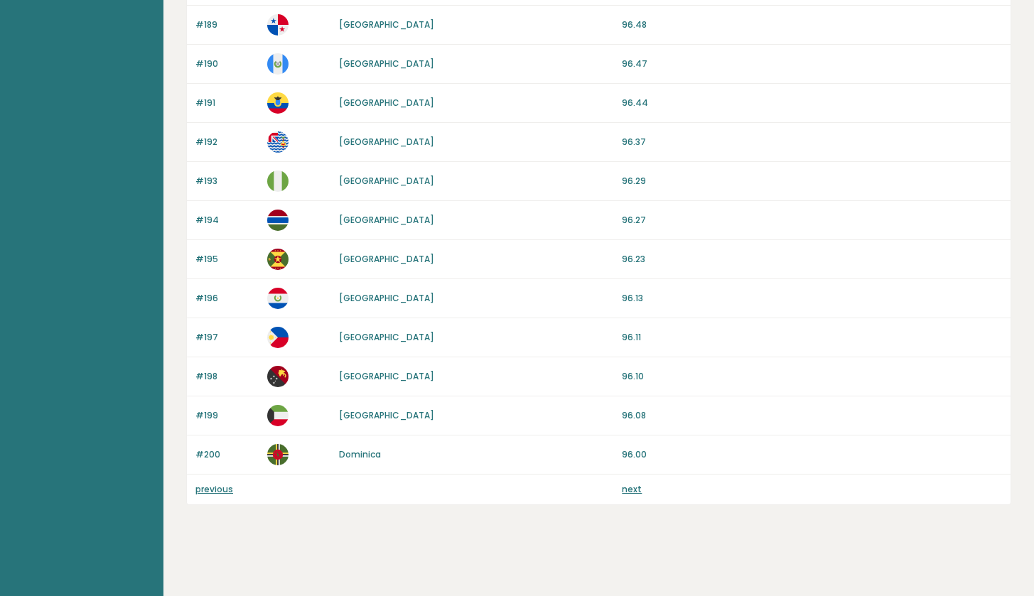
click at [635, 492] on link "next" at bounding box center [632, 489] width 20 height 12
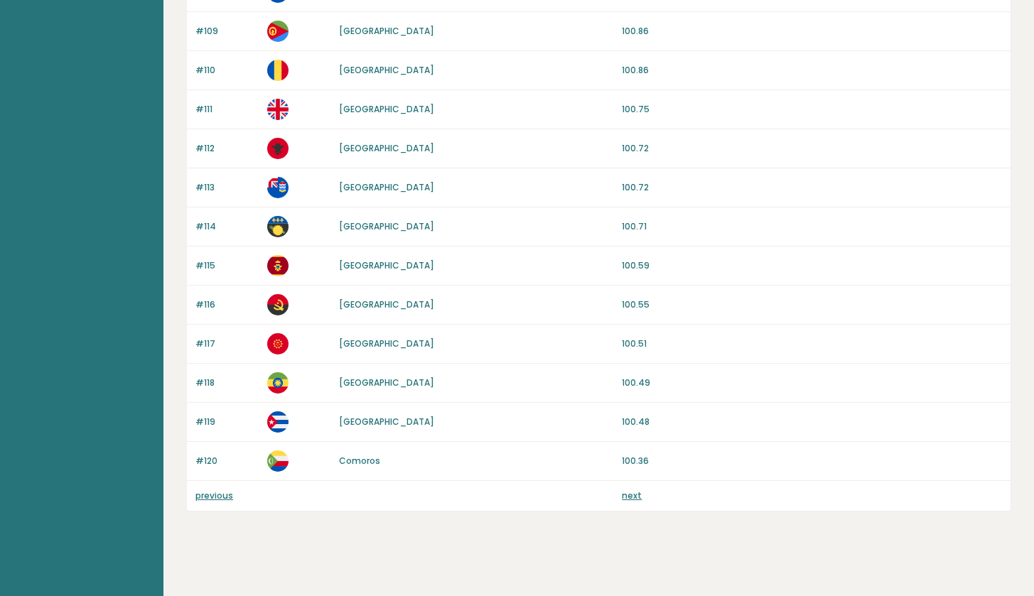
scroll to position [832, 0]
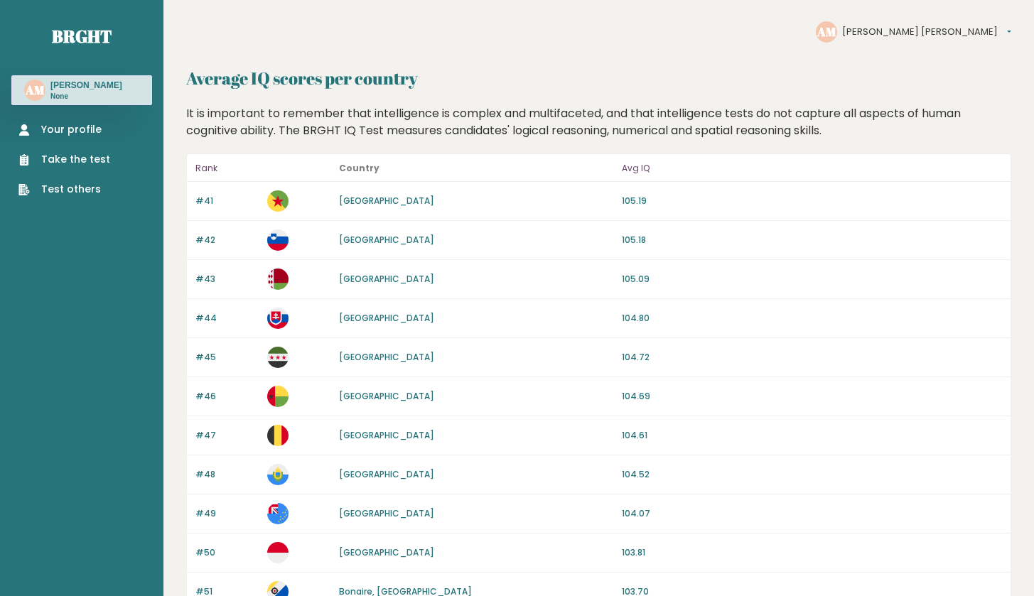
scroll to position [1271, 0]
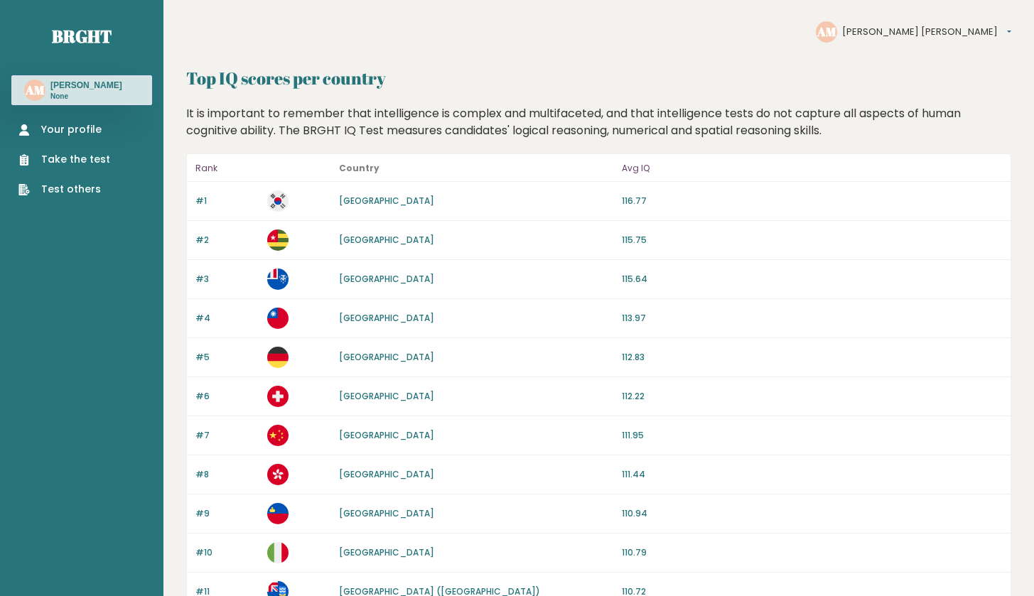
click at [89, 122] on link "Your profile" at bounding box center [64, 129] width 92 height 15
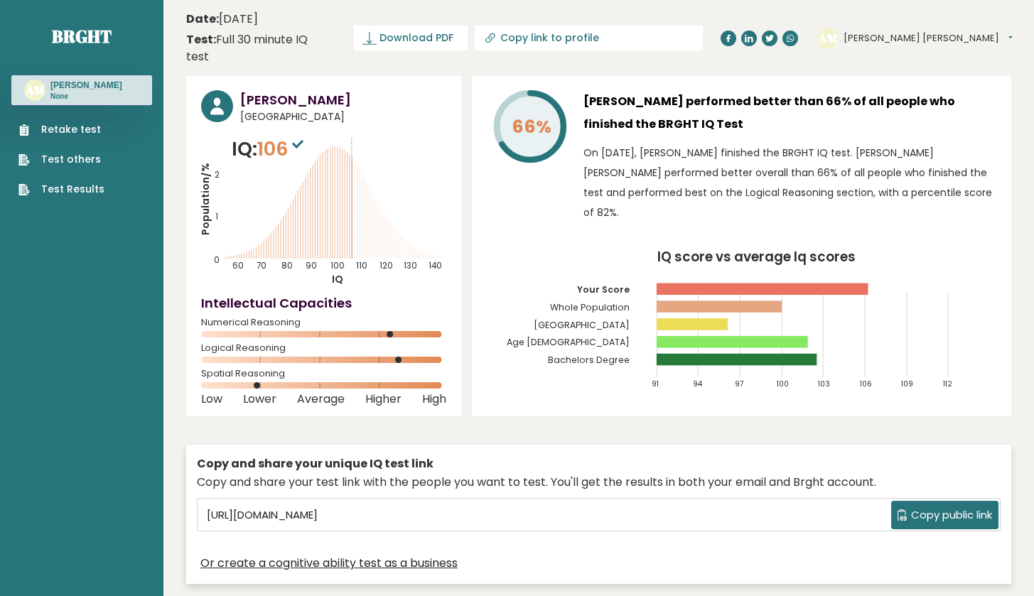
click at [85, 171] on ul "Retake test Test others Test Results" at bounding box center [61, 159] width 100 height 75
click at [85, 169] on ul "Retake test Test others Test Results" at bounding box center [61, 159] width 100 height 75
click at [85, 165] on link "Test others" at bounding box center [61, 159] width 86 height 15
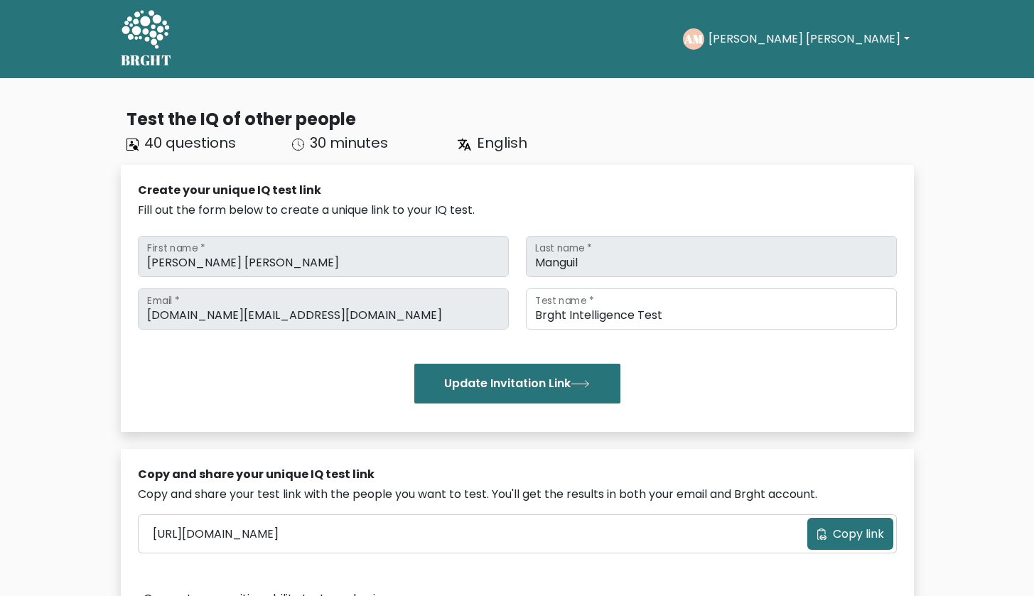
click at [851, 44] on button "[PERSON_NAME] [PERSON_NAME]" at bounding box center [808, 39] width 209 height 18
click at [796, 94] on link "Profile" at bounding box center [740, 91] width 112 height 23
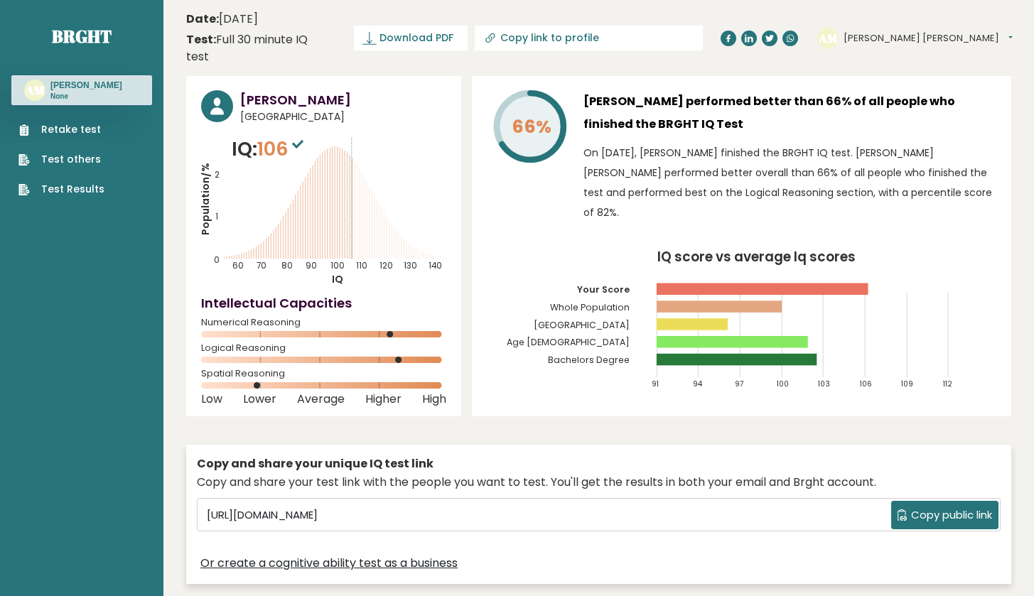
click at [90, 195] on link "Test Results" at bounding box center [61, 189] width 86 height 15
click at [90, 129] on link "Retake test" at bounding box center [61, 129] width 86 height 15
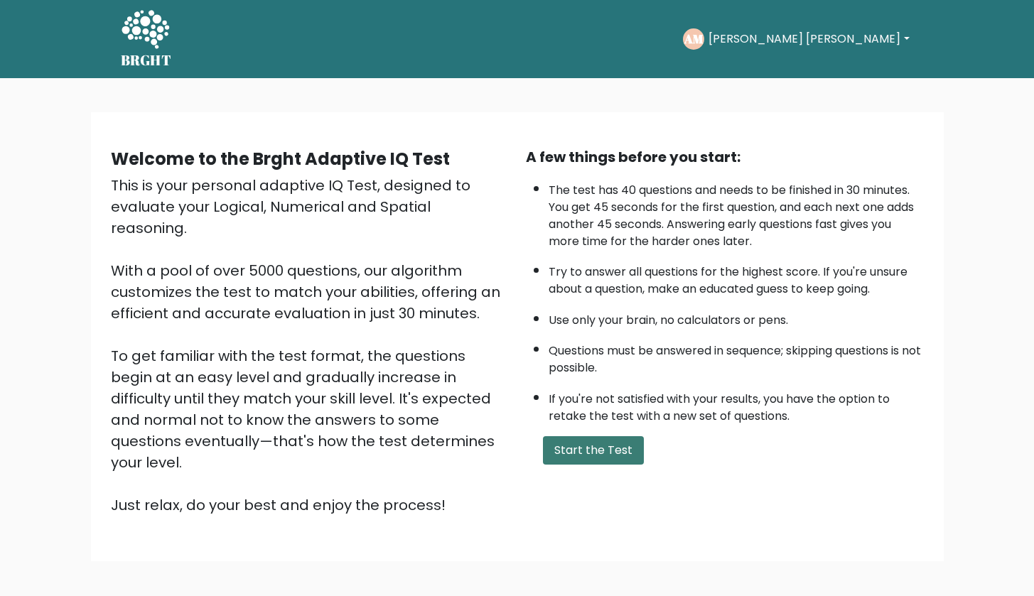
click at [562, 465] on button "Start the Test" at bounding box center [593, 450] width 101 height 28
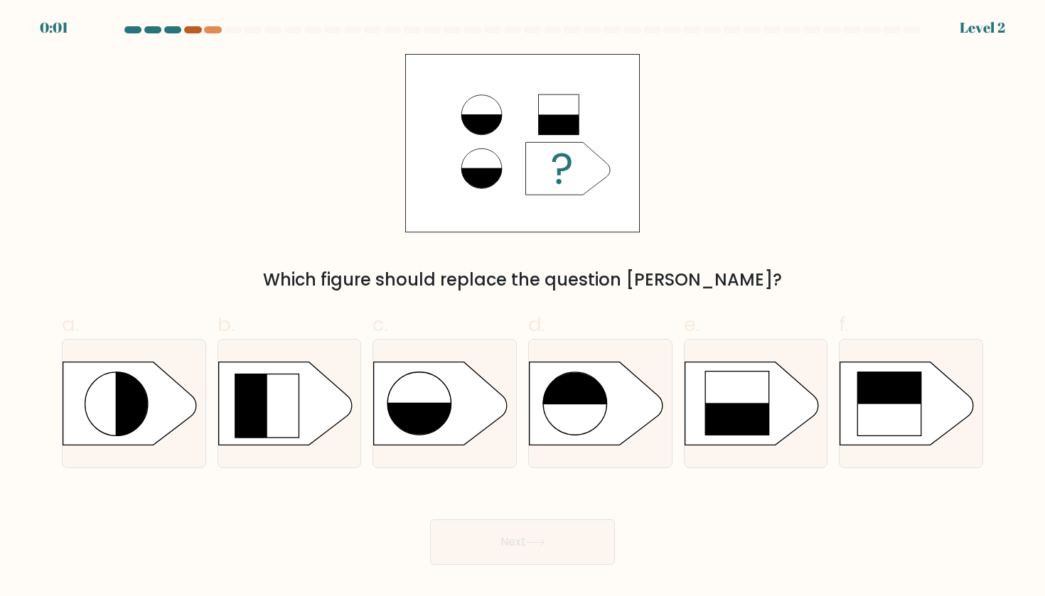
click at [192, 27] on div at bounding box center [192, 29] width 17 height 7
click at [170, 26] on div "0:00 Level 2" at bounding box center [522, 19] width 1045 height 38
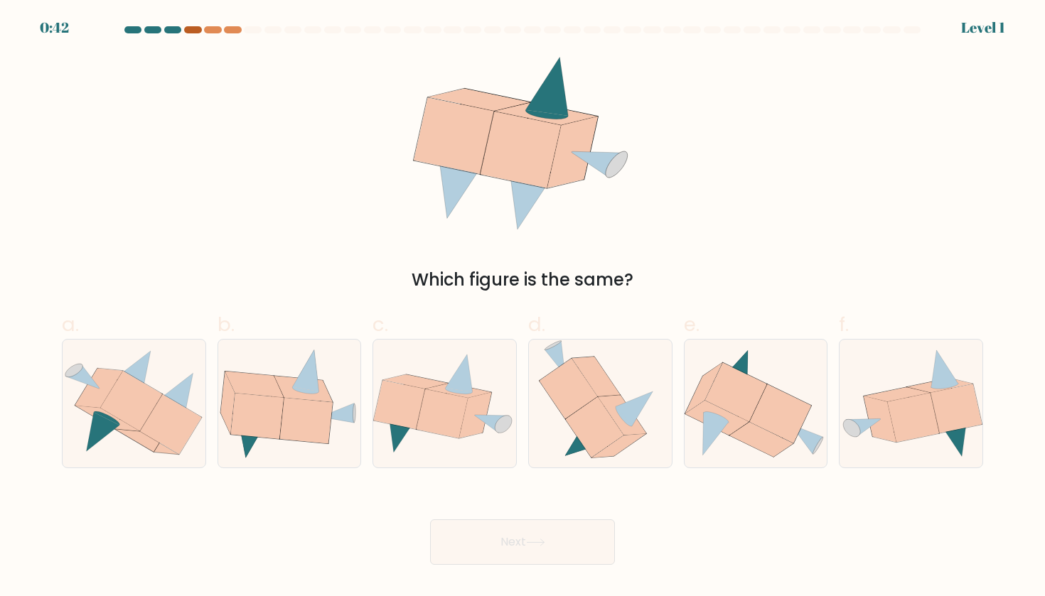
click at [189, 31] on div at bounding box center [192, 29] width 17 height 7
click at [171, 410] on icon at bounding box center [171, 424] width 62 height 60
click at [522, 308] on input "a." at bounding box center [522, 302] width 1 height 9
radio input "true"
click at [525, 549] on button "Next" at bounding box center [522, 542] width 185 height 45
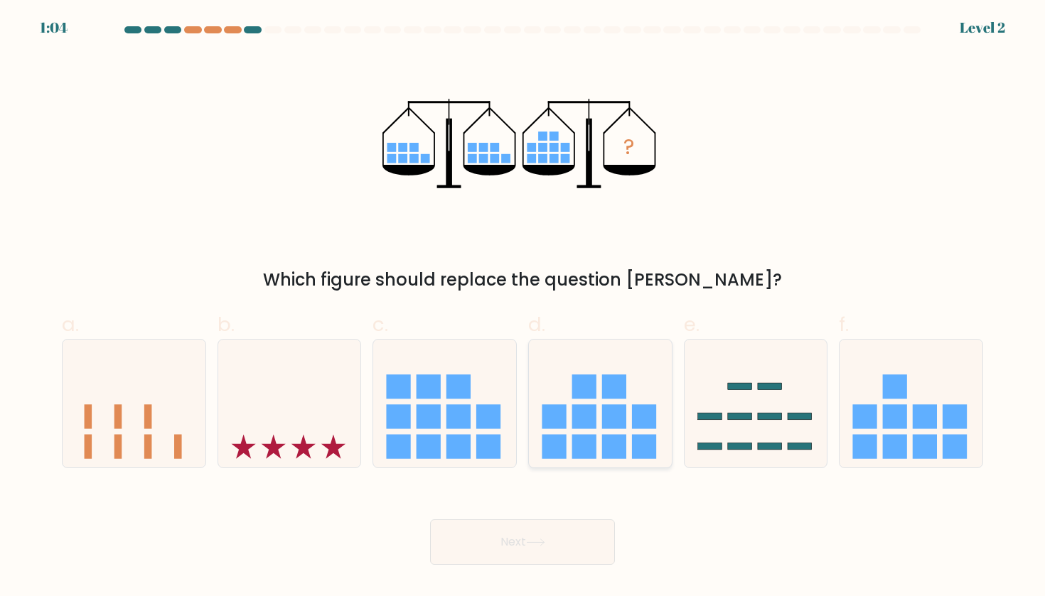
click at [572, 429] on icon at bounding box center [600, 404] width 143 height 118
click at [523, 308] on input "d." at bounding box center [522, 302] width 1 height 9
radio input "true"
click at [518, 548] on button "Next" at bounding box center [522, 542] width 185 height 45
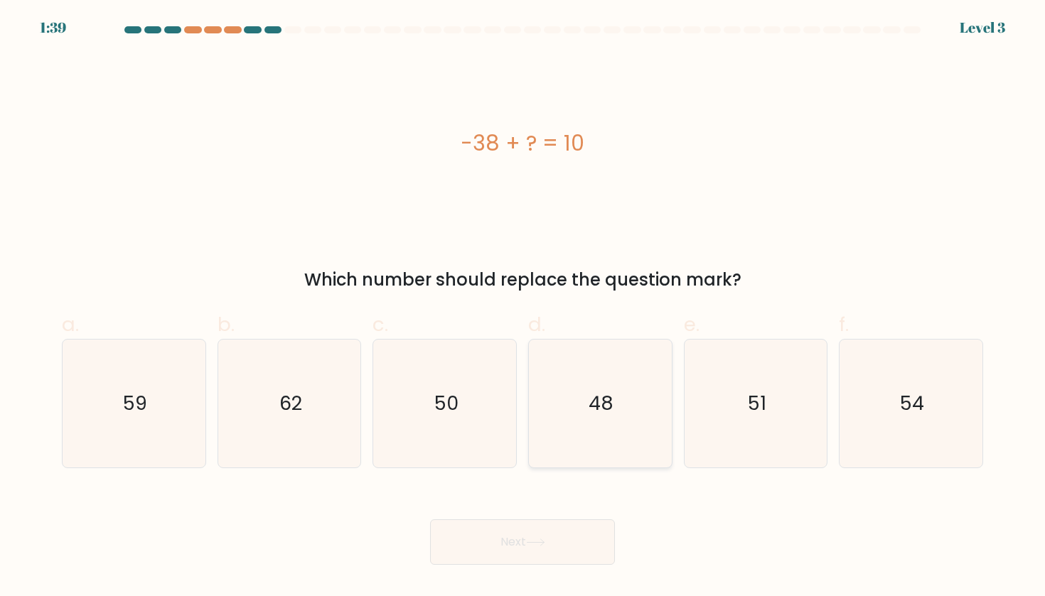
click at [594, 416] on text "48" at bounding box center [601, 403] width 25 height 26
click at [523, 308] on input "d. 48" at bounding box center [522, 302] width 1 height 9
radio input "true"
click at [548, 554] on button "Next" at bounding box center [522, 542] width 185 height 45
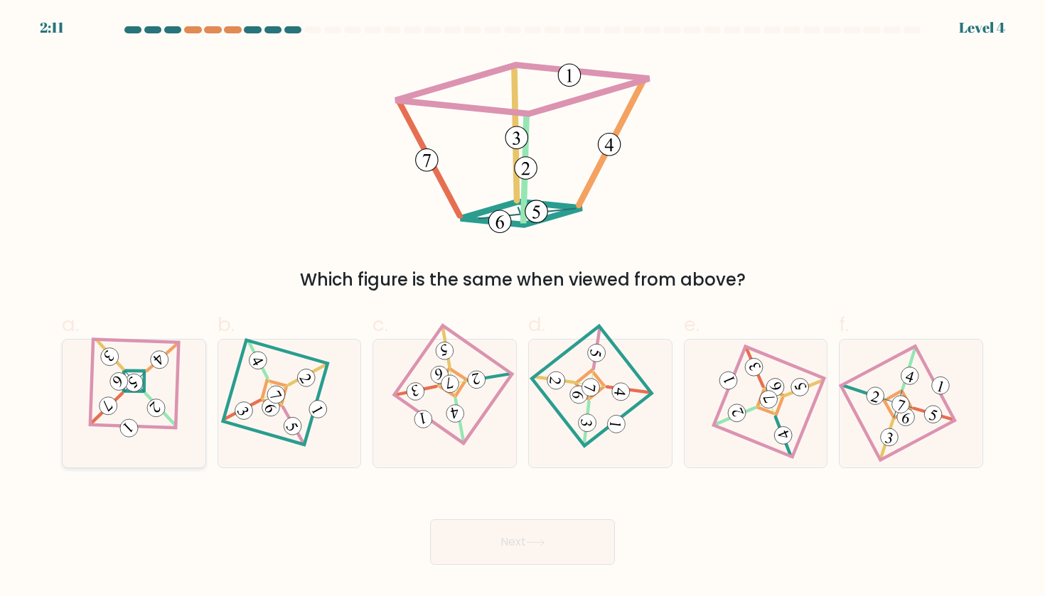
click at [107, 387] on icon at bounding box center [134, 404] width 89 height 102
click at [522, 308] on input "a." at bounding box center [522, 302] width 1 height 9
radio input "true"
click at [567, 558] on button "Next" at bounding box center [522, 542] width 185 height 45
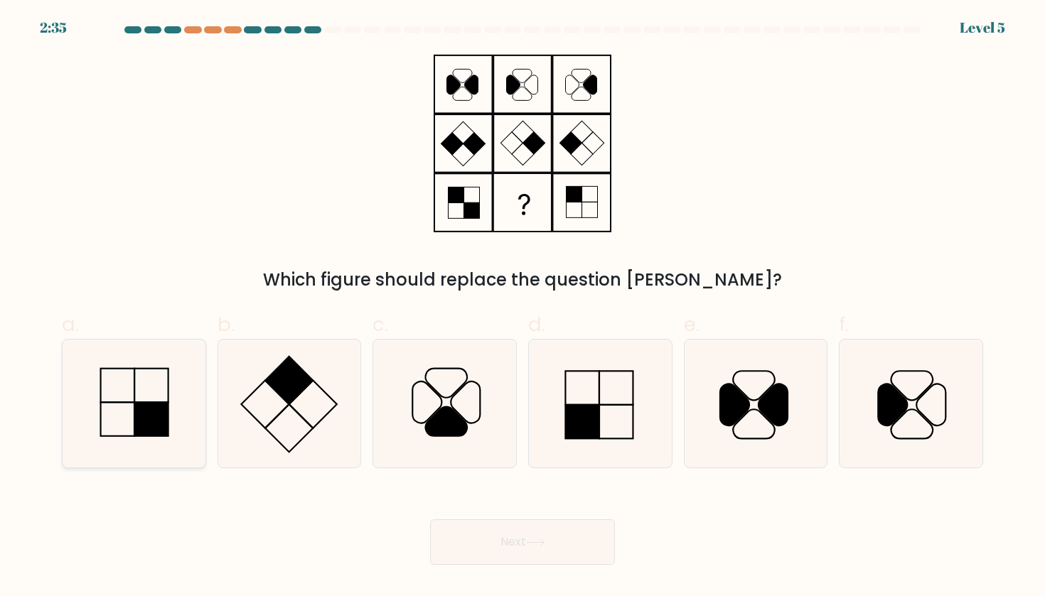
click at [172, 413] on icon at bounding box center [134, 404] width 128 height 128
click at [522, 308] on input "a." at bounding box center [522, 302] width 1 height 9
radio input "true"
click at [563, 537] on button "Next" at bounding box center [522, 542] width 185 height 45
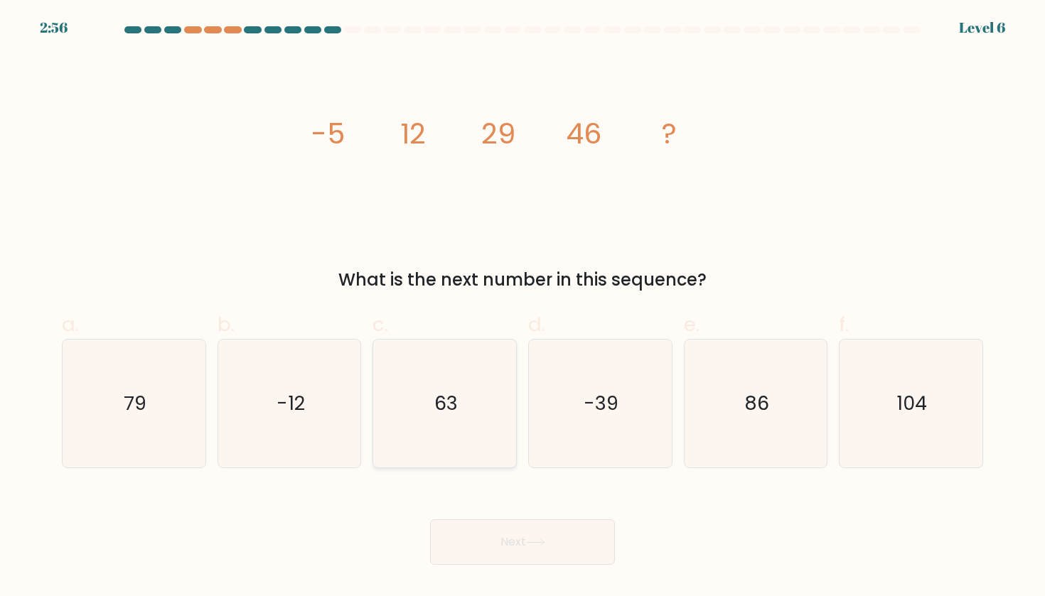
click at [490, 370] on icon "63" at bounding box center [445, 404] width 128 height 128
click at [522, 308] on input "c. 63" at bounding box center [522, 302] width 1 height 9
radio input "true"
click at [585, 550] on button "Next" at bounding box center [522, 542] width 185 height 45
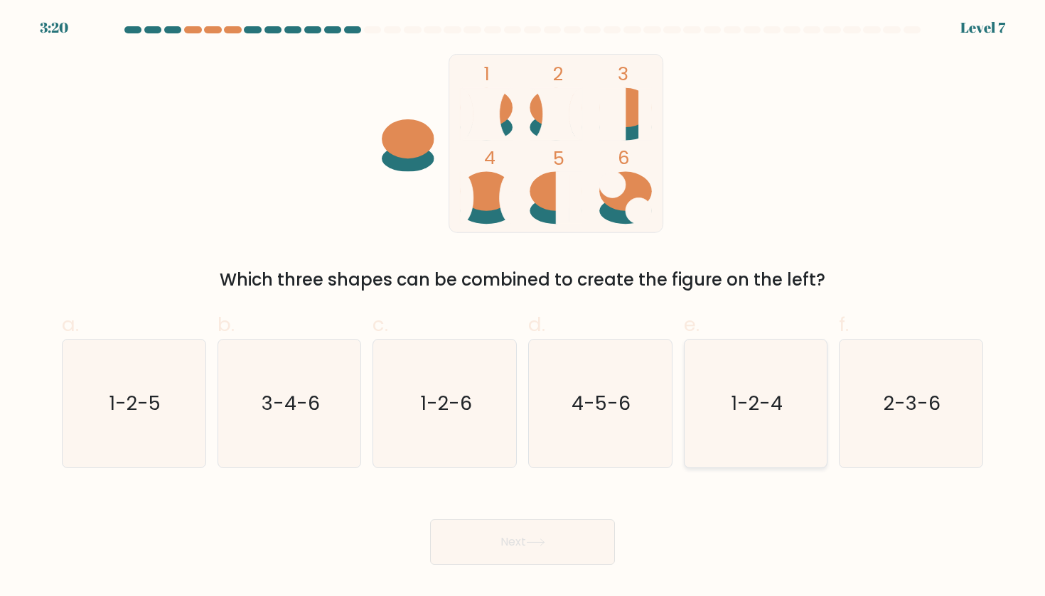
click at [729, 417] on icon "1-2-4" at bounding box center [756, 404] width 128 height 128
click at [523, 308] on input "e. 1-2-4" at bounding box center [522, 302] width 1 height 9
radio input "true"
click at [569, 542] on button "Next" at bounding box center [522, 542] width 185 height 45
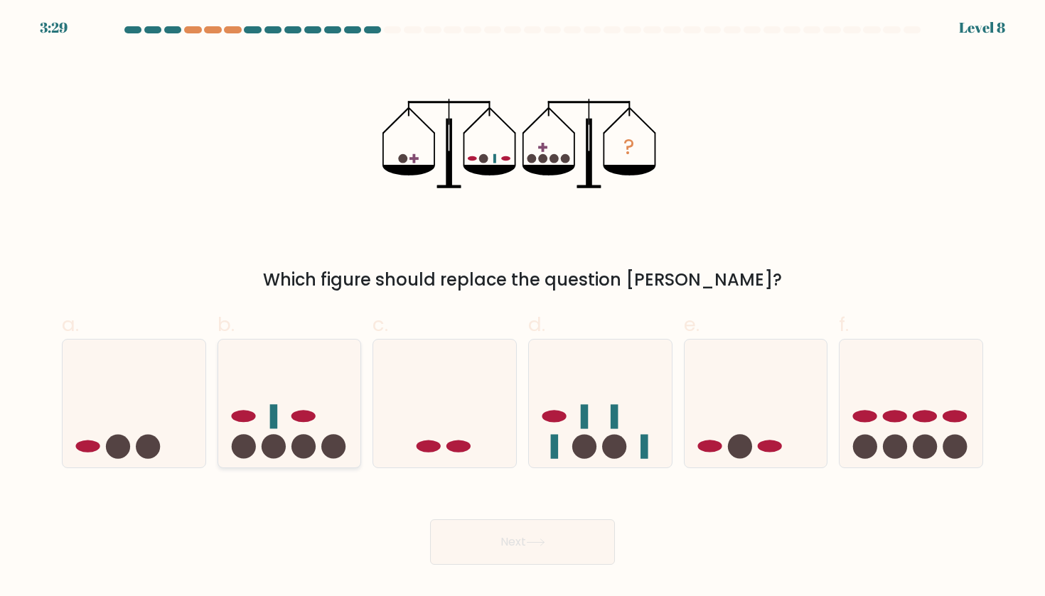
click at [321, 417] on icon at bounding box center [289, 404] width 143 height 118
click at [522, 308] on input "b." at bounding box center [522, 302] width 1 height 9
radio input "true"
click at [557, 542] on button "Next" at bounding box center [522, 542] width 185 height 45
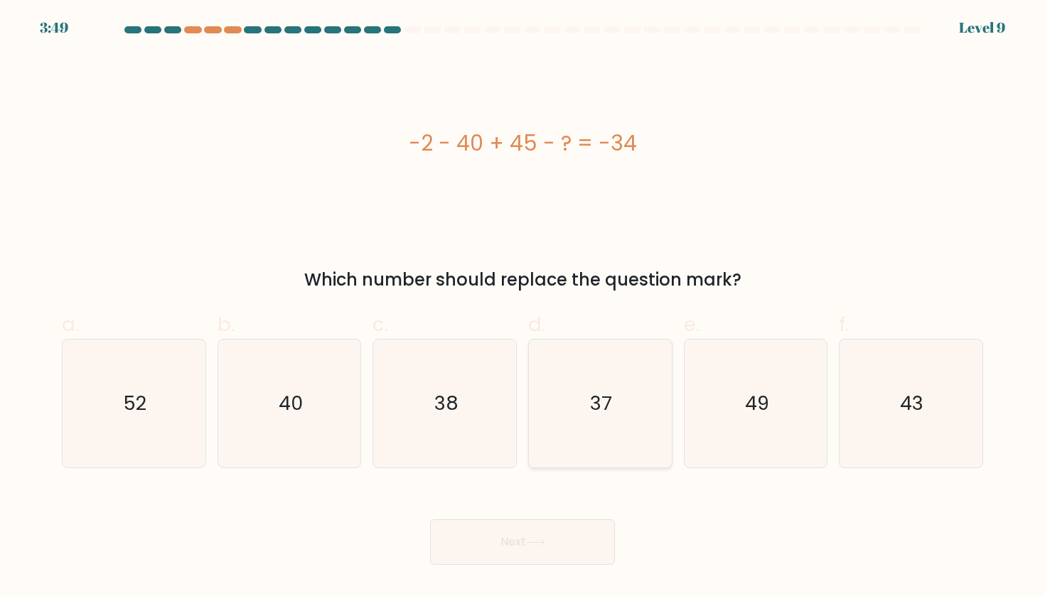
click at [601, 414] on text "37" at bounding box center [602, 403] width 22 height 26
click at [523, 308] on input "d. 37" at bounding box center [522, 302] width 1 height 9
radio input "true"
click at [566, 542] on button "Next" at bounding box center [522, 542] width 185 height 45
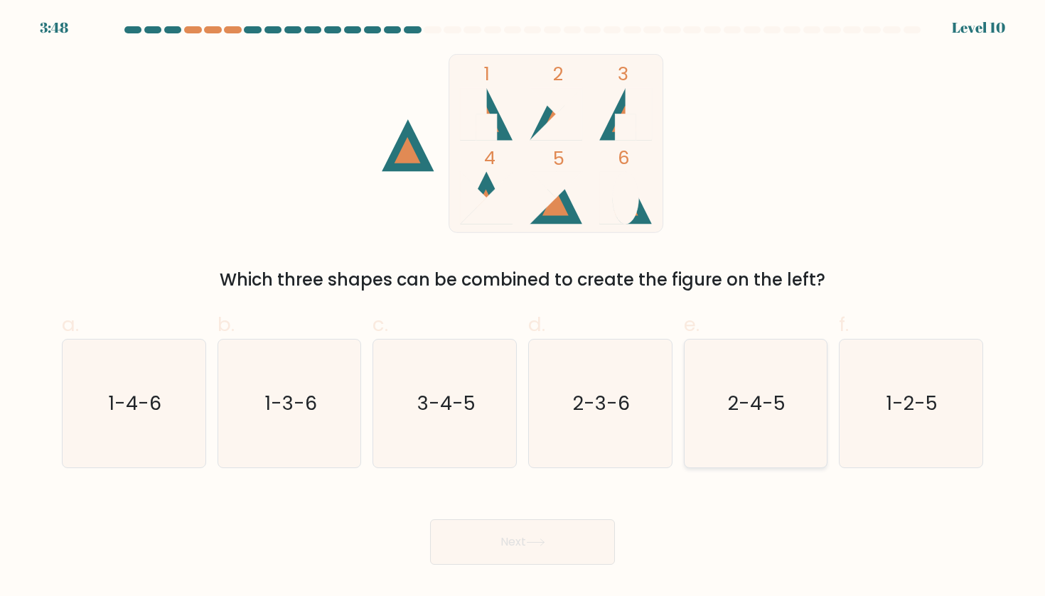
click at [783, 405] on text "2-4-5" at bounding box center [757, 403] width 58 height 26
click at [523, 308] on input "e. 2-4-5" at bounding box center [522, 302] width 1 height 9
radio input "true"
click at [527, 554] on button "Next" at bounding box center [522, 542] width 185 height 45
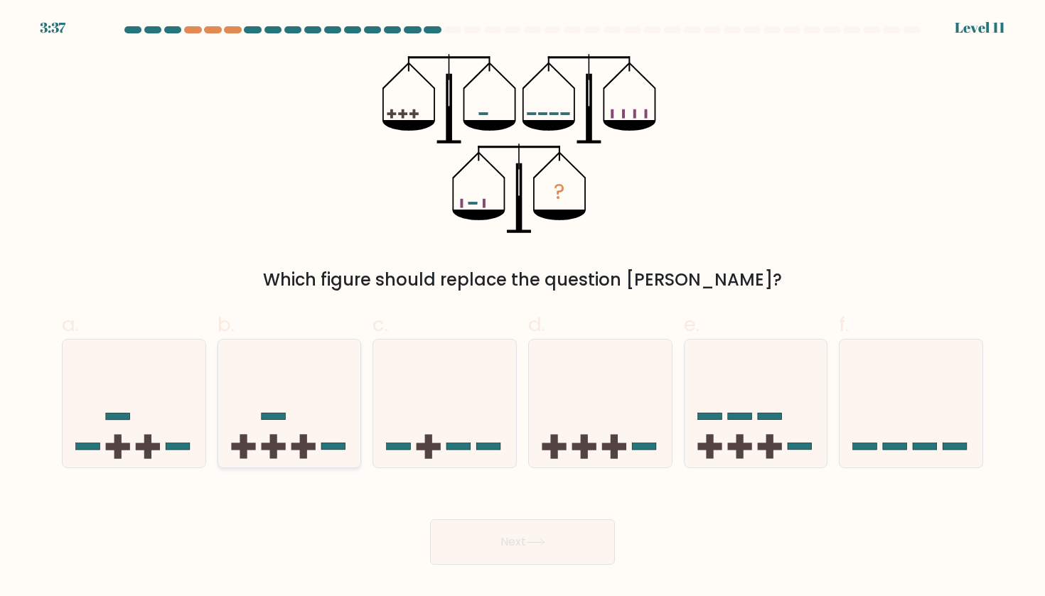
click at [273, 420] on rect at bounding box center [274, 416] width 24 height 7
click at [522, 308] on input "b." at bounding box center [522, 302] width 1 height 9
radio input "true"
click at [535, 550] on button "Next" at bounding box center [522, 542] width 185 height 45
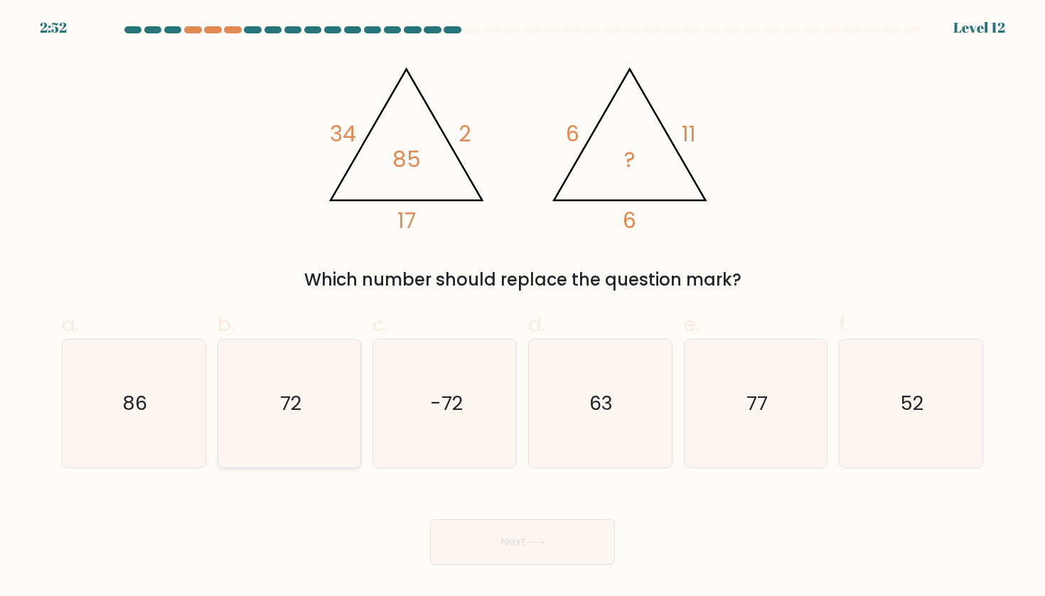
click at [285, 456] on icon "72" at bounding box center [289, 404] width 128 height 128
click at [522, 308] on input "b. 72" at bounding box center [522, 302] width 1 height 9
radio input "true"
click at [485, 539] on button "Next" at bounding box center [522, 542] width 185 height 45
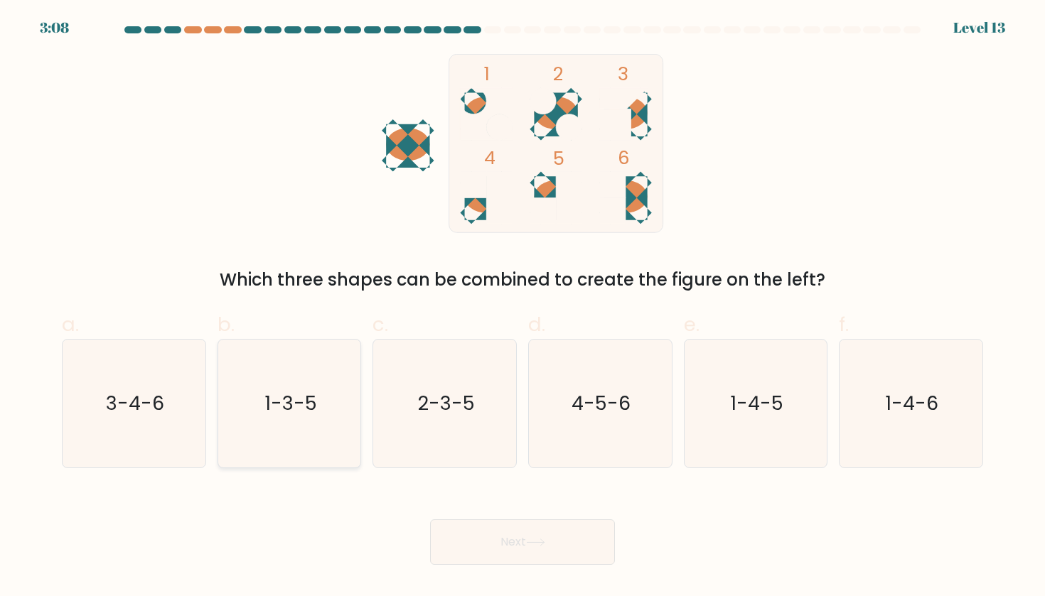
click at [225, 404] on icon "1-3-5" at bounding box center [289, 404] width 128 height 128
click at [522, 308] on input "b. 1-3-5" at bounding box center [522, 302] width 1 height 9
radio input "true"
click at [155, 407] on text "3-4-6" at bounding box center [135, 403] width 58 height 26
click at [522, 308] on input "a. 3-4-6" at bounding box center [522, 302] width 1 height 9
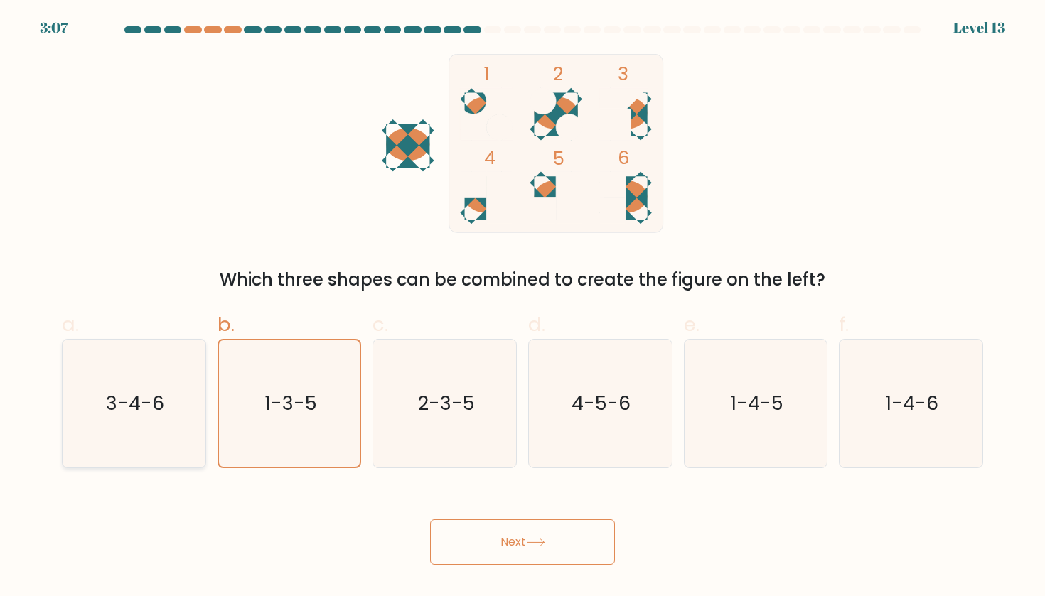
radio input "true"
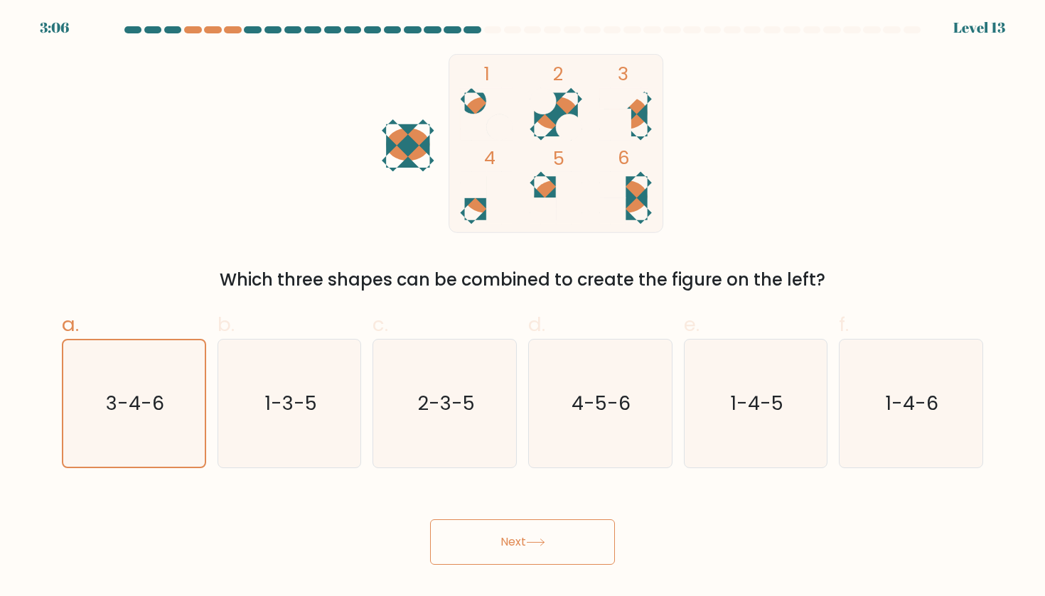
click at [502, 536] on button "Next" at bounding box center [522, 542] width 185 height 45
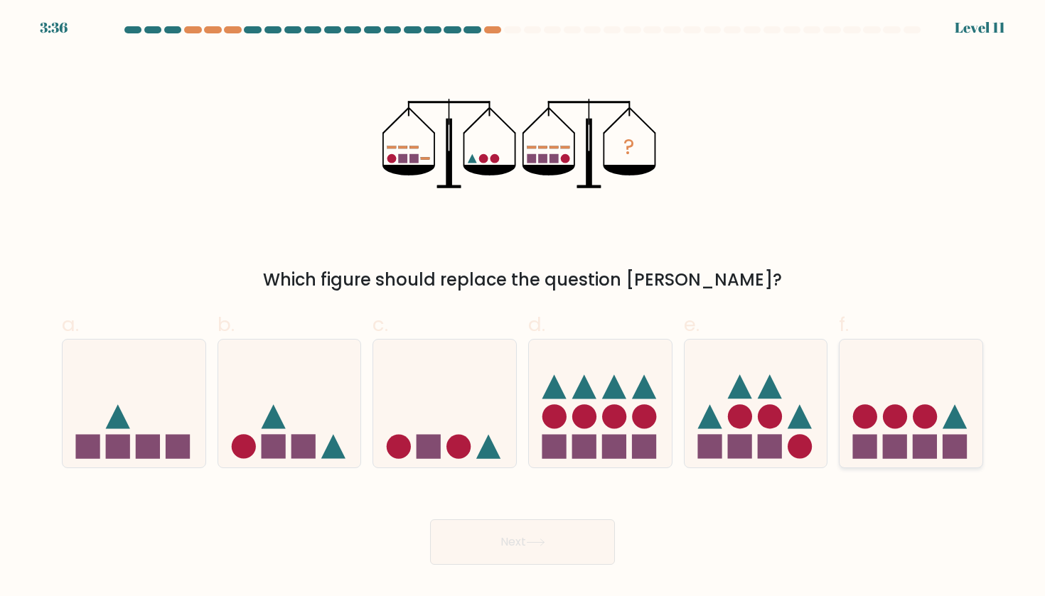
click at [866, 411] on circle at bounding box center [865, 416] width 24 height 24
click at [523, 308] on input "f." at bounding box center [522, 302] width 1 height 9
radio input "true"
click at [785, 371] on icon at bounding box center [755, 404] width 143 height 118
click at [523, 308] on input "e." at bounding box center [522, 302] width 1 height 9
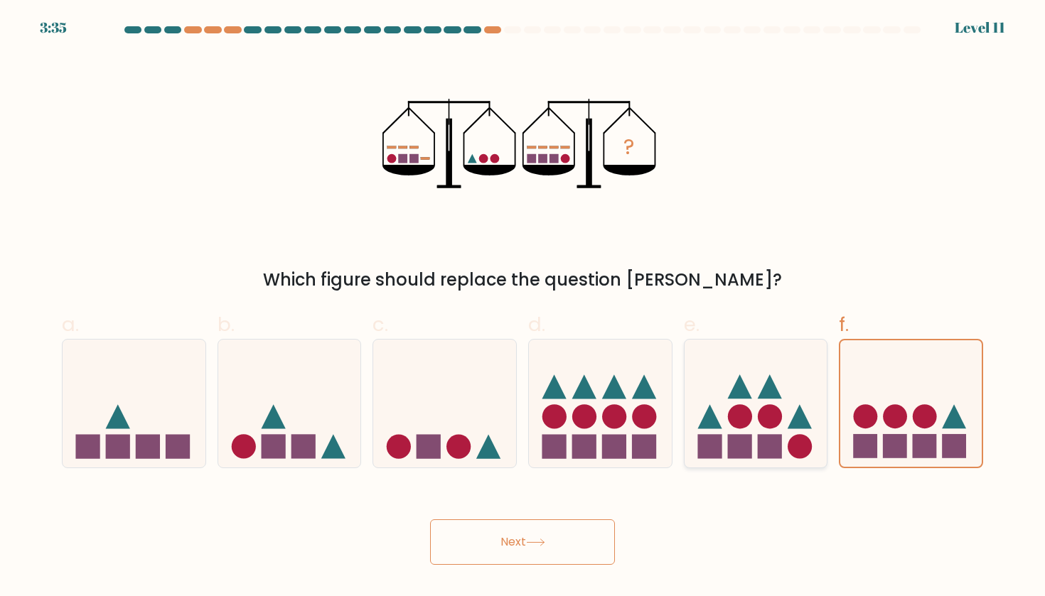
radio input "true"
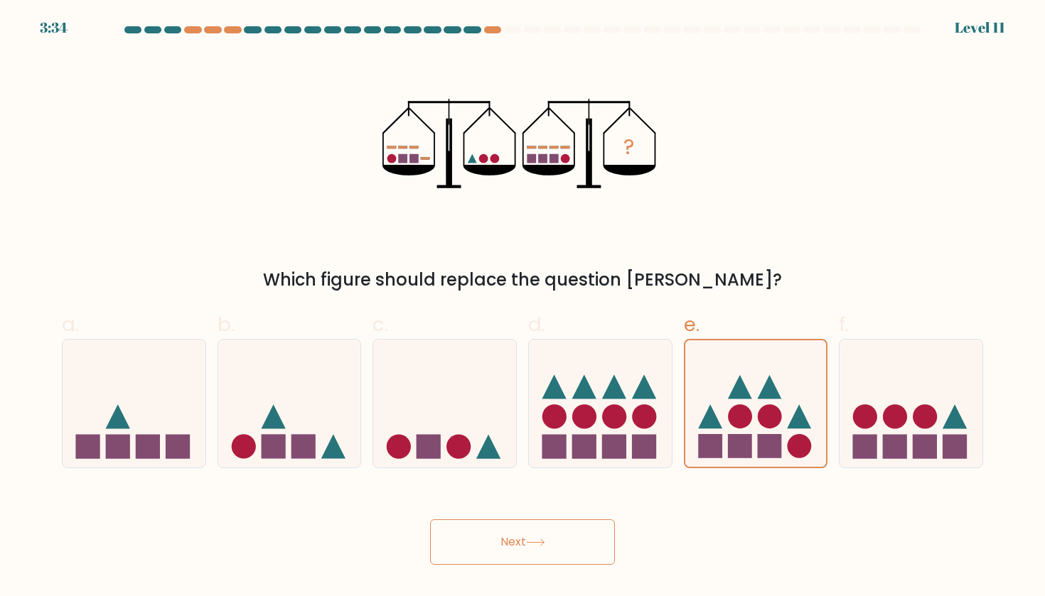
click at [537, 534] on button "Next" at bounding box center [522, 542] width 185 height 45
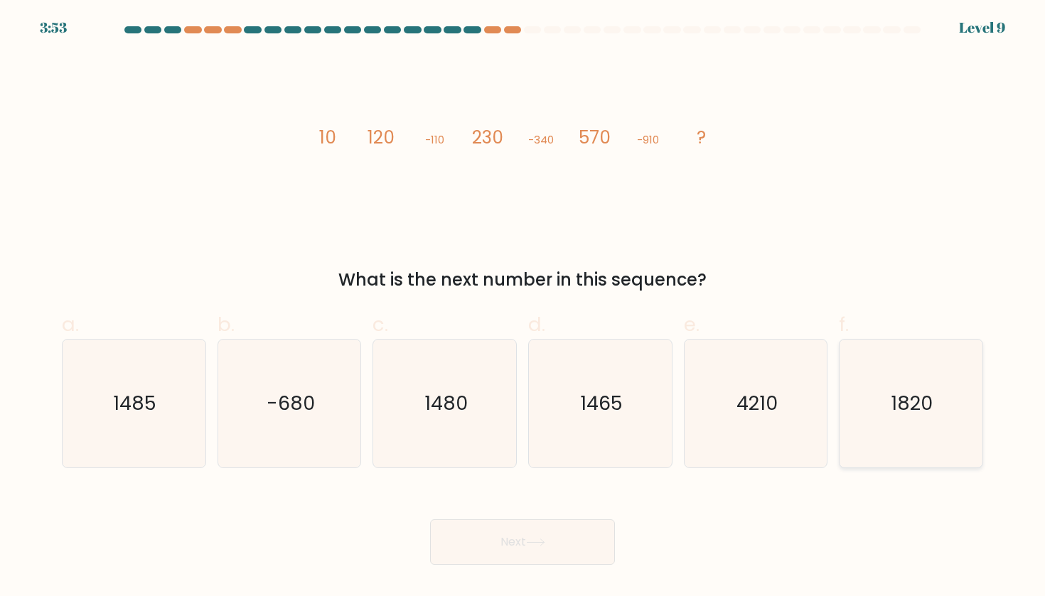
click at [947, 411] on icon "1820" at bounding box center [910, 404] width 128 height 128
click at [523, 308] on input "f. 1820" at bounding box center [522, 302] width 1 height 9
radio input "true"
click at [538, 534] on button "Next" at bounding box center [522, 542] width 185 height 45
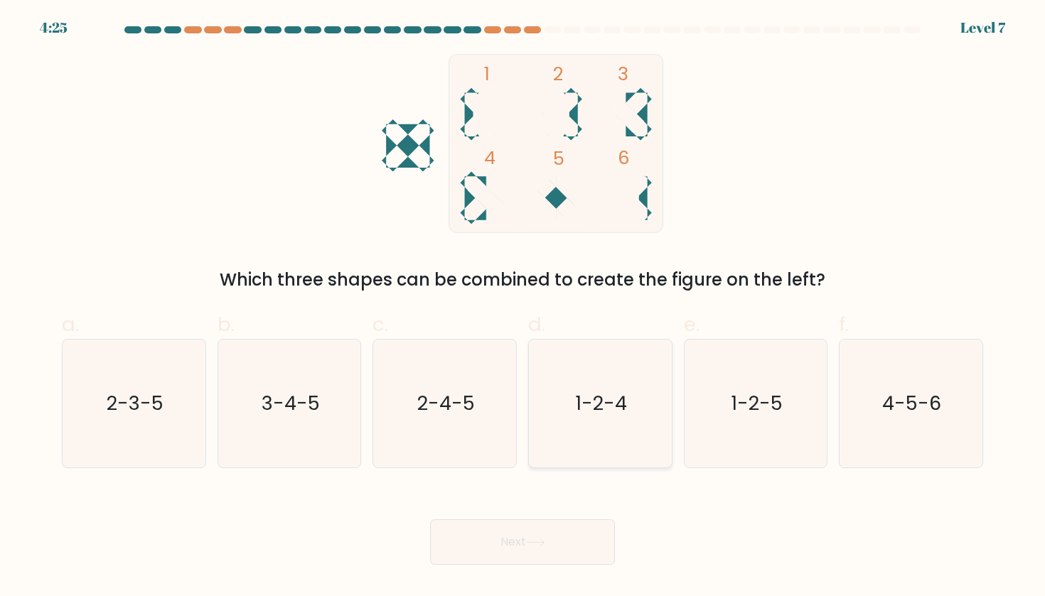
click at [598, 385] on icon "1-2-4" at bounding box center [600, 404] width 128 height 128
click at [523, 308] on input "d. 1-2-4" at bounding box center [522, 302] width 1 height 9
radio input "true"
click at [780, 442] on icon "1-2-5" at bounding box center [756, 404] width 128 height 128
click at [523, 308] on input "e. 1-2-5" at bounding box center [522, 302] width 1 height 9
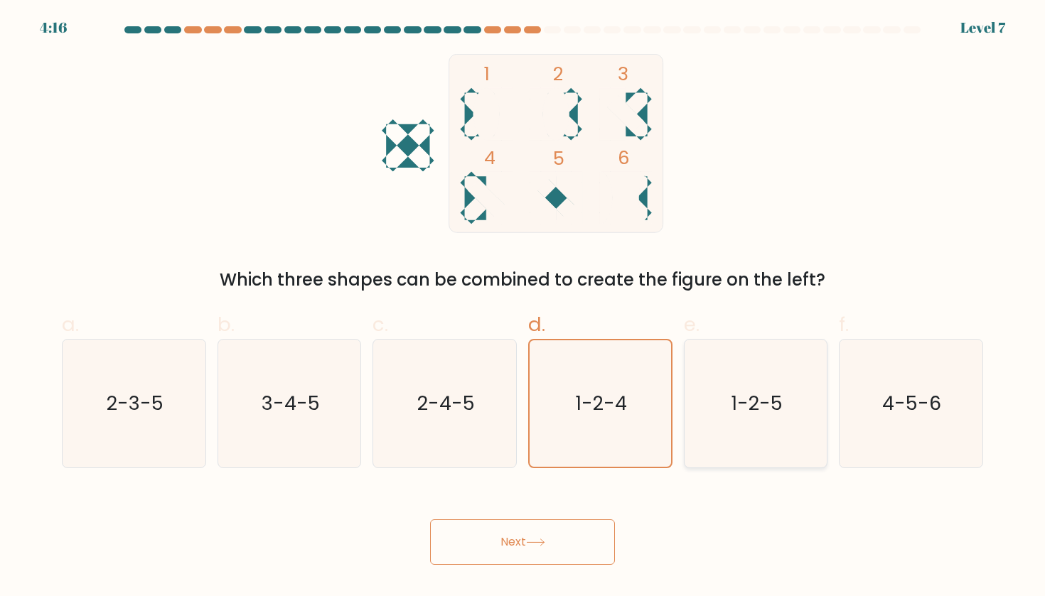
radio input "true"
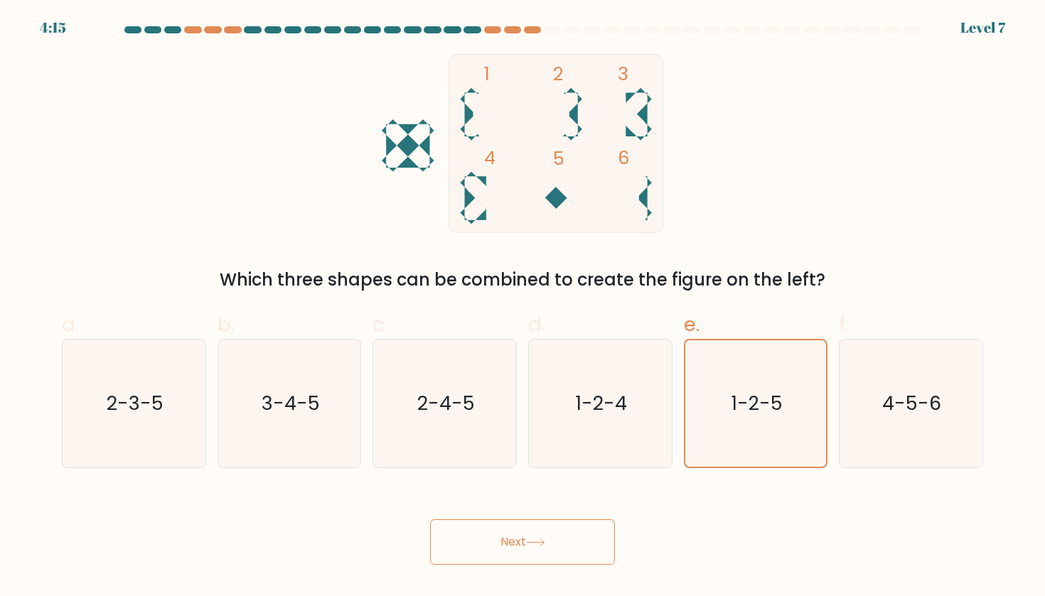
click at [484, 546] on button "Next" at bounding box center [522, 542] width 185 height 45
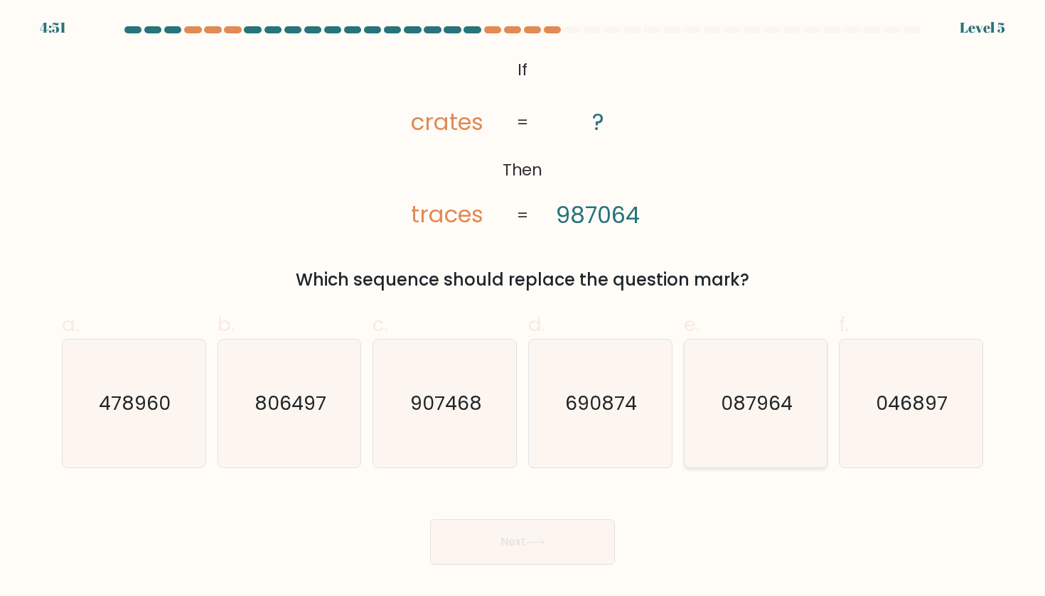
click at [741, 408] on text "087964" at bounding box center [757, 403] width 72 height 26
click at [523, 308] on input "e. 087964" at bounding box center [522, 302] width 1 height 9
radio input "true"
click at [542, 554] on button "Next" at bounding box center [522, 542] width 185 height 45
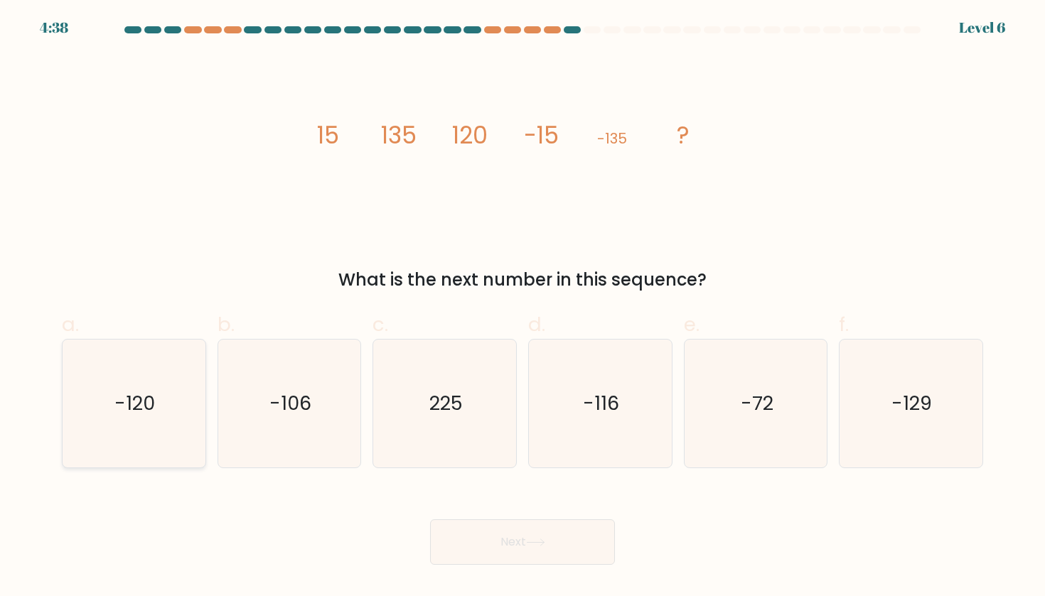
click at [147, 385] on icon "-120" at bounding box center [134, 404] width 128 height 128
click at [522, 308] on input "a. -120" at bounding box center [522, 302] width 1 height 9
radio input "true"
click at [581, 537] on button "Next" at bounding box center [522, 542] width 185 height 45
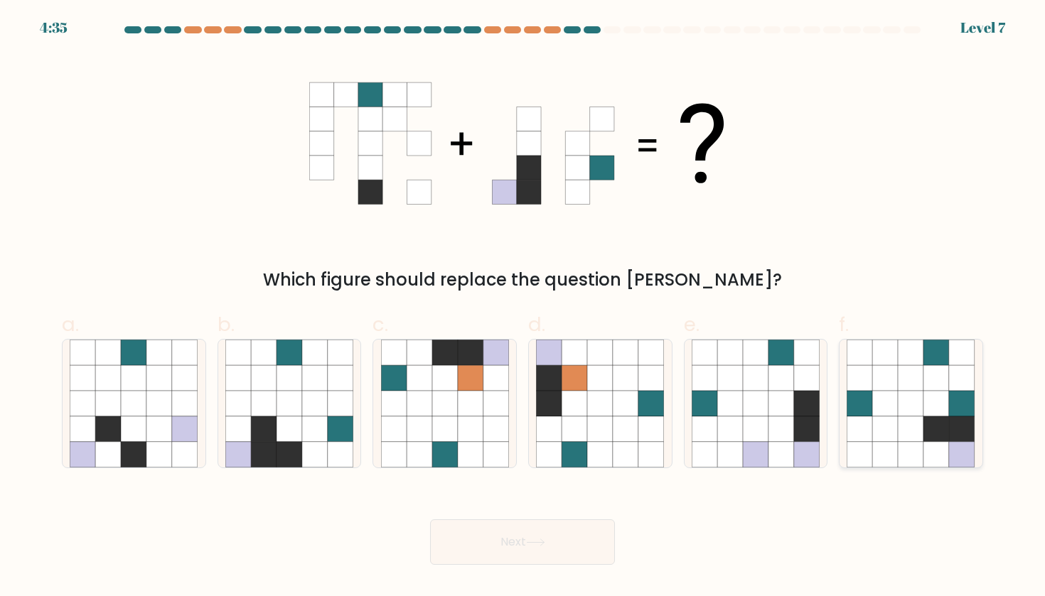
click at [927, 384] on icon at bounding box center [937, 378] width 26 height 26
click at [523, 308] on input "f." at bounding box center [522, 302] width 1 height 9
radio input "true"
click at [592, 532] on button "Next" at bounding box center [522, 542] width 185 height 45
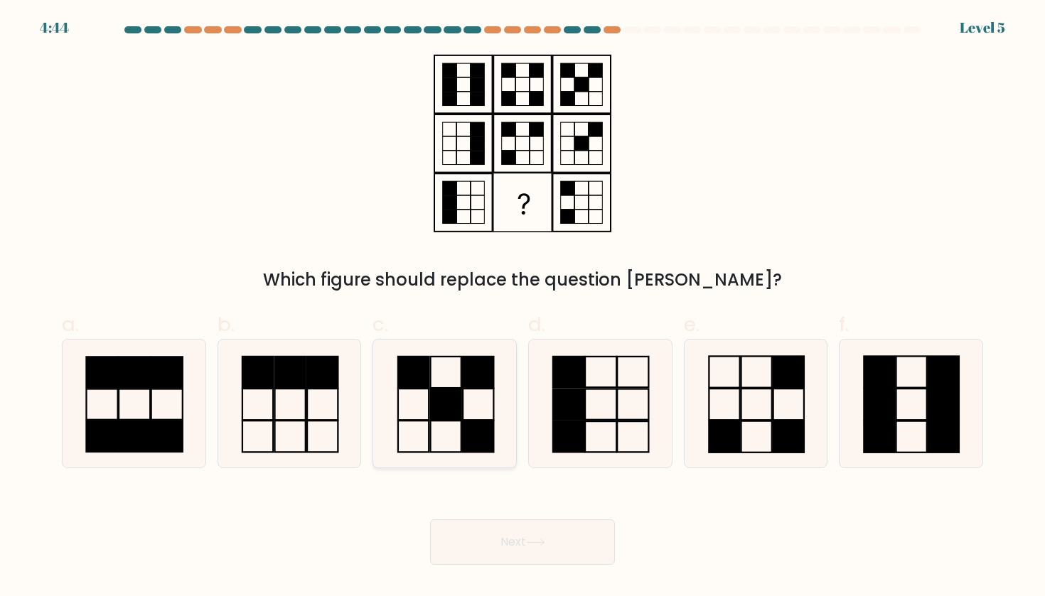
click at [477, 419] on rect at bounding box center [478, 404] width 31 height 31
click at [522, 308] on input "c." at bounding box center [522, 302] width 1 height 9
radio input "true"
click at [515, 551] on button "Next" at bounding box center [522, 542] width 185 height 45
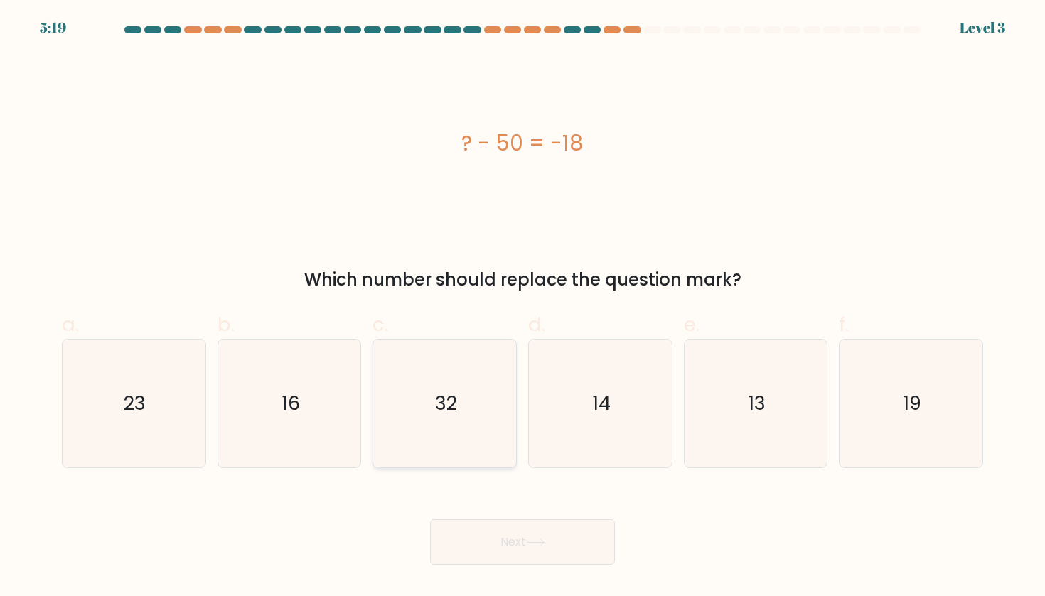
click at [464, 422] on icon "32" at bounding box center [445, 404] width 128 height 128
click at [522, 308] on input "c. 32" at bounding box center [522, 302] width 1 height 9
radio input "true"
click at [527, 530] on button "Next" at bounding box center [522, 542] width 185 height 45
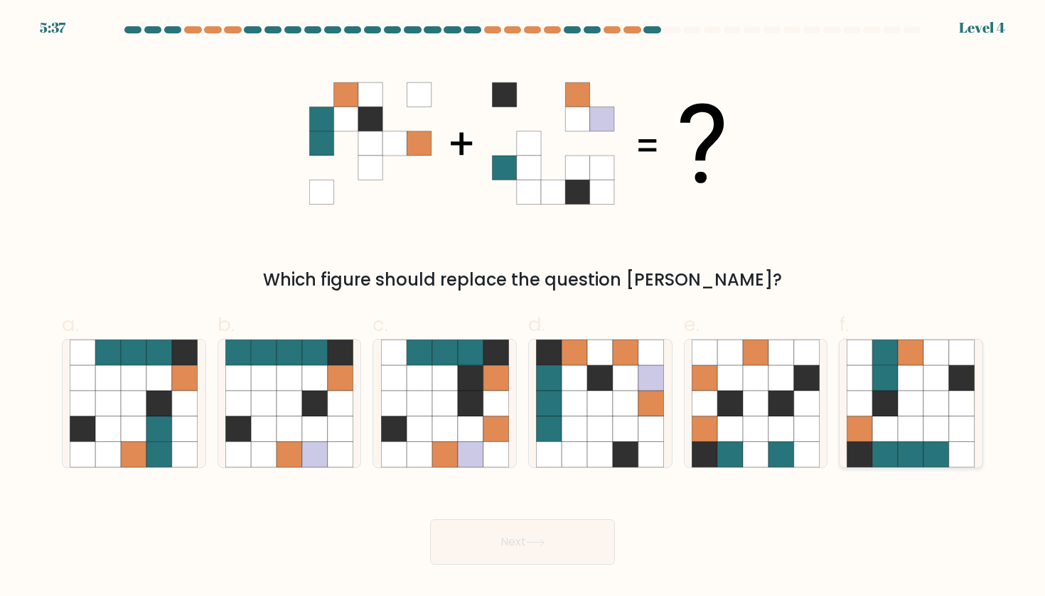
click at [934, 396] on icon at bounding box center [937, 404] width 26 height 26
click at [523, 308] on input "f." at bounding box center [522, 302] width 1 height 9
radio input "true"
click at [169, 400] on icon at bounding box center [159, 404] width 26 height 26
click at [522, 308] on input "a." at bounding box center [522, 302] width 1 height 9
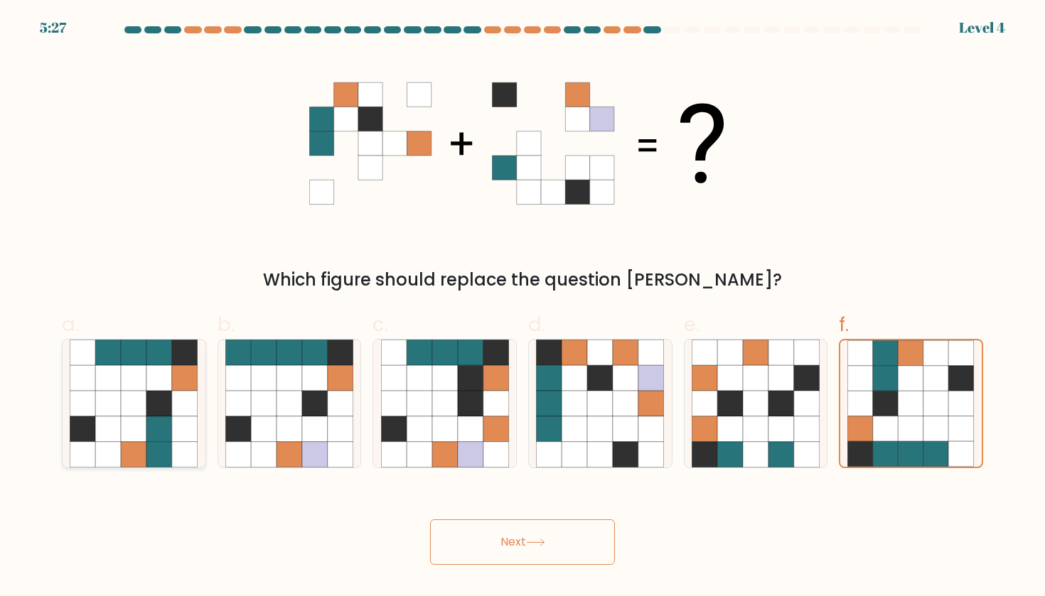
radio input "true"
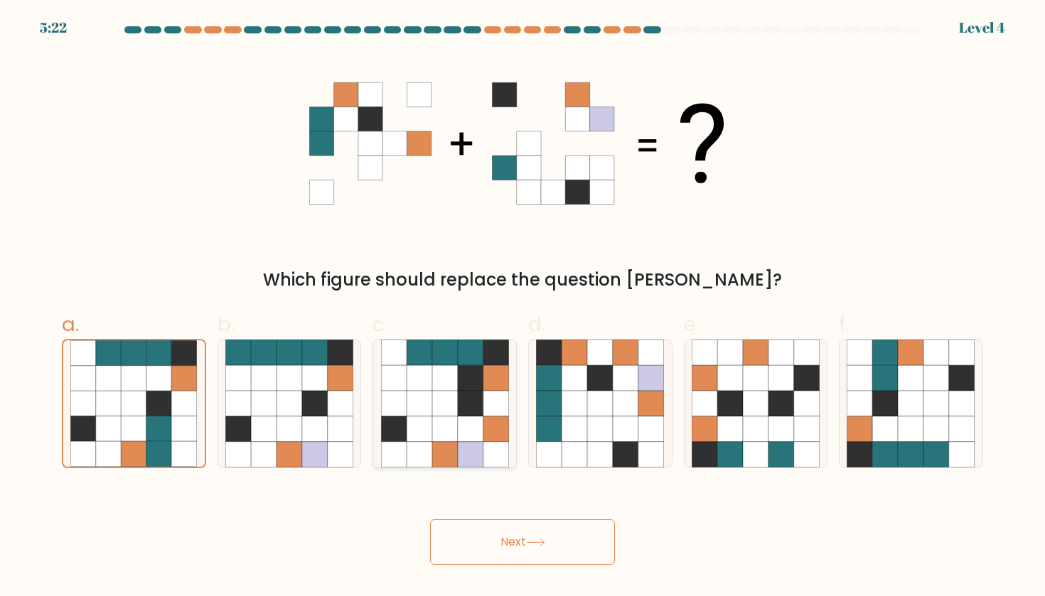
click at [464, 411] on icon at bounding box center [471, 404] width 26 height 26
click at [522, 308] on input "c." at bounding box center [522, 302] width 1 height 9
radio input "true"
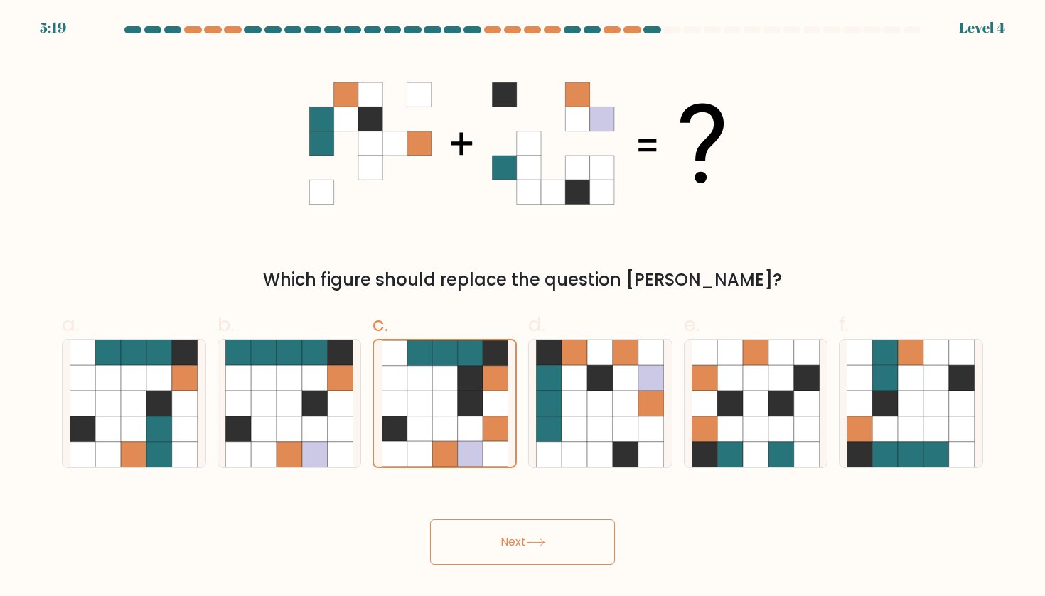
click at [553, 544] on button "Next" at bounding box center [522, 542] width 185 height 45
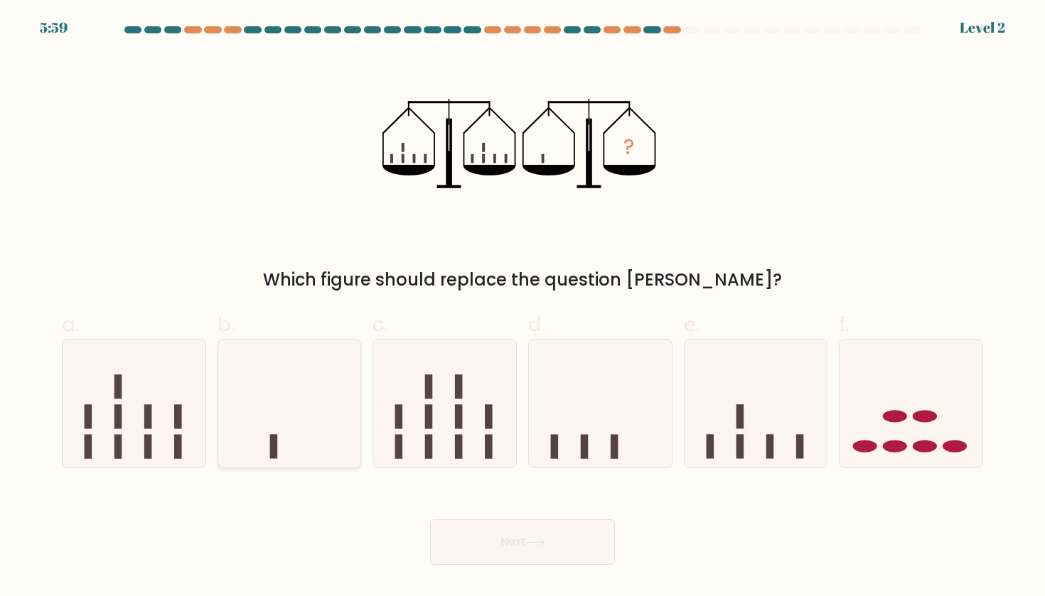
click at [313, 424] on icon at bounding box center [289, 404] width 143 height 118
click at [522, 308] on input "b." at bounding box center [522, 302] width 1 height 9
radio input "true"
click at [550, 522] on button "Next" at bounding box center [522, 542] width 185 height 45
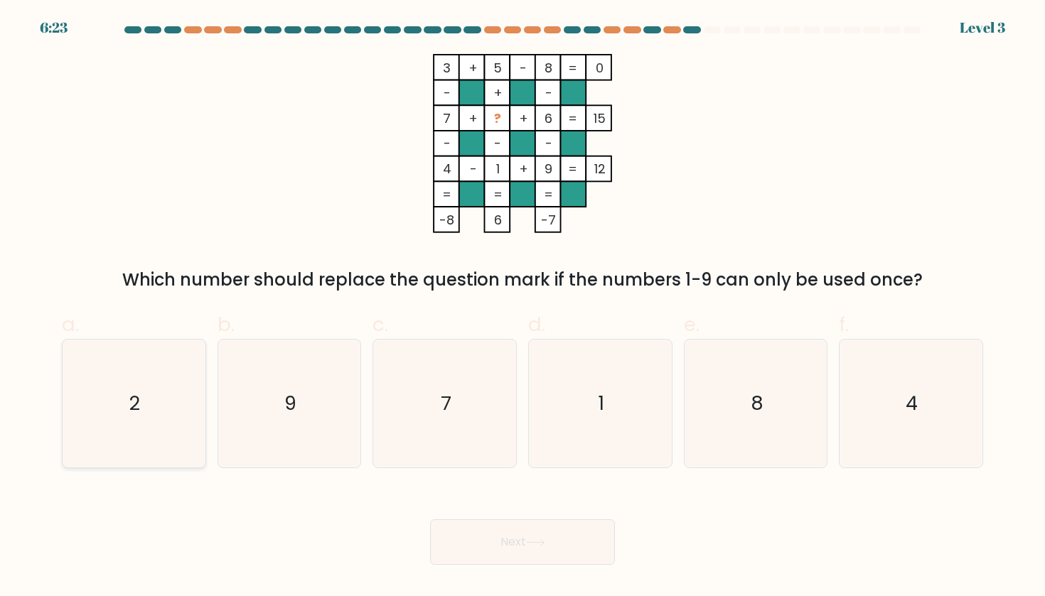
click at [79, 426] on icon "2" at bounding box center [134, 404] width 128 height 128
click at [522, 308] on input "a. 2" at bounding box center [522, 302] width 1 height 9
radio input "true"
click at [490, 534] on button "Next" at bounding box center [522, 542] width 185 height 45
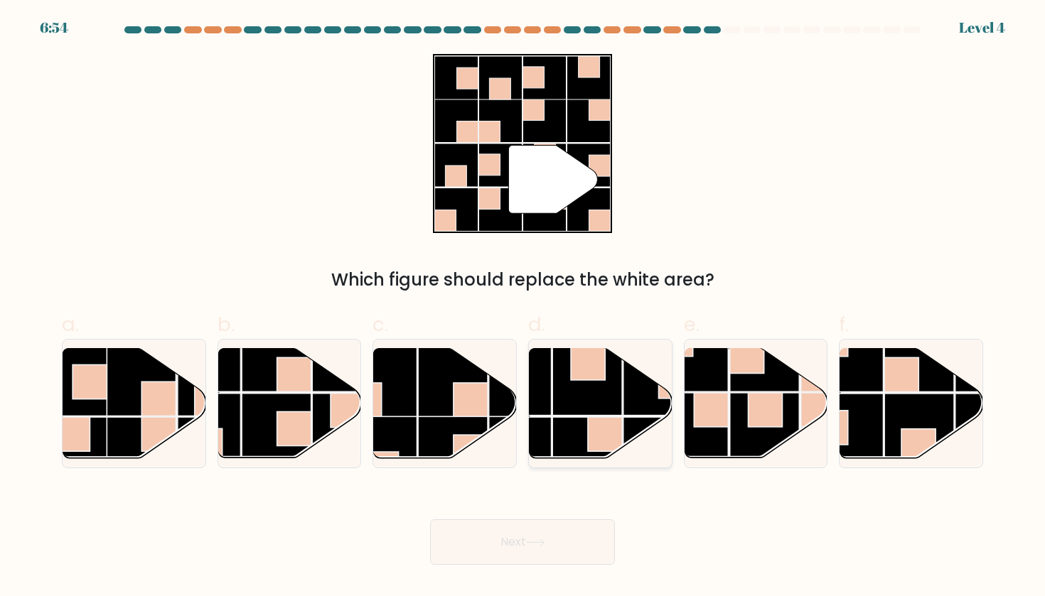
click at [564, 403] on rect at bounding box center [587, 380] width 70 height 70
click at [523, 308] on input "d." at bounding box center [522, 302] width 1 height 9
radio input "true"
click at [538, 538] on button "Next" at bounding box center [522, 542] width 185 height 45
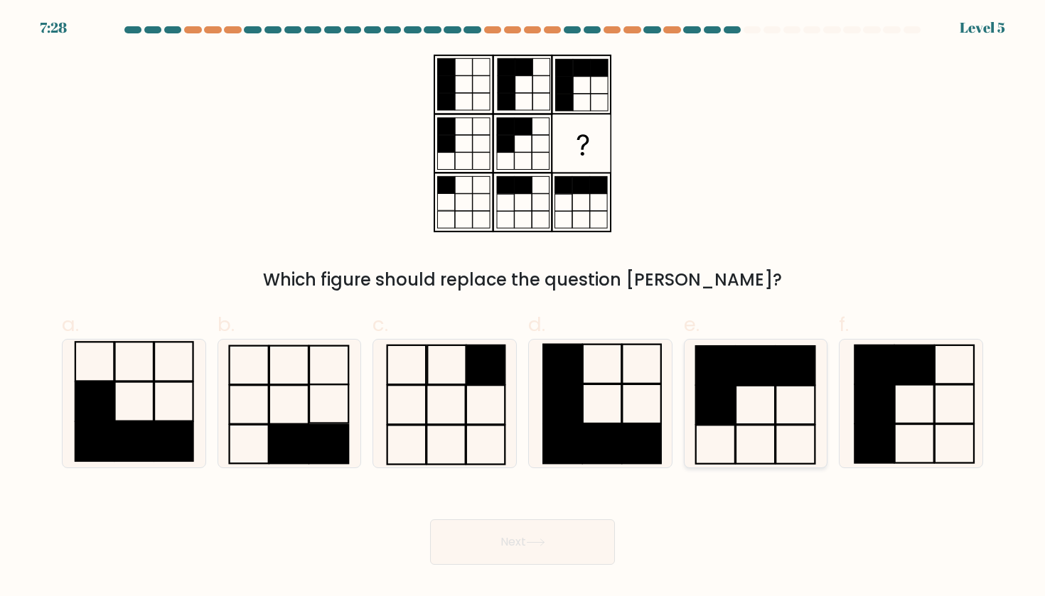
click at [798, 397] on icon at bounding box center [756, 404] width 128 height 128
click at [523, 308] on input "e." at bounding box center [522, 302] width 1 height 9
radio input "true"
click at [531, 523] on button "Next" at bounding box center [522, 542] width 185 height 45
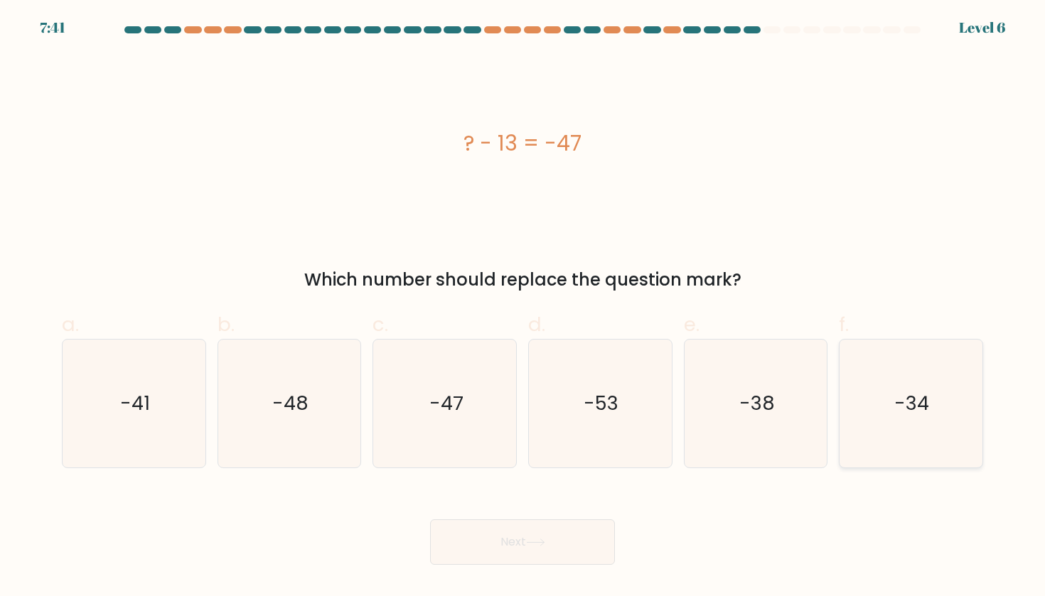
click at [864, 429] on icon "-34" at bounding box center [910, 404] width 128 height 128
click at [523, 308] on input "f. -34" at bounding box center [522, 302] width 1 height 9
radio input "true"
click at [511, 538] on button "Next" at bounding box center [522, 542] width 185 height 45
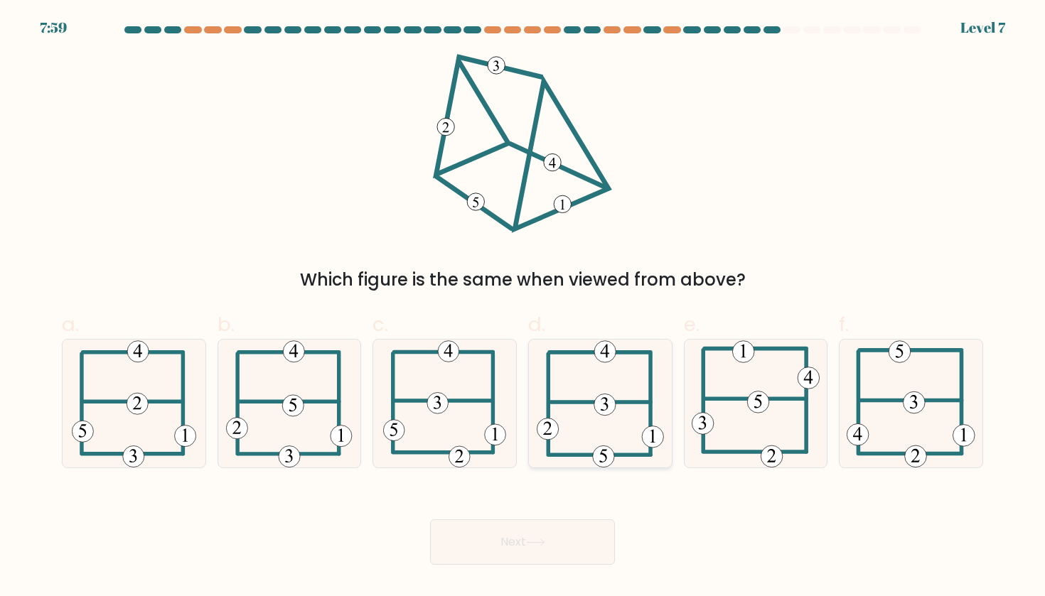
click at [577, 415] on icon at bounding box center [600, 404] width 127 height 128
click at [523, 308] on input "d." at bounding box center [522, 302] width 1 height 9
radio input "true"
click at [560, 534] on button "Next" at bounding box center [522, 542] width 185 height 45
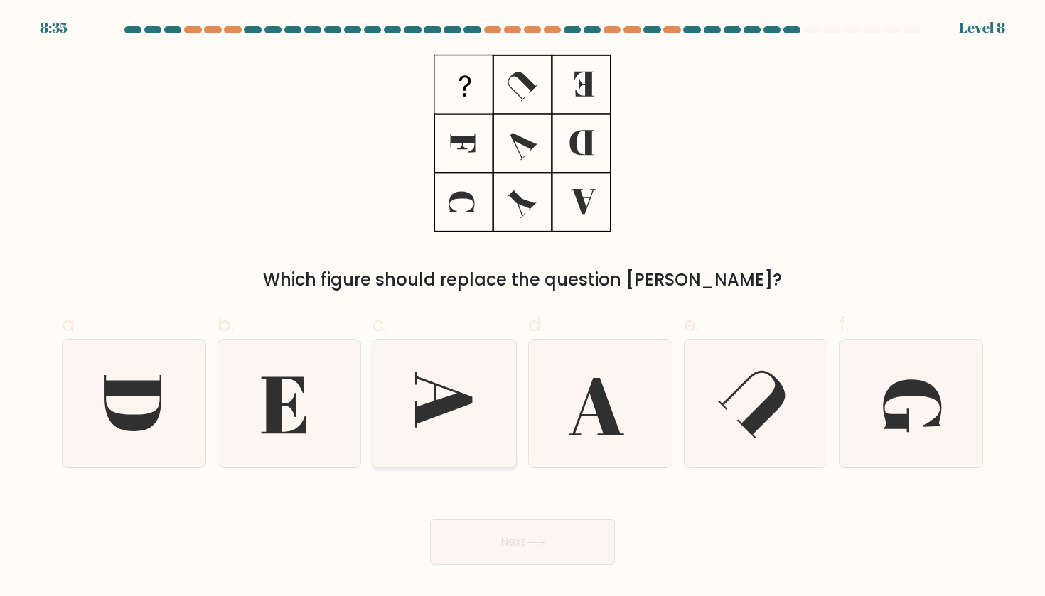
click at [422, 397] on icon at bounding box center [445, 404] width 128 height 128
click at [522, 308] on input "c." at bounding box center [522, 302] width 1 height 9
radio input "true"
click at [919, 375] on icon at bounding box center [910, 404] width 128 height 128
click at [523, 308] on input "f." at bounding box center [522, 302] width 1 height 9
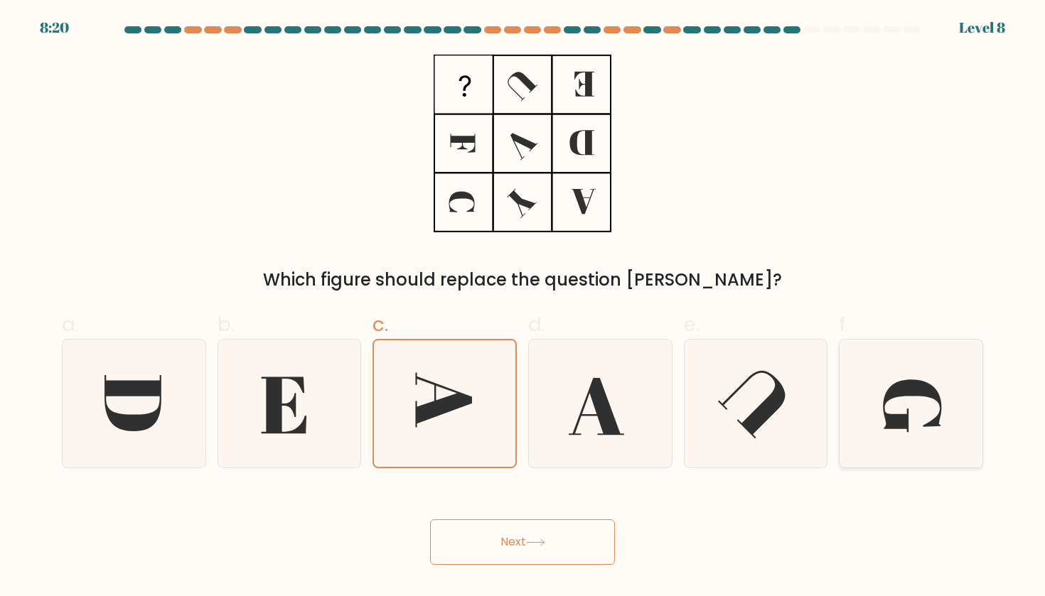
radio input "true"
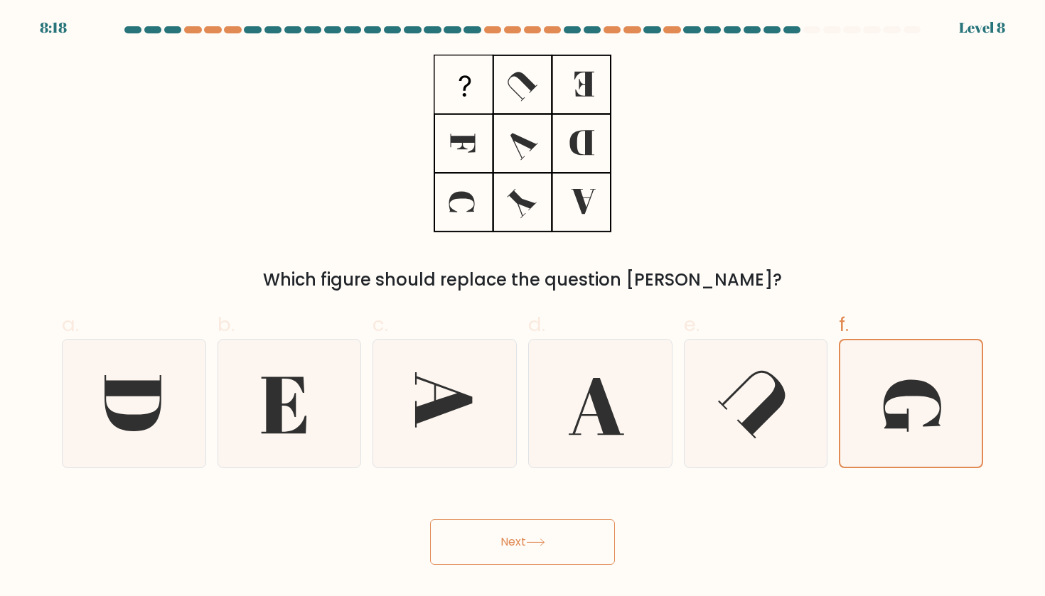
click at [583, 537] on button "Next" at bounding box center [522, 542] width 185 height 45
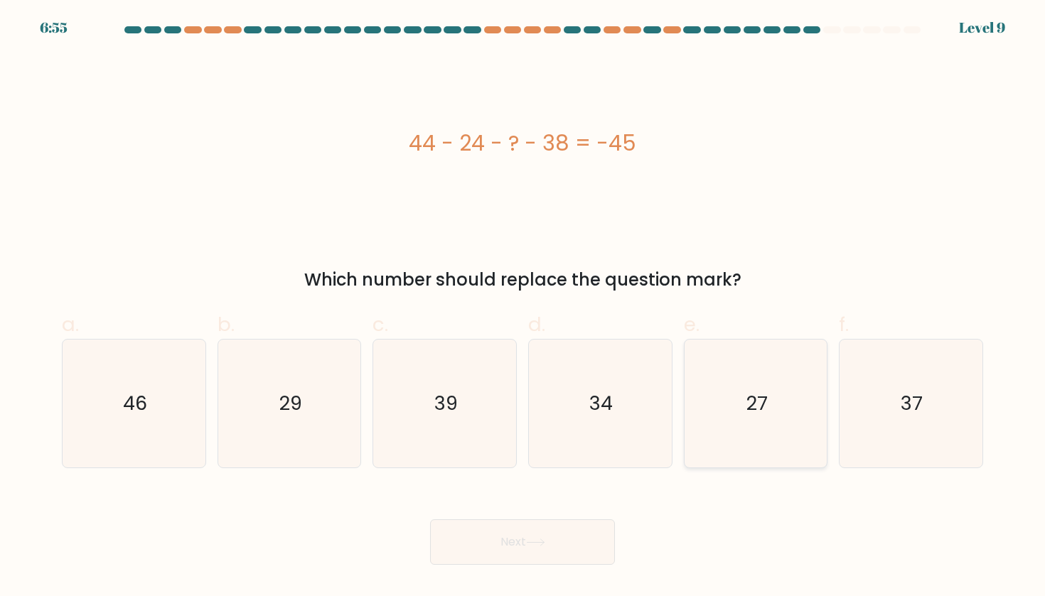
click at [755, 443] on icon "27" at bounding box center [756, 404] width 128 height 128
click at [523, 308] on input "e. 27" at bounding box center [522, 302] width 1 height 9
radio input "true"
click at [592, 549] on button "Next" at bounding box center [522, 542] width 185 height 45
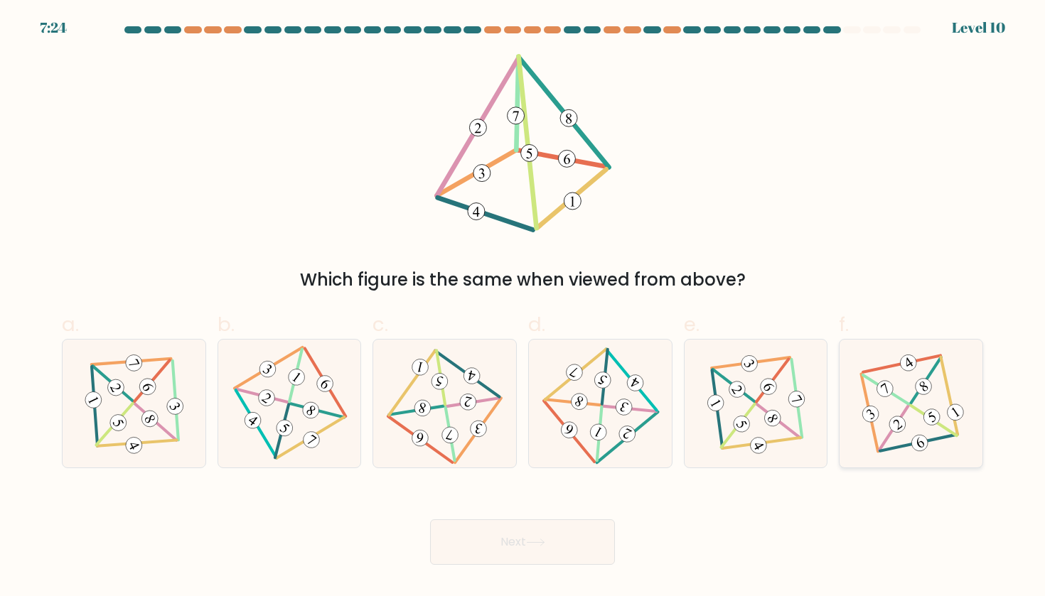
click at [956, 426] on 500 at bounding box center [948, 395] width 17 height 77
click at [523, 308] on input "f." at bounding box center [522, 302] width 1 height 9
radio input "true"
click at [524, 557] on button "Next" at bounding box center [522, 542] width 185 height 45
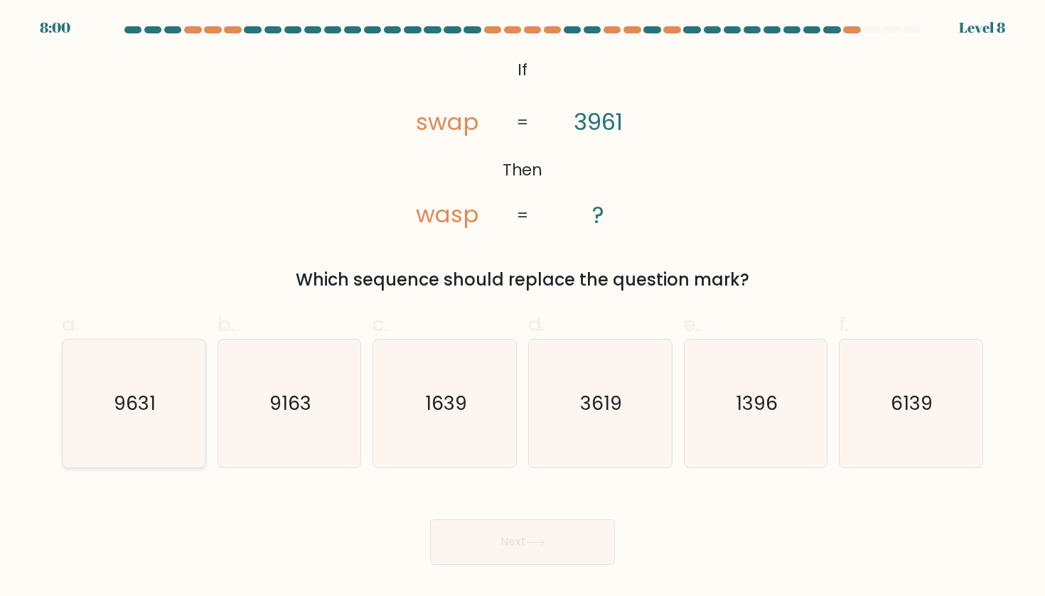
click at [150, 405] on text "9631" at bounding box center [135, 403] width 42 height 26
click at [522, 308] on input "a. 9631" at bounding box center [522, 302] width 1 height 9
radio input "true"
click at [519, 544] on button "Next" at bounding box center [522, 542] width 185 height 45
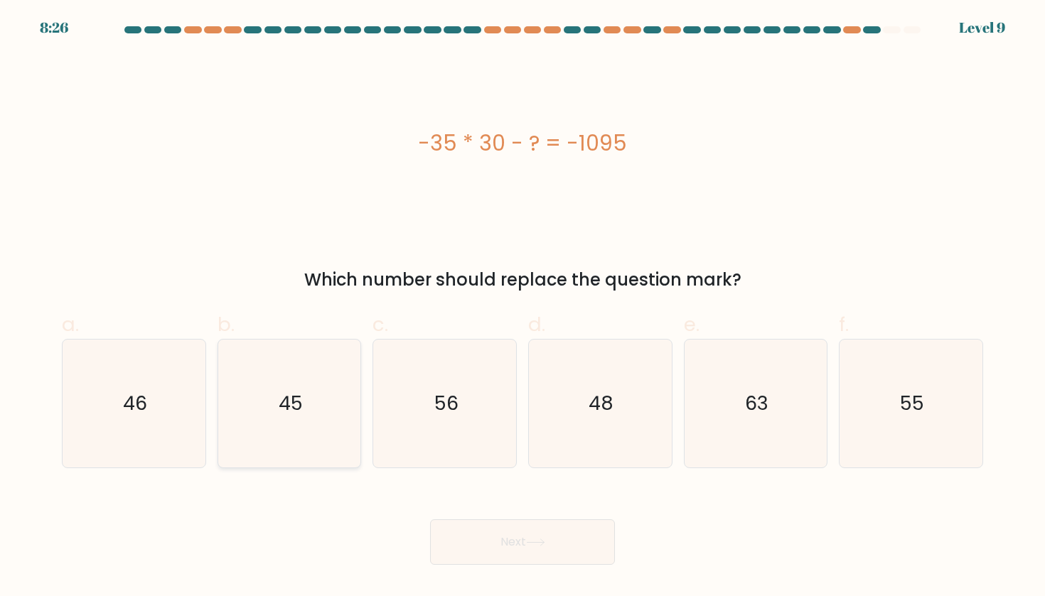
click at [269, 410] on icon "45" at bounding box center [289, 404] width 128 height 128
click at [522, 308] on input "b. 45" at bounding box center [522, 302] width 1 height 9
radio input "true"
click at [584, 539] on button "Next" at bounding box center [522, 542] width 185 height 45
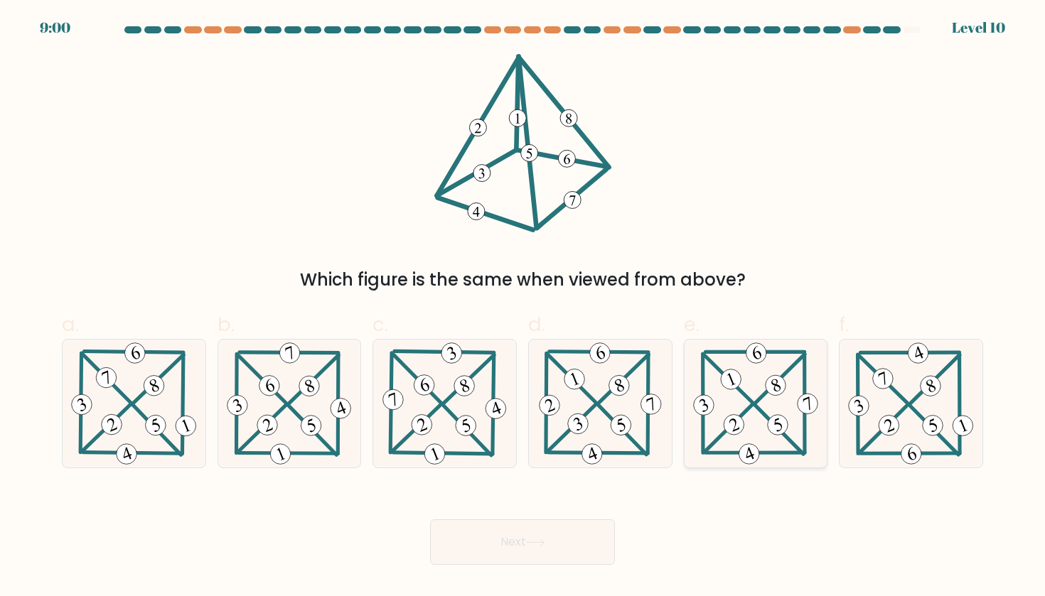
click at [778, 423] on icon at bounding box center [779, 426] width 8 height 14
click at [523, 308] on input "e." at bounding box center [522, 302] width 1 height 9
radio input "true"
click at [559, 544] on button "Next" at bounding box center [522, 542] width 185 height 45
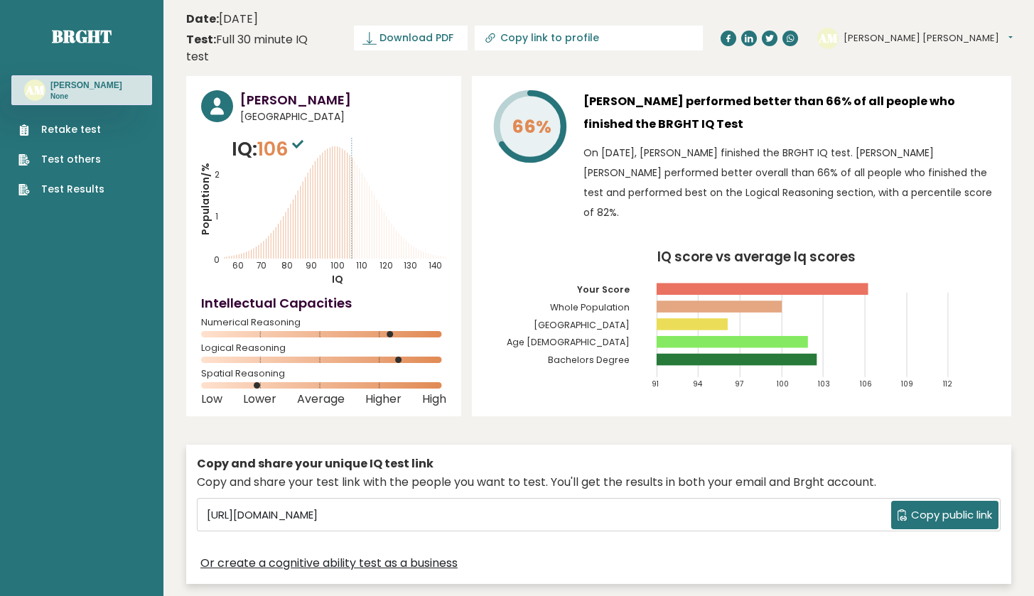
click at [77, 189] on link "Test Results" at bounding box center [61, 189] width 86 height 15
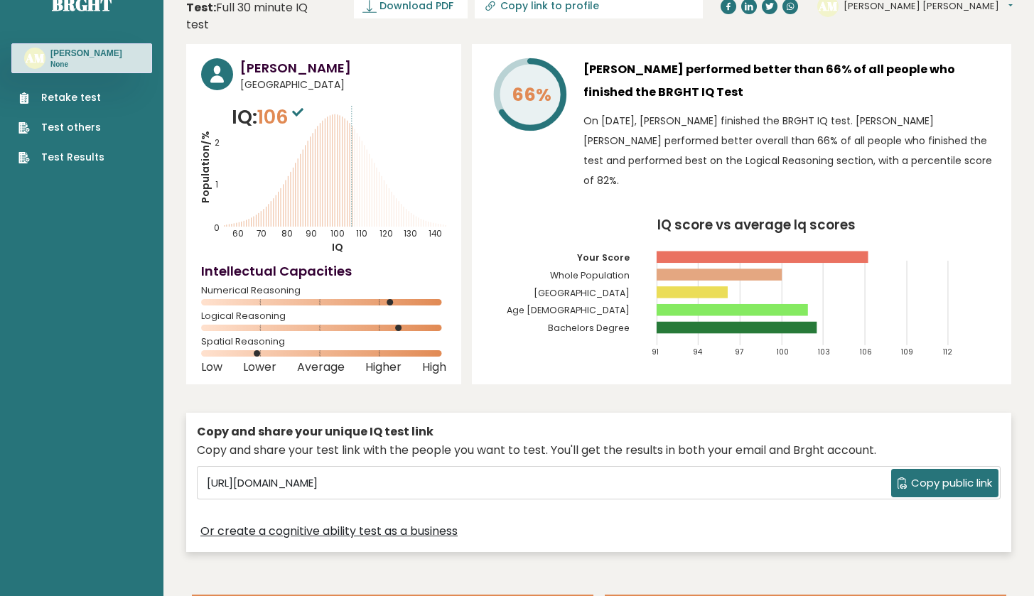
scroll to position [3595, 0]
